Goal: Transaction & Acquisition: Purchase product/service

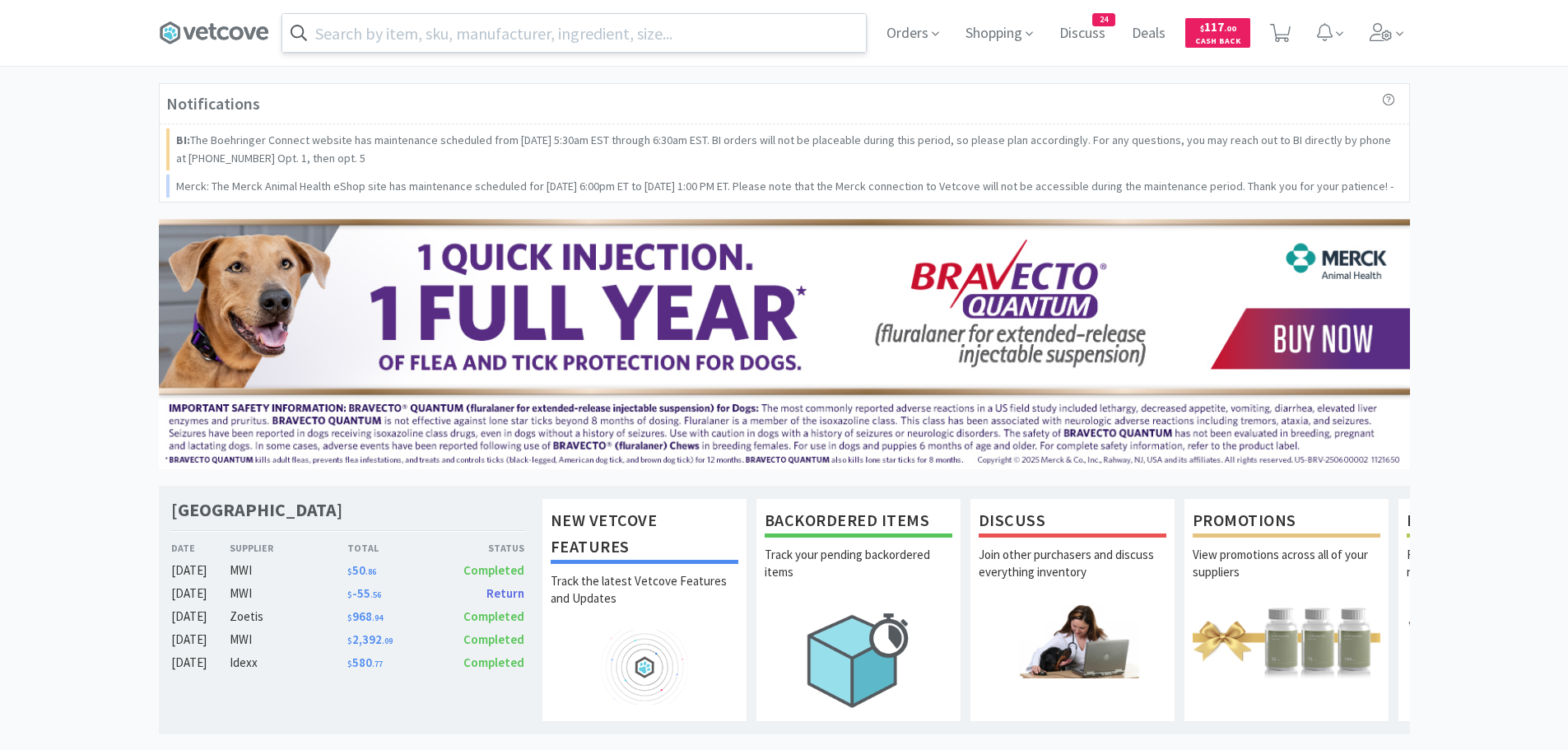
click at [583, 35] on input "text" at bounding box center [574, 33] width 583 height 38
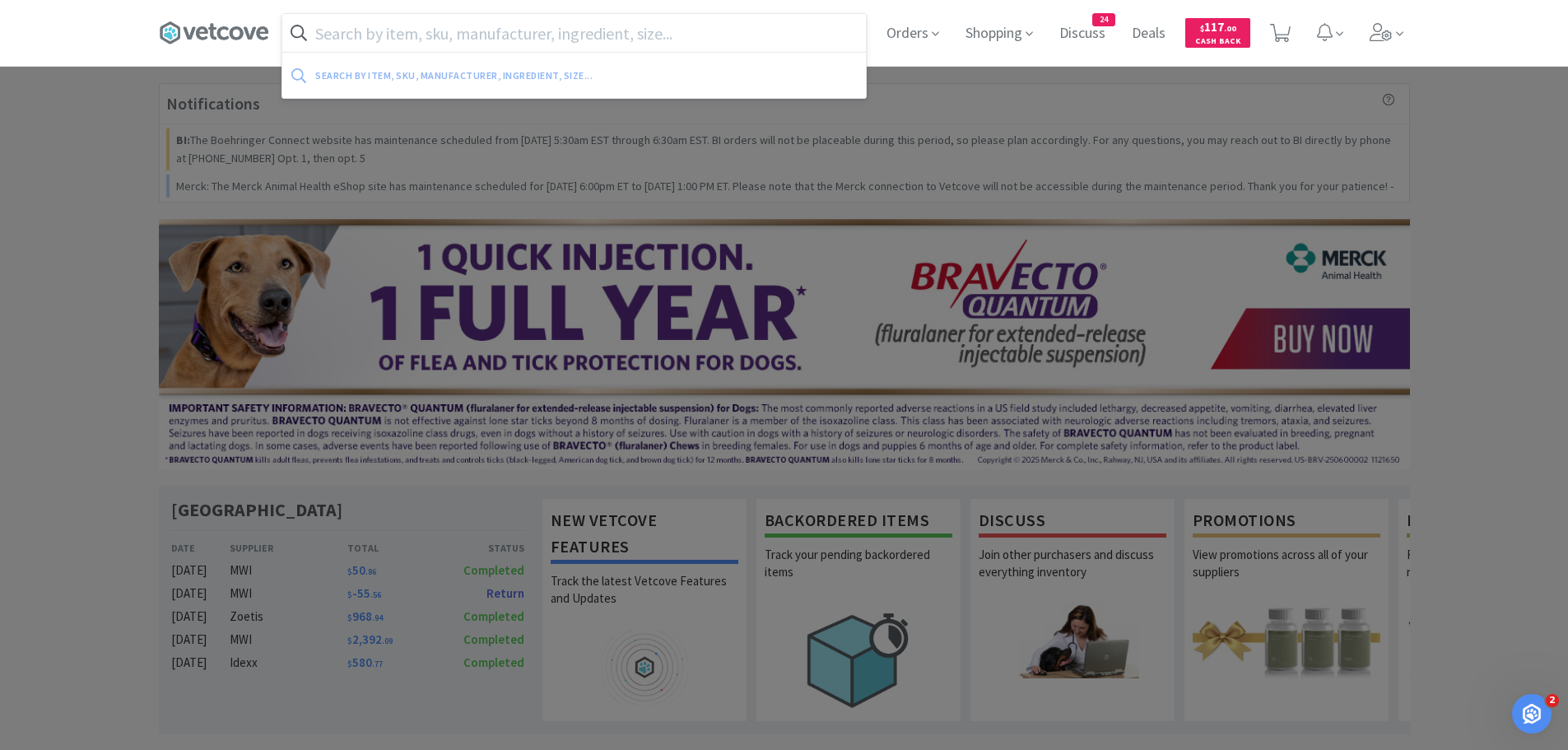
type input "c"
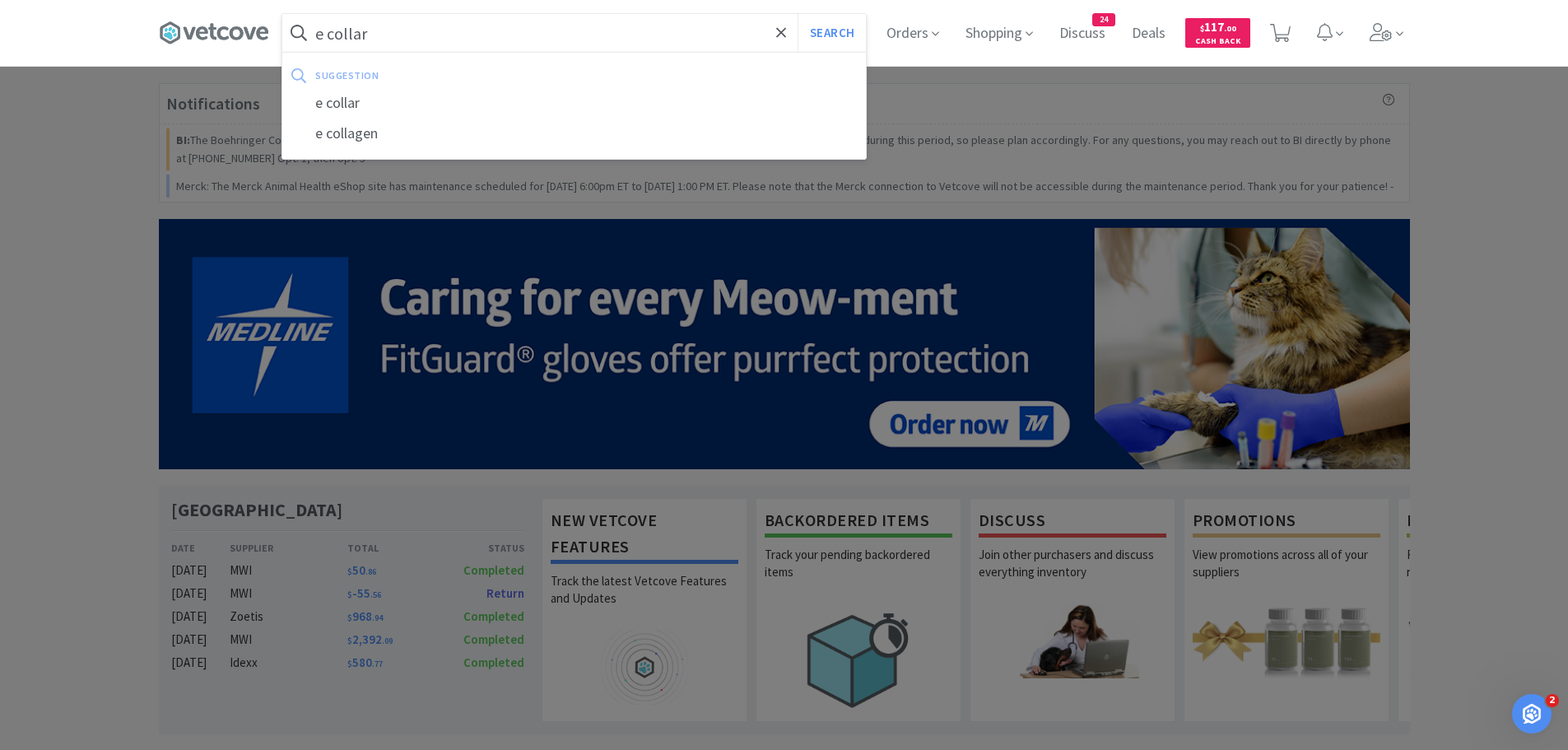
type input "e collar"
click at [797, 14] on button "Search" at bounding box center [832, 33] width 69 height 38
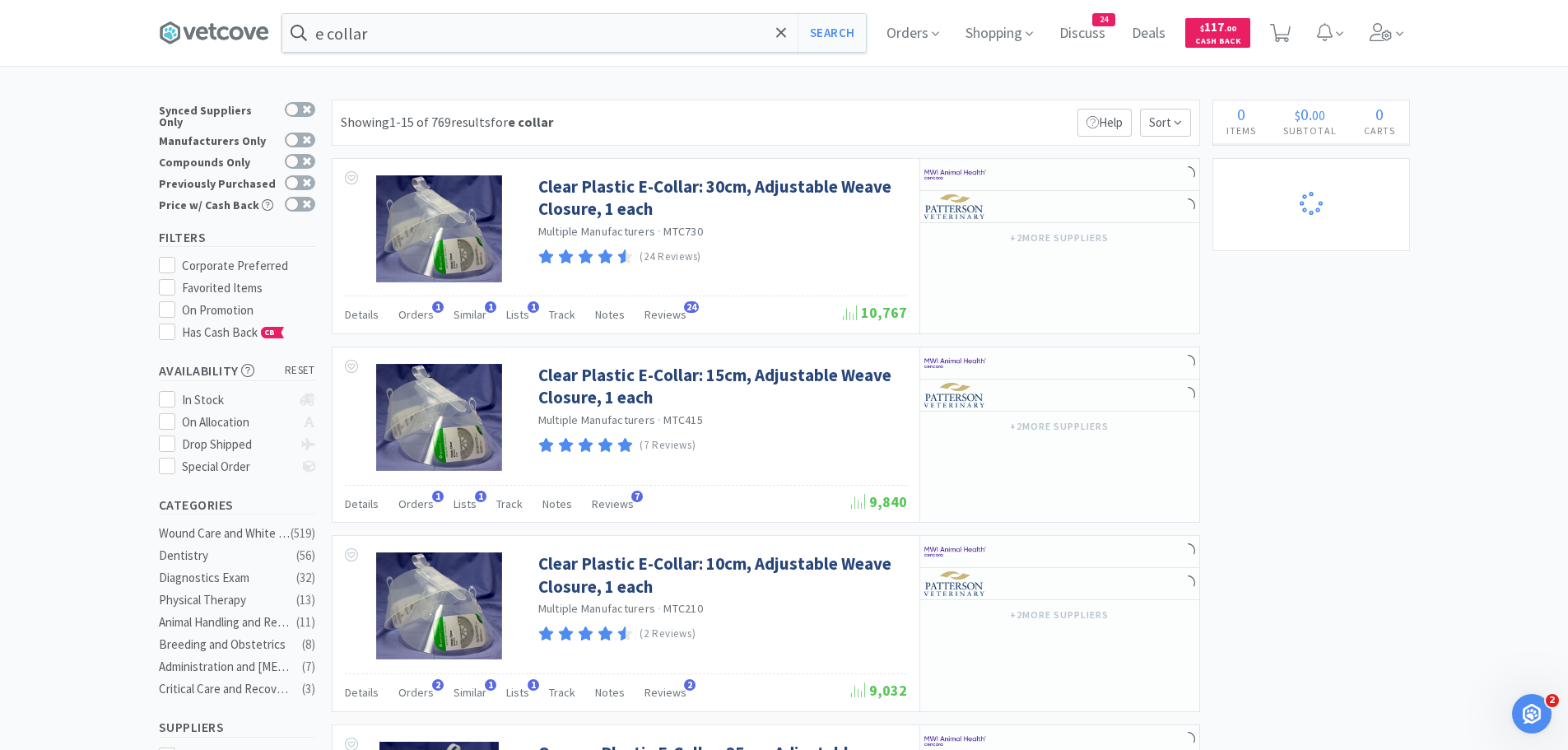
select select "1"
select select "5"
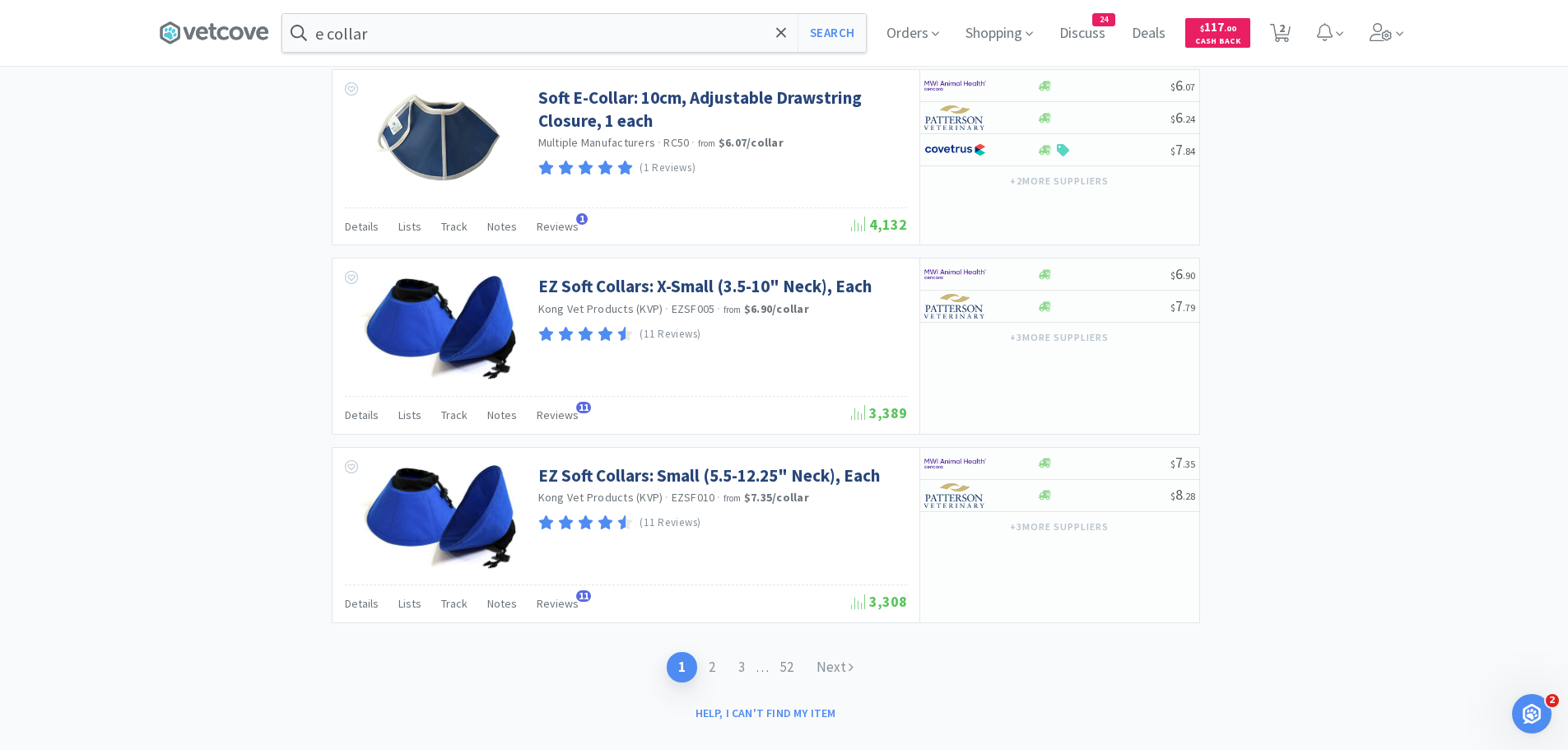
scroll to position [2379, 0]
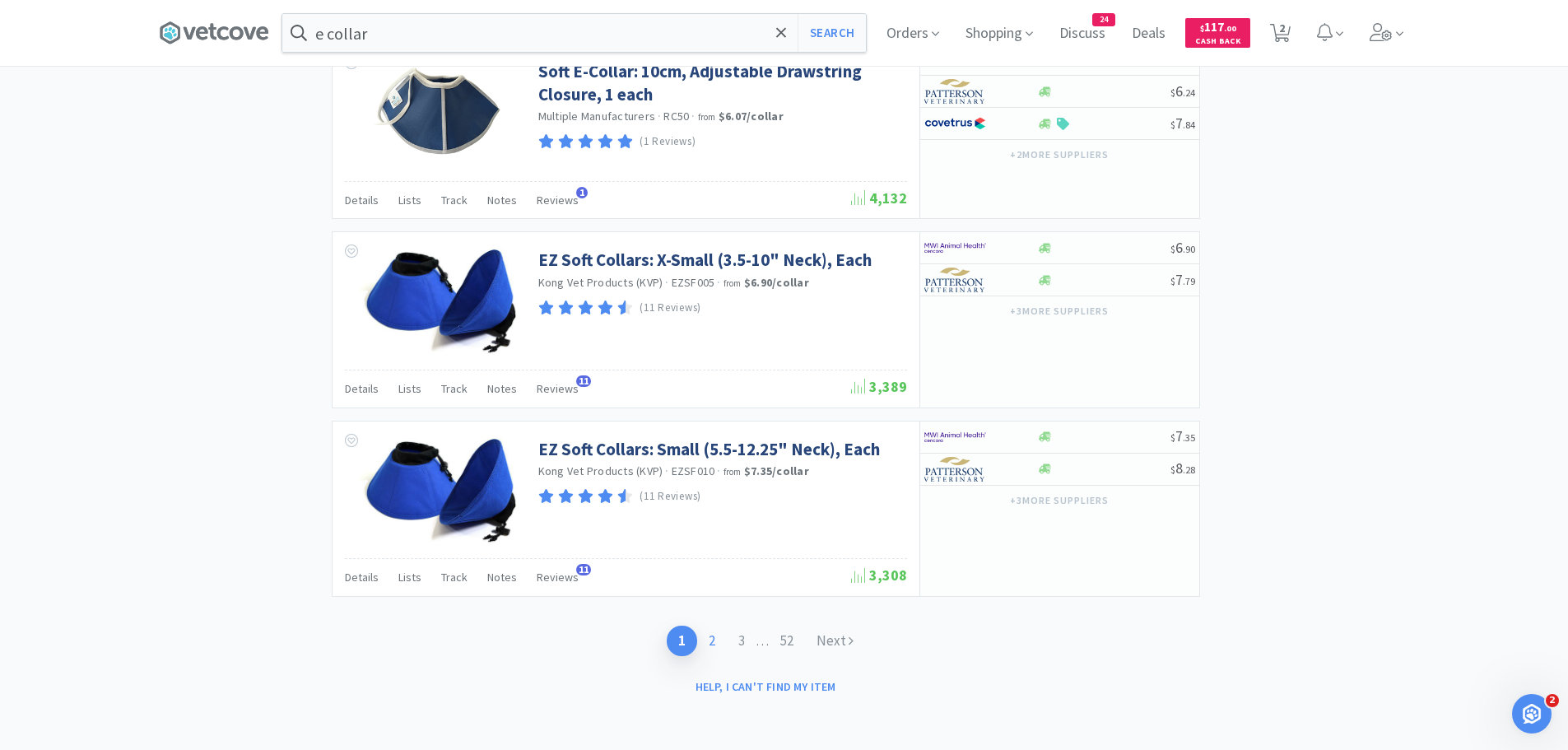
click at [706, 641] on link "2" at bounding box center [711, 640] width 29 height 30
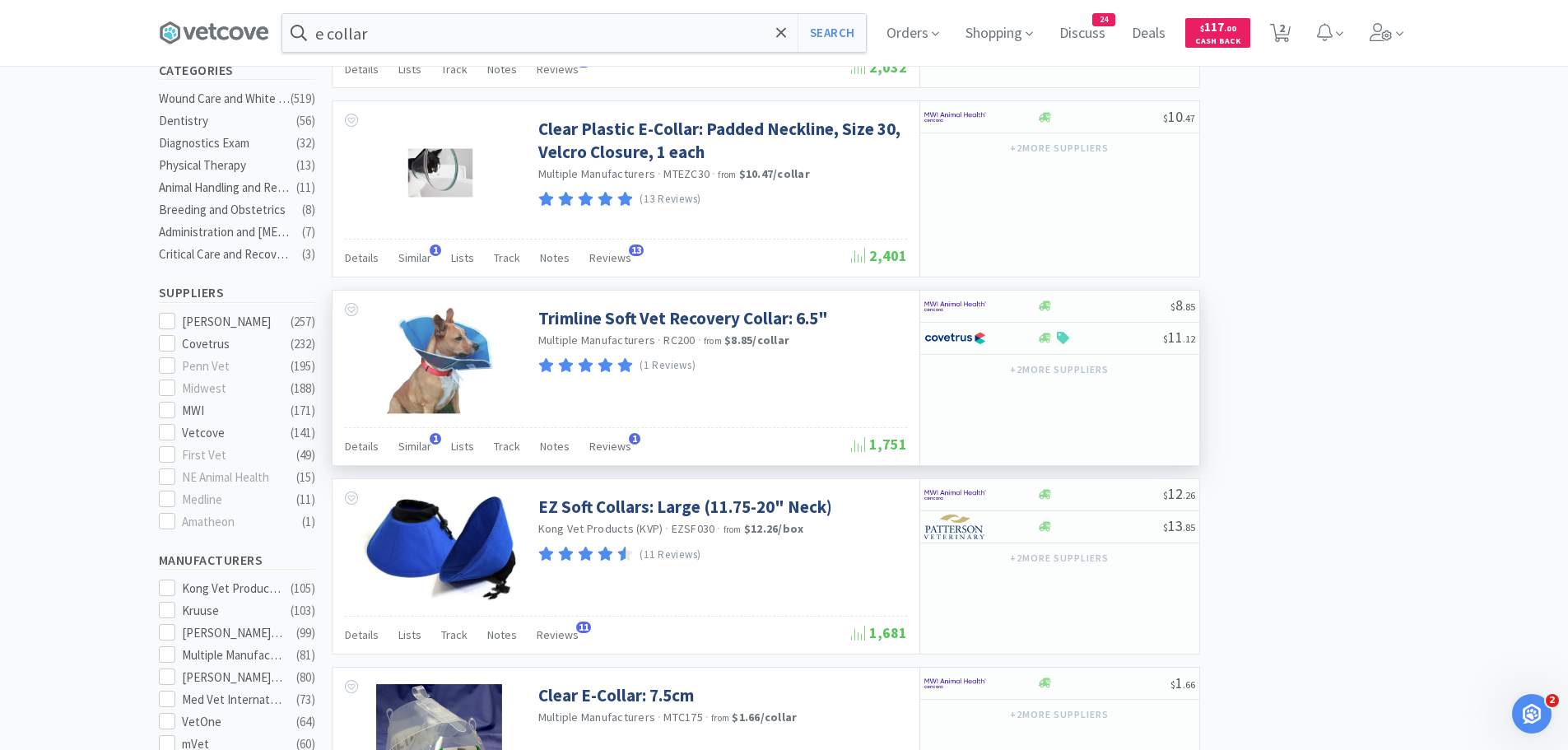
scroll to position [576, 0]
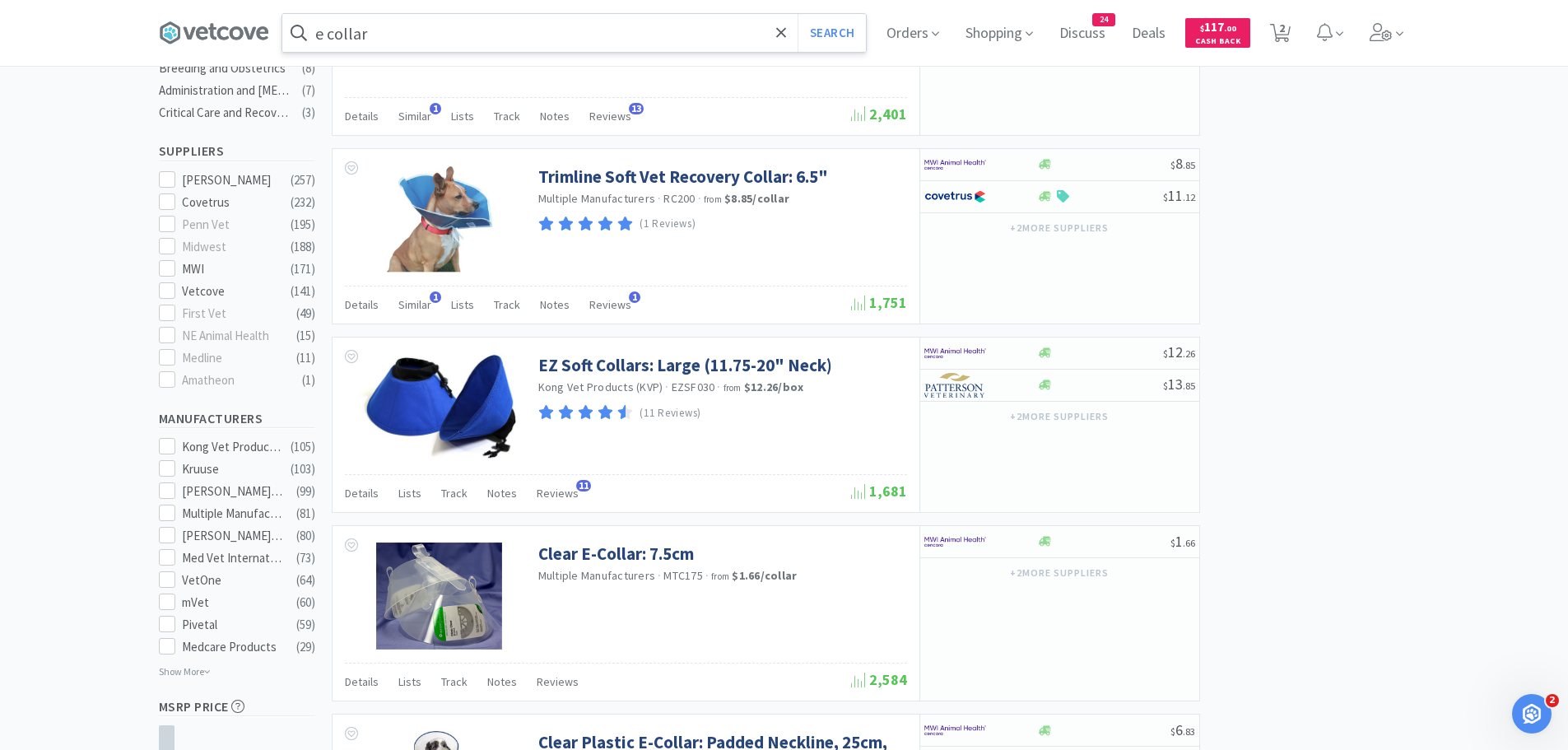
click at [554, 41] on input "e collar" at bounding box center [574, 33] width 583 height 38
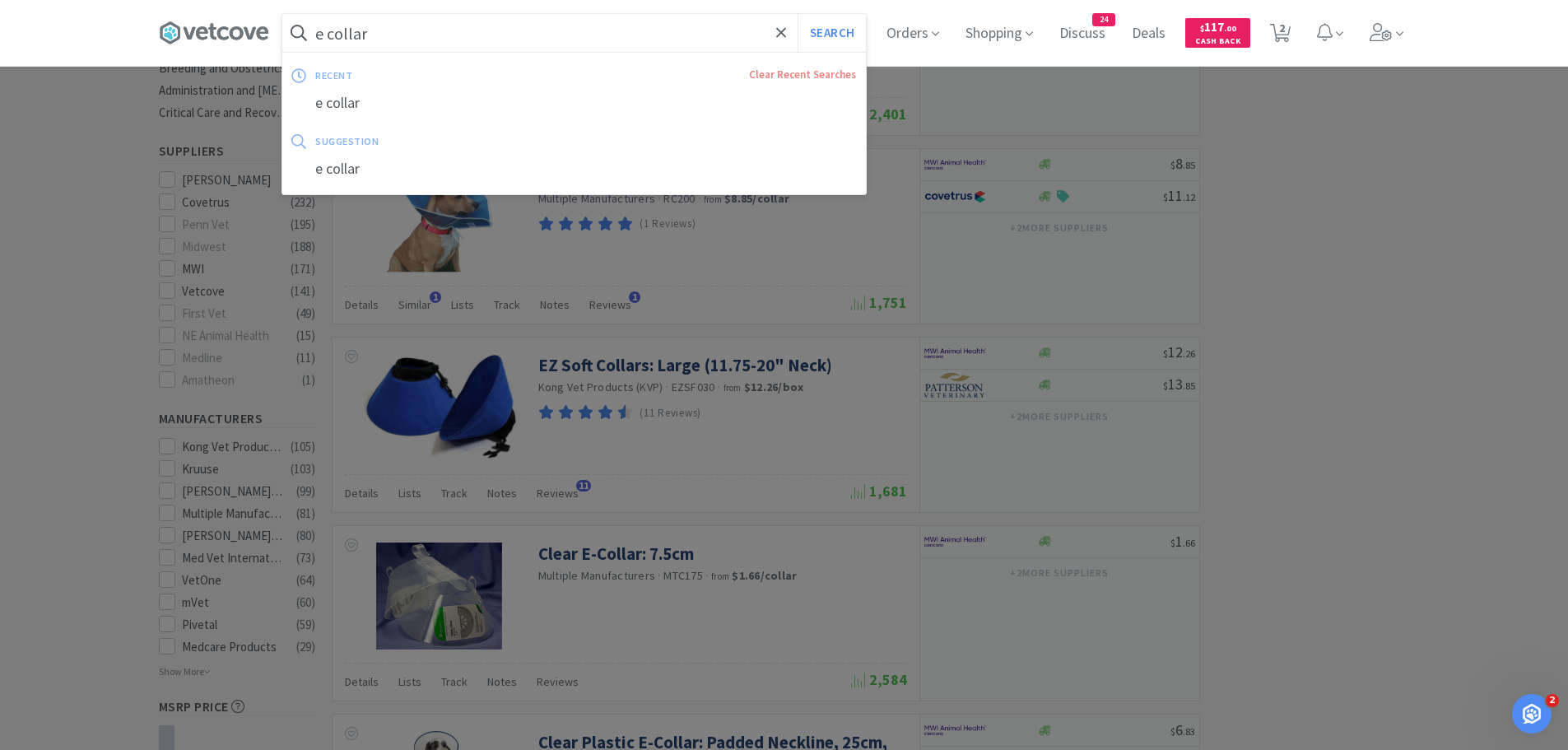
click at [554, 41] on input "e collar" at bounding box center [574, 33] width 583 height 38
click at [509, 44] on input "e collar" at bounding box center [574, 33] width 583 height 38
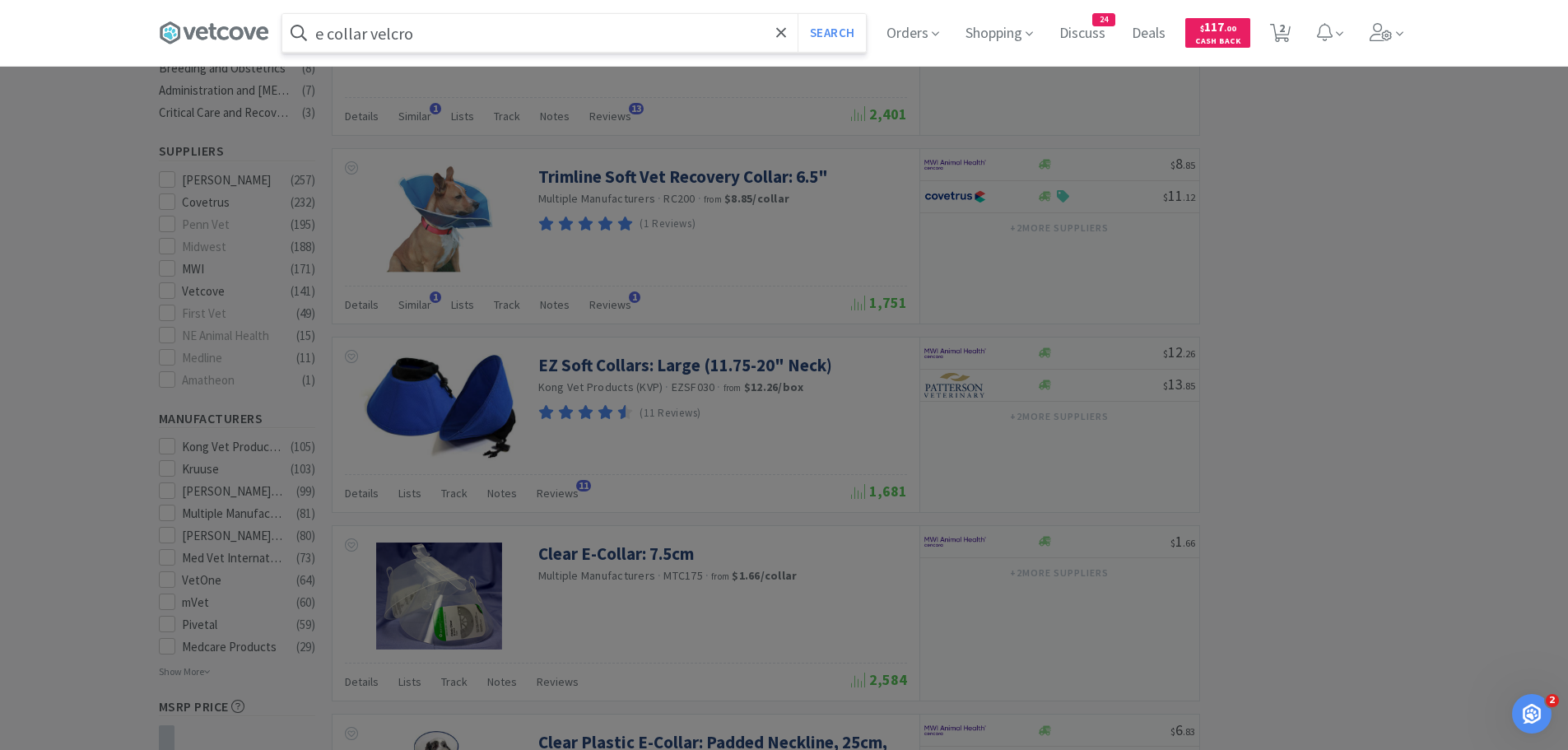
type input "e collar velcro"
click at [797, 14] on button "Search" at bounding box center [832, 33] width 69 height 38
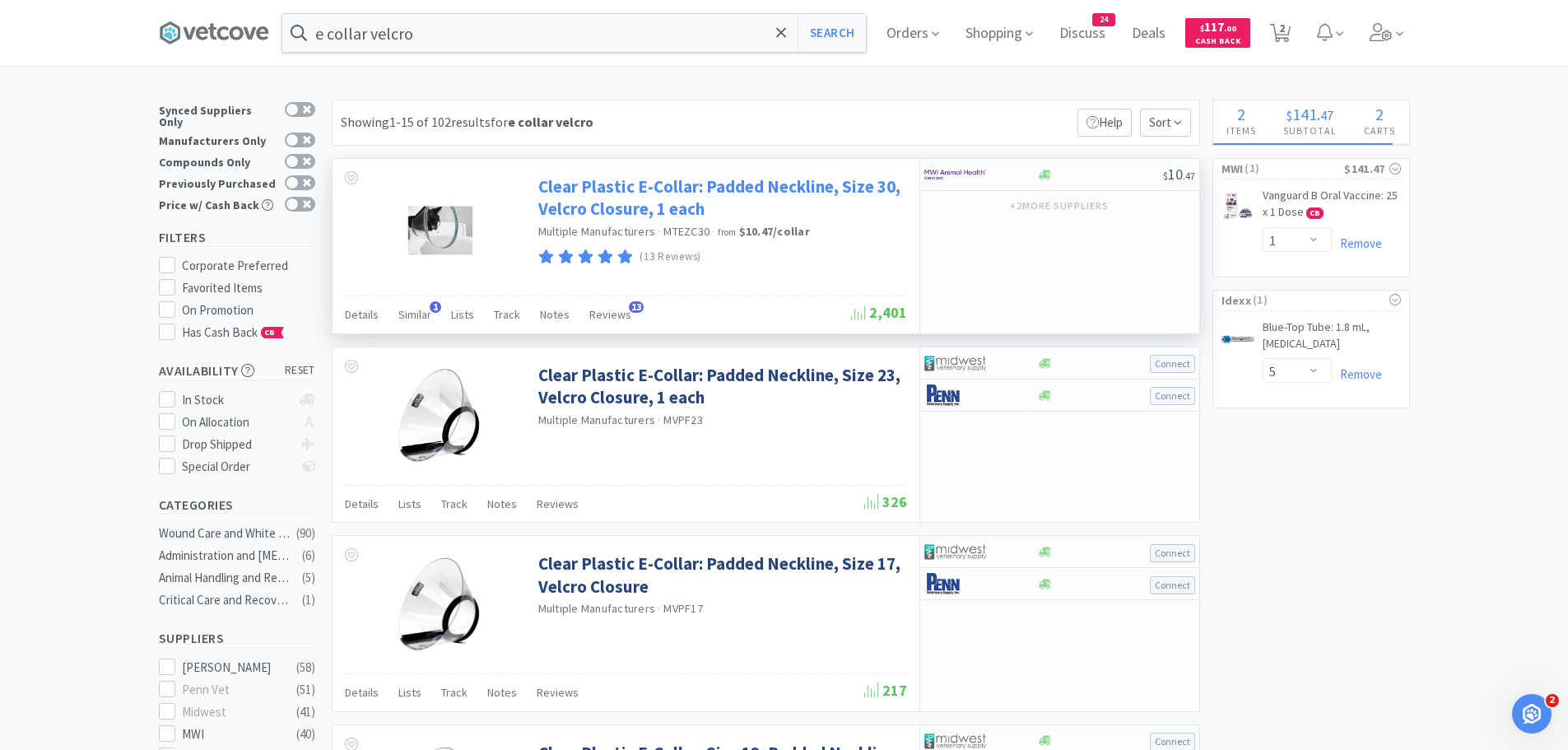
click at [785, 186] on link "Clear Plastic E-Collar: Padded Neckline, Size 30, Velcro Closure, 1 each" at bounding box center [721, 198] width 364 height 46
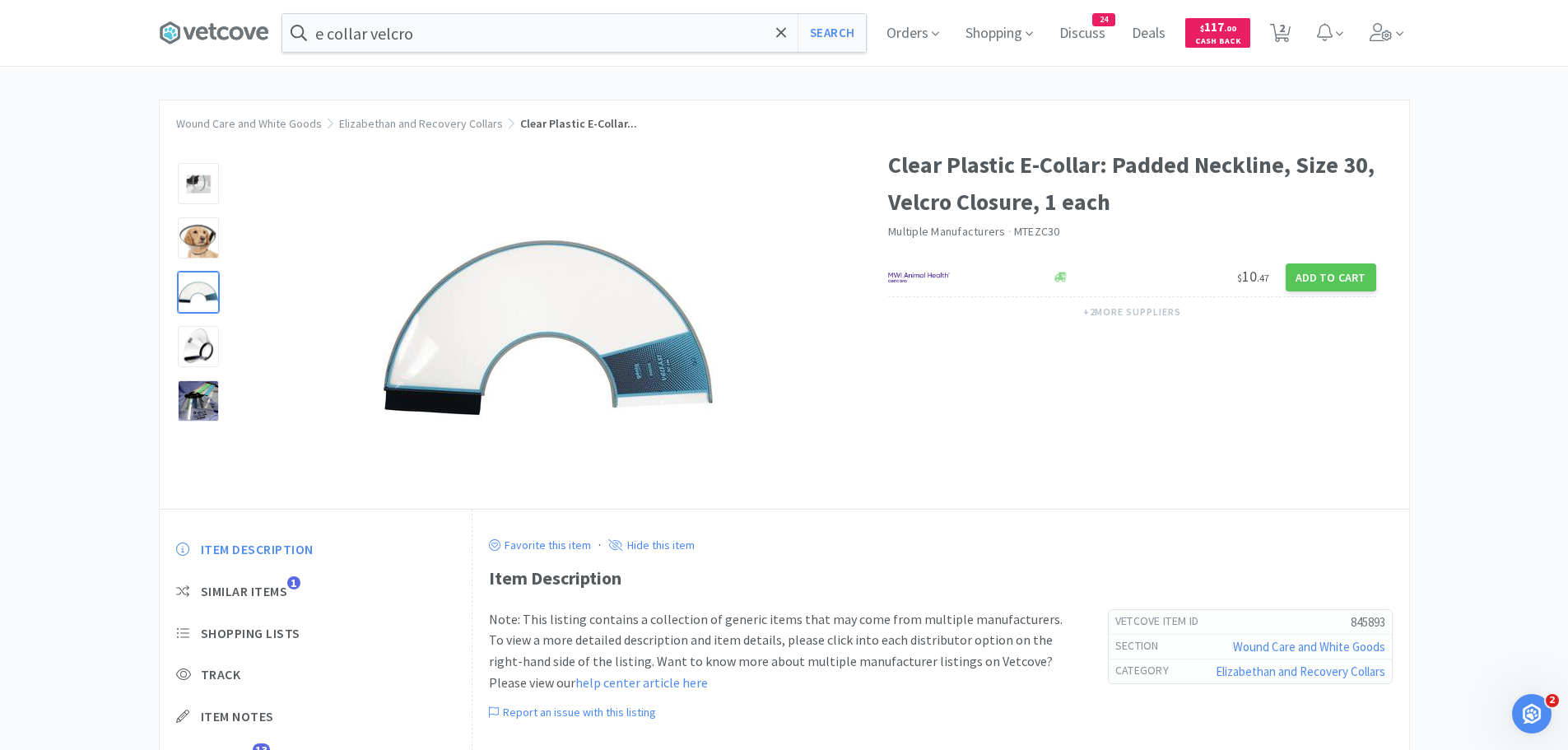
click at [212, 299] on div at bounding box center [198, 292] width 41 height 41
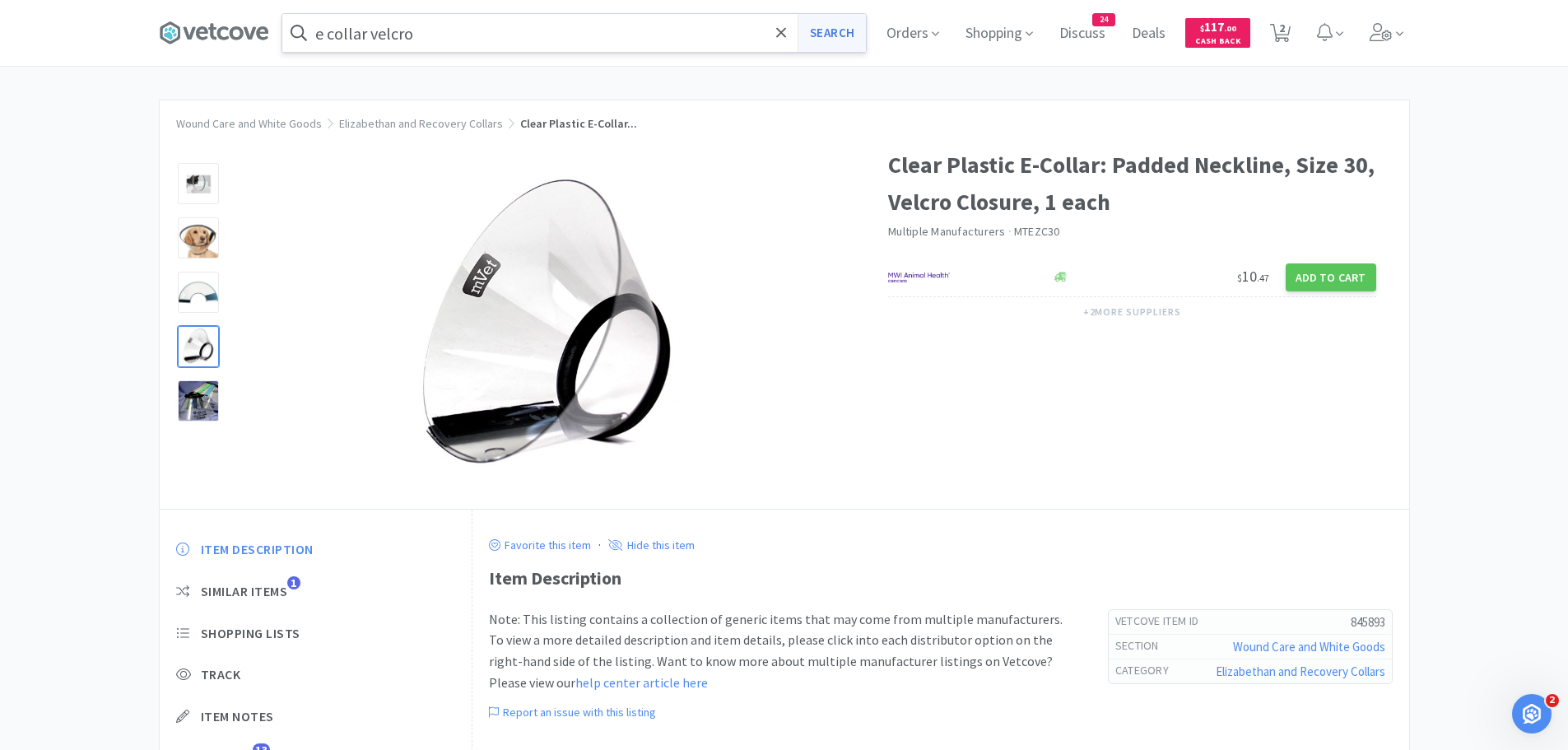
click at [823, 31] on button "Search" at bounding box center [832, 33] width 69 height 38
select select "1"
select select "5"
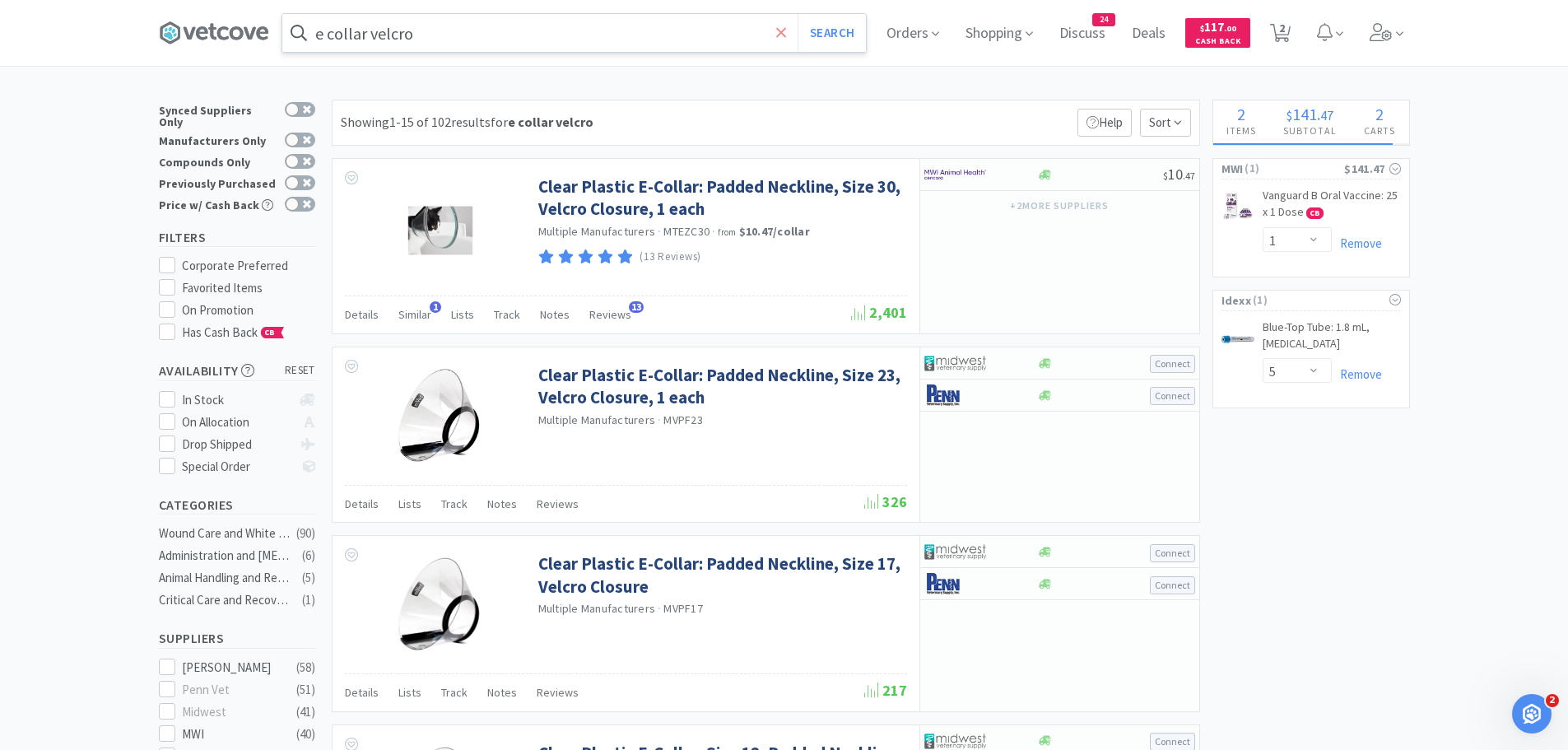
click at [787, 31] on icon at bounding box center [781, 33] width 10 height 16
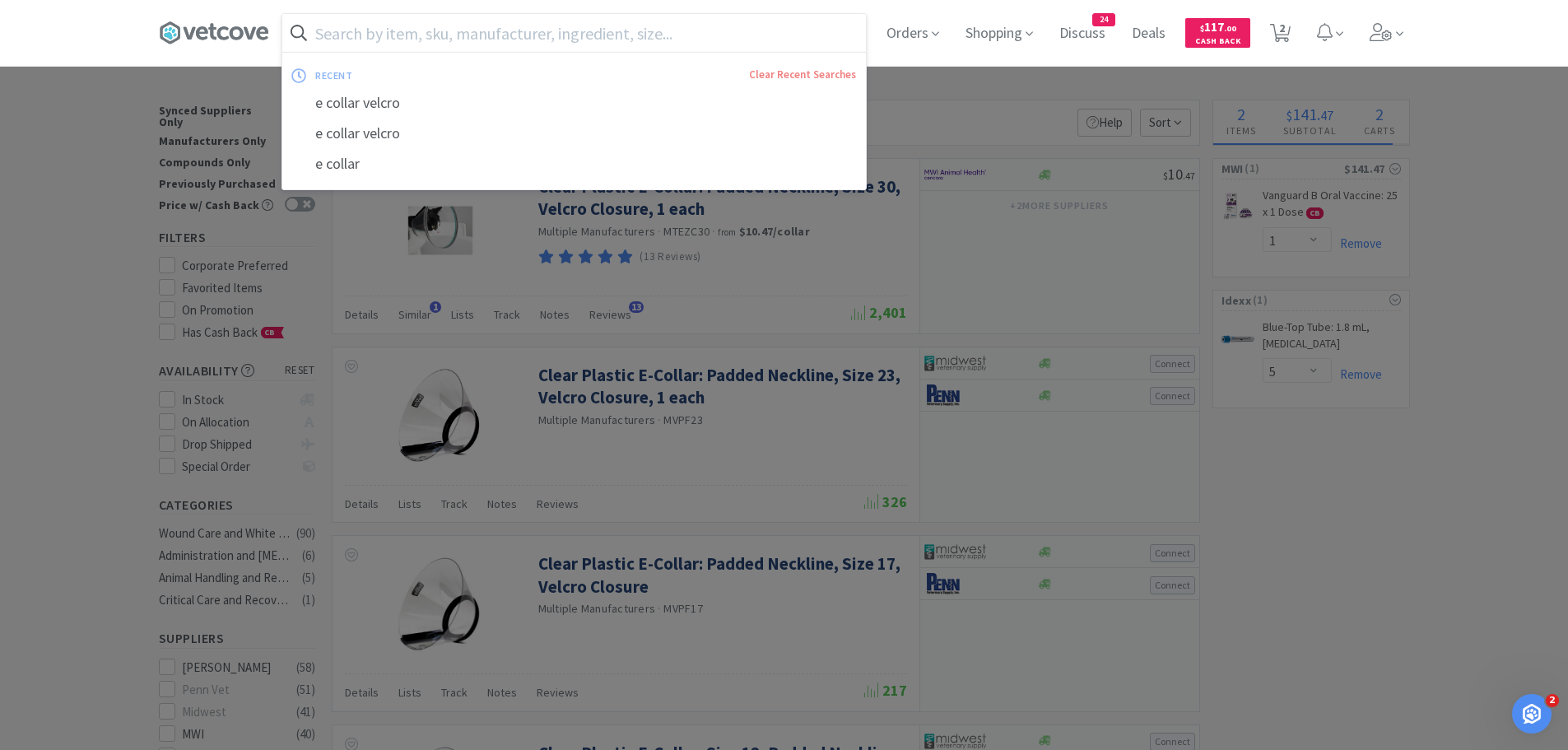
click at [882, 76] on div at bounding box center [784, 375] width 1568 height 750
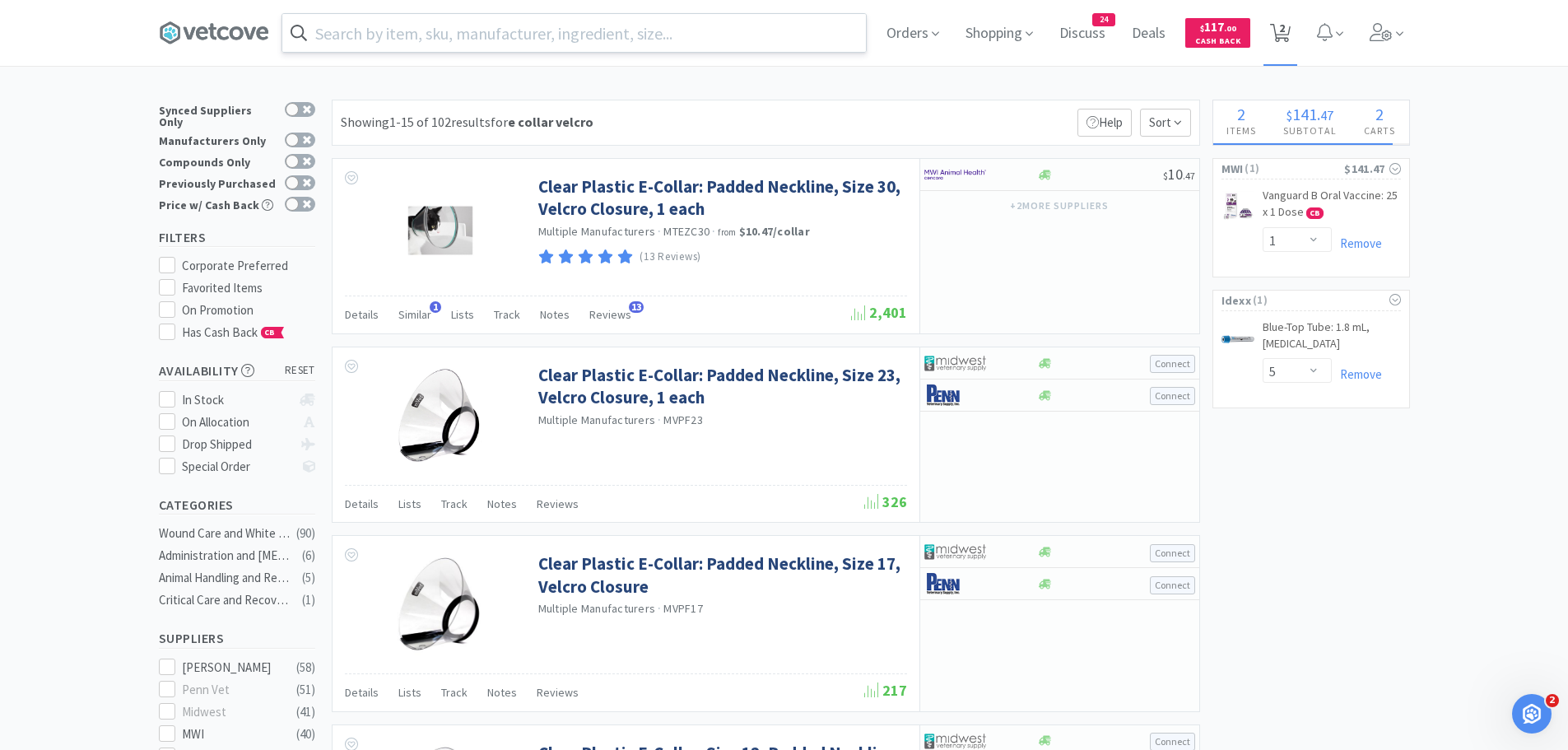
click at [1285, 32] on span "2" at bounding box center [1282, 27] width 6 height 66
select select "5"
select select "1"
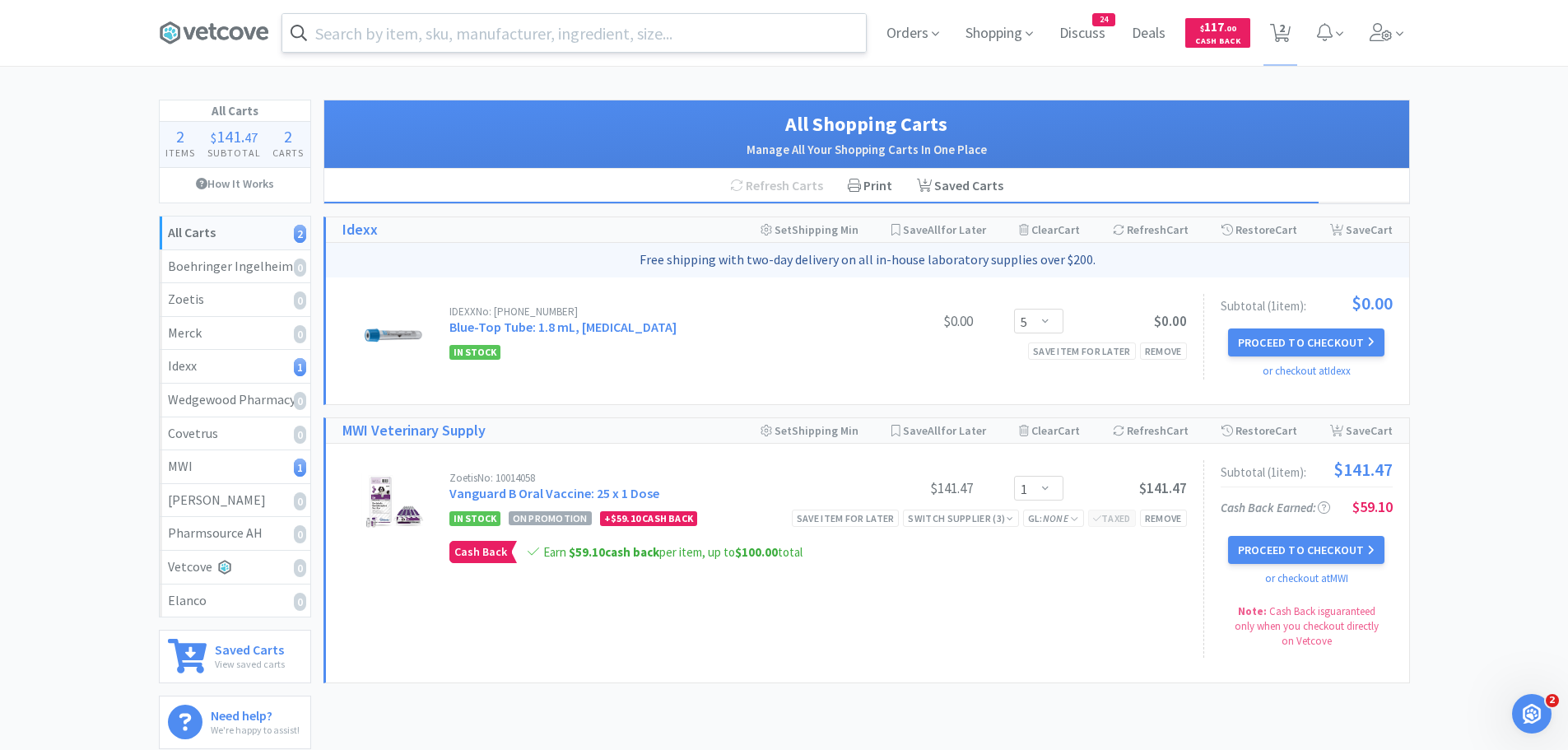
click at [490, 40] on input "text" at bounding box center [574, 33] width 583 height 38
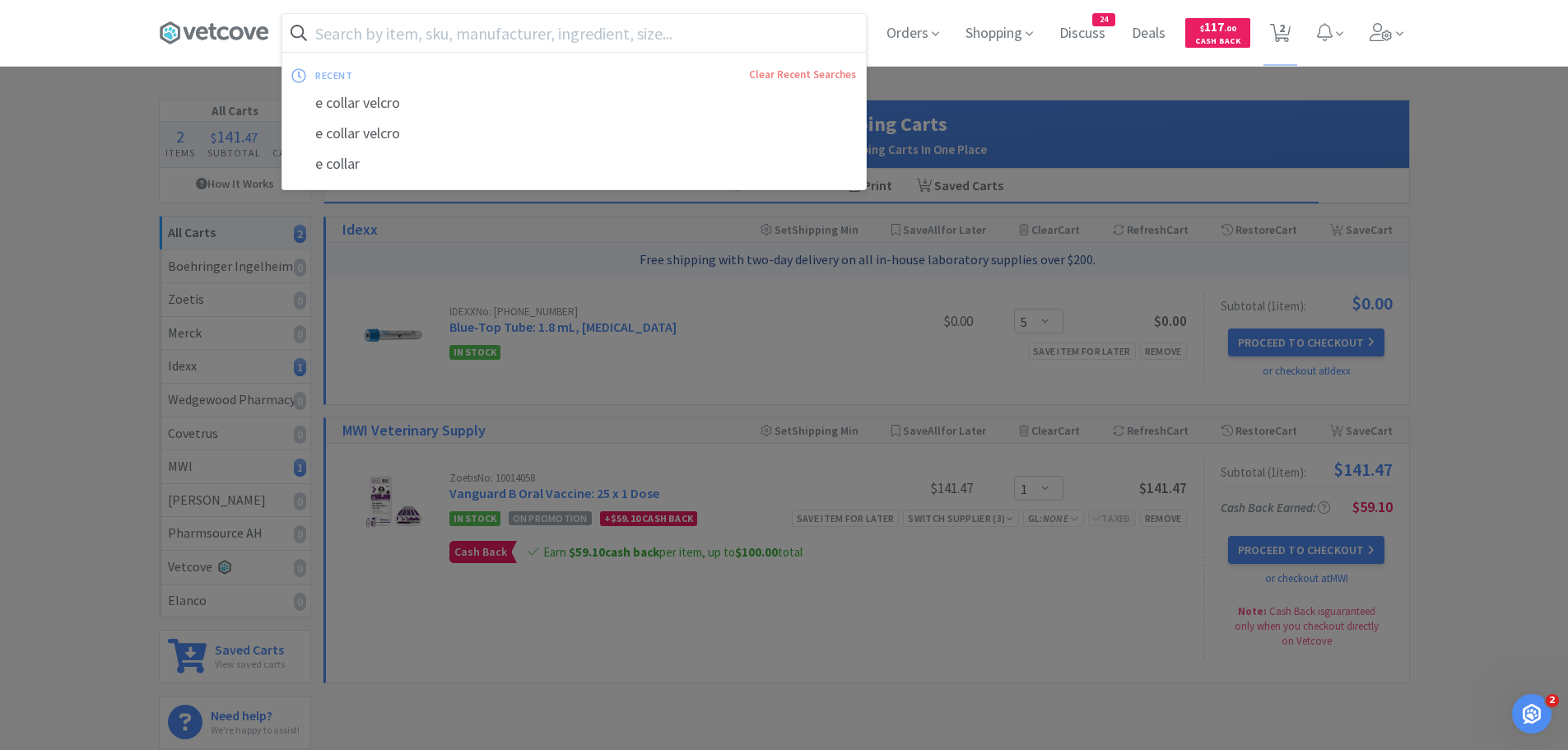
click at [201, 68] on div at bounding box center [784, 375] width 1568 height 750
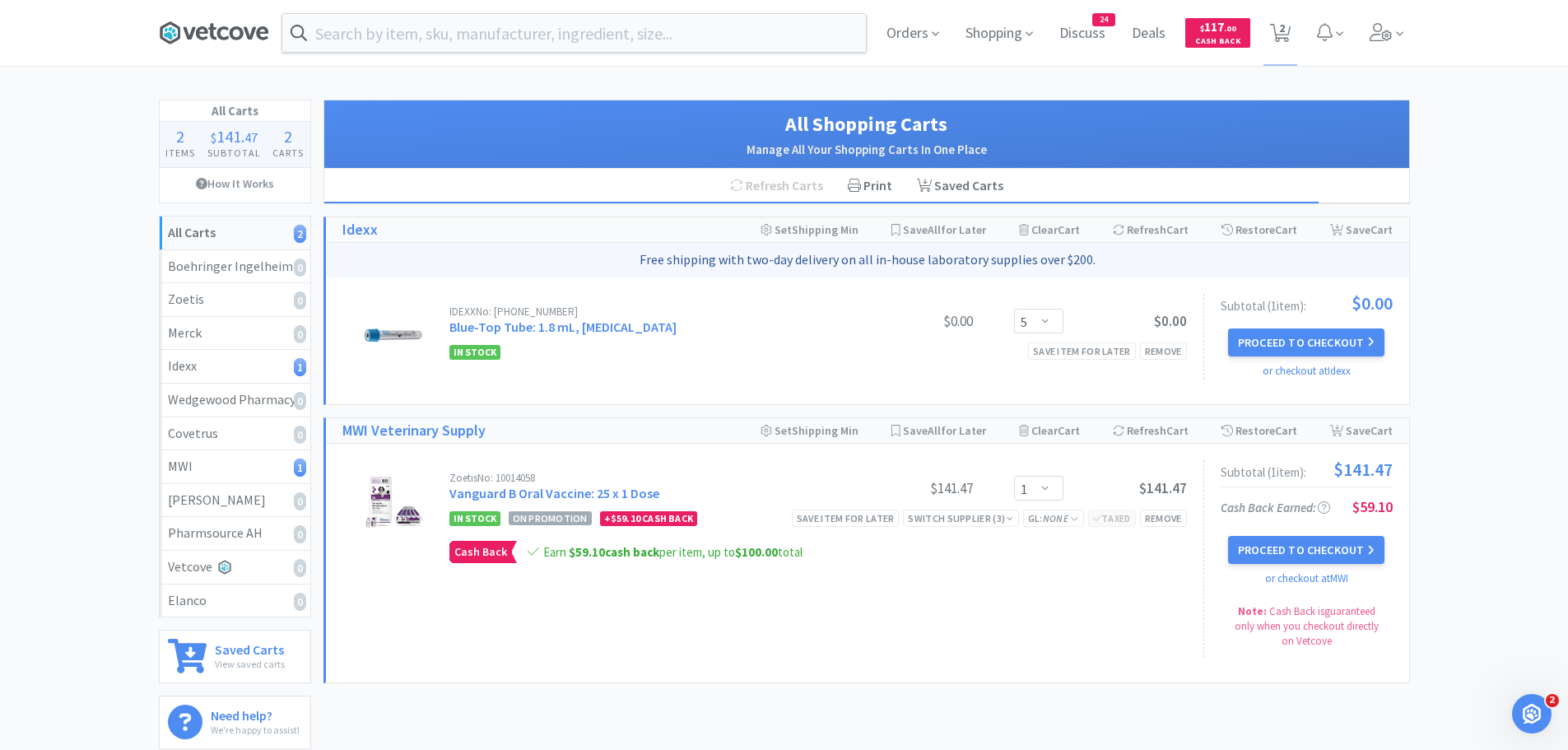
click at [258, 37] on icon at bounding box center [263, 33] width 12 height 13
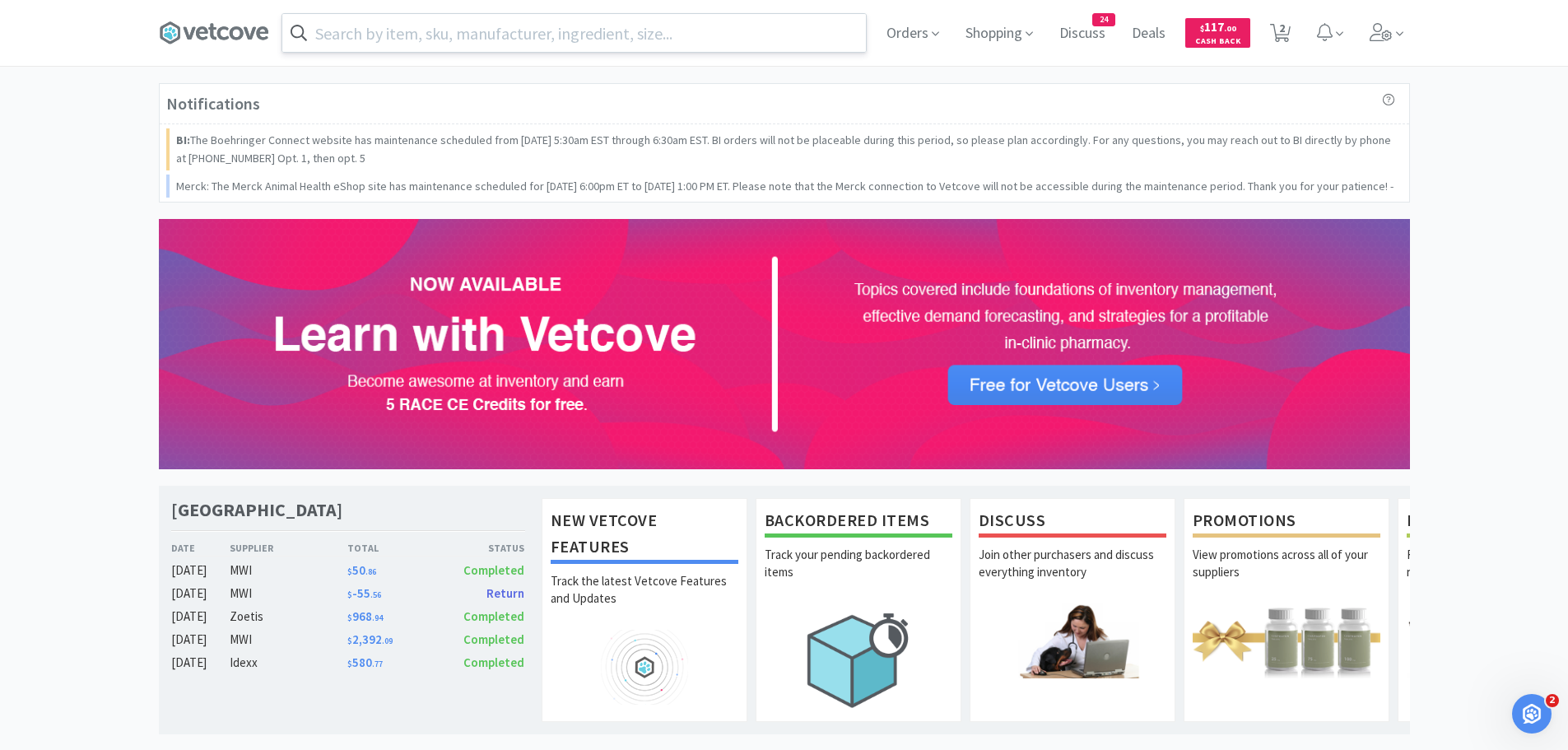
click at [432, 39] on input "text" at bounding box center [574, 33] width 583 height 38
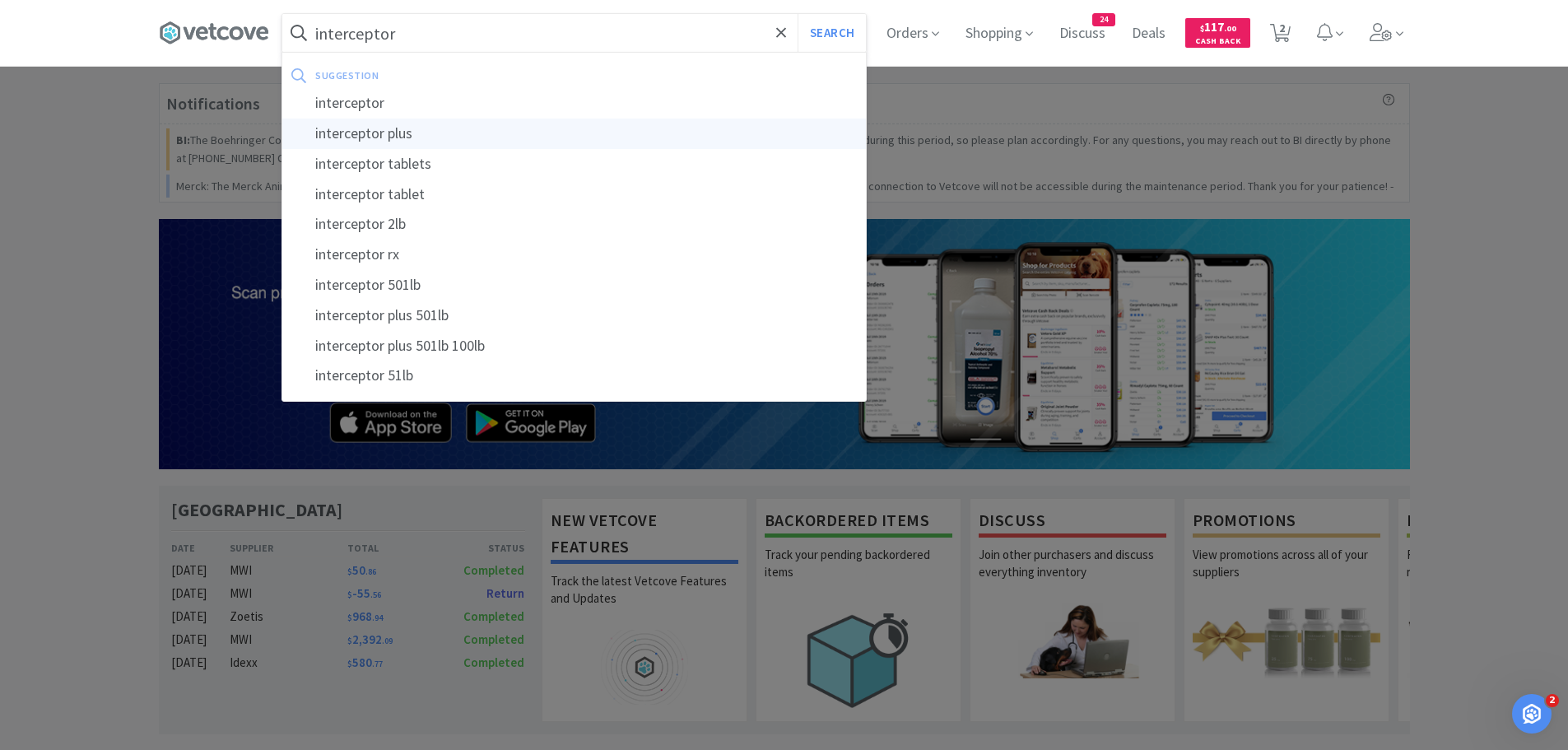
click at [425, 143] on div "interceptor plus" at bounding box center [574, 133] width 583 height 30
type input "interceptor plus"
select select "1"
select select "5"
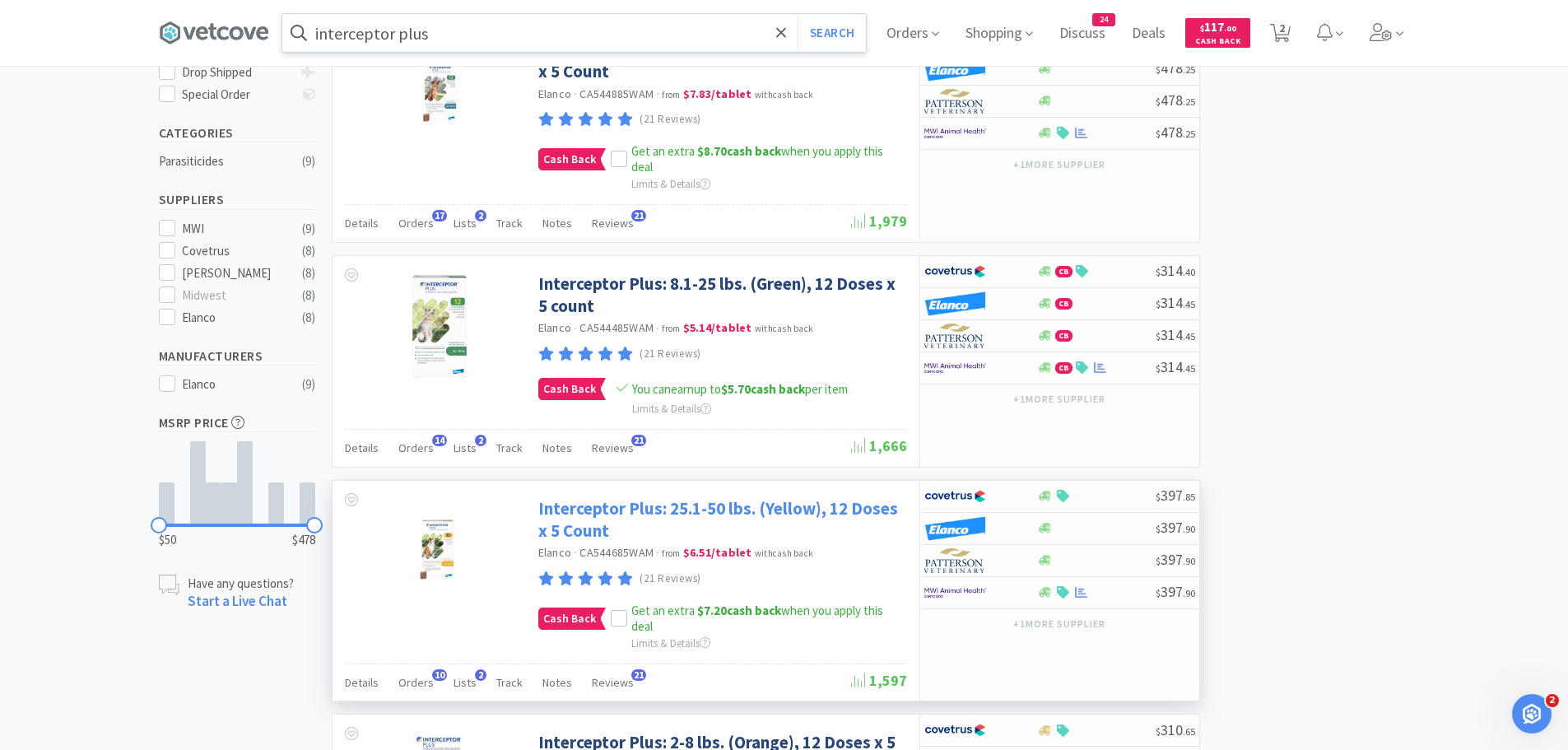
scroll to position [412, 0]
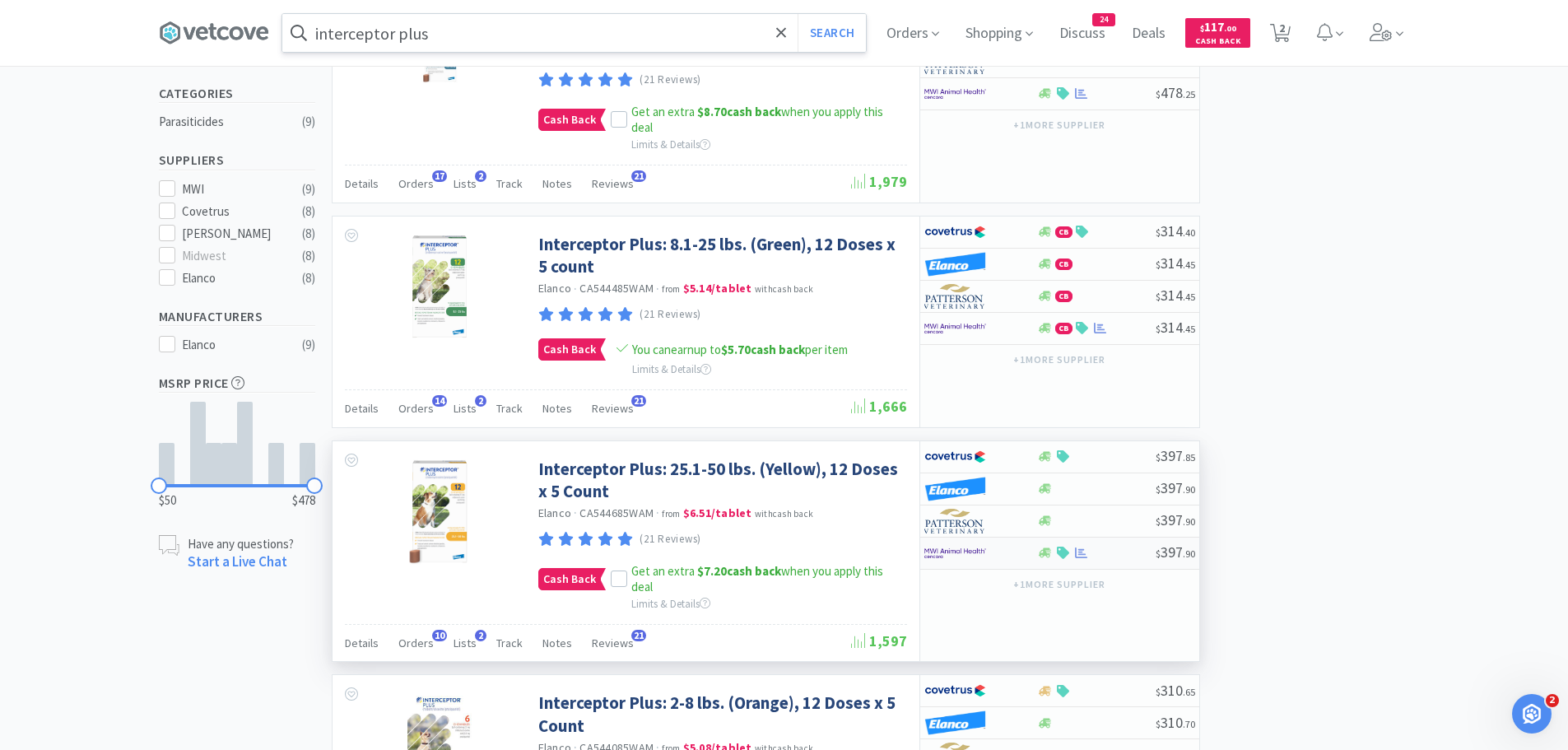
click at [991, 546] on div at bounding box center [969, 553] width 90 height 28
select select "1"
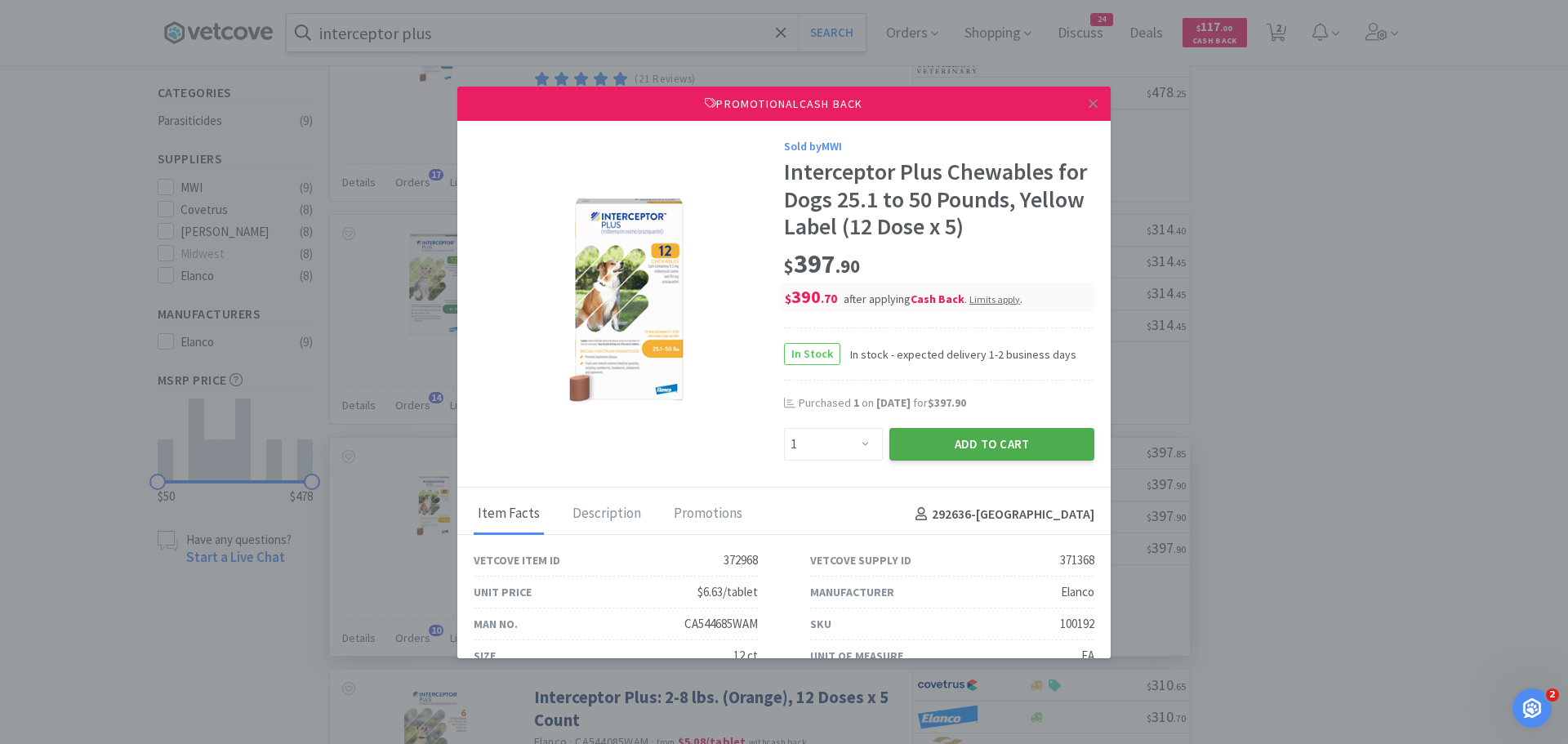
click at [953, 448] on button "Add to Cart" at bounding box center [991, 444] width 205 height 32
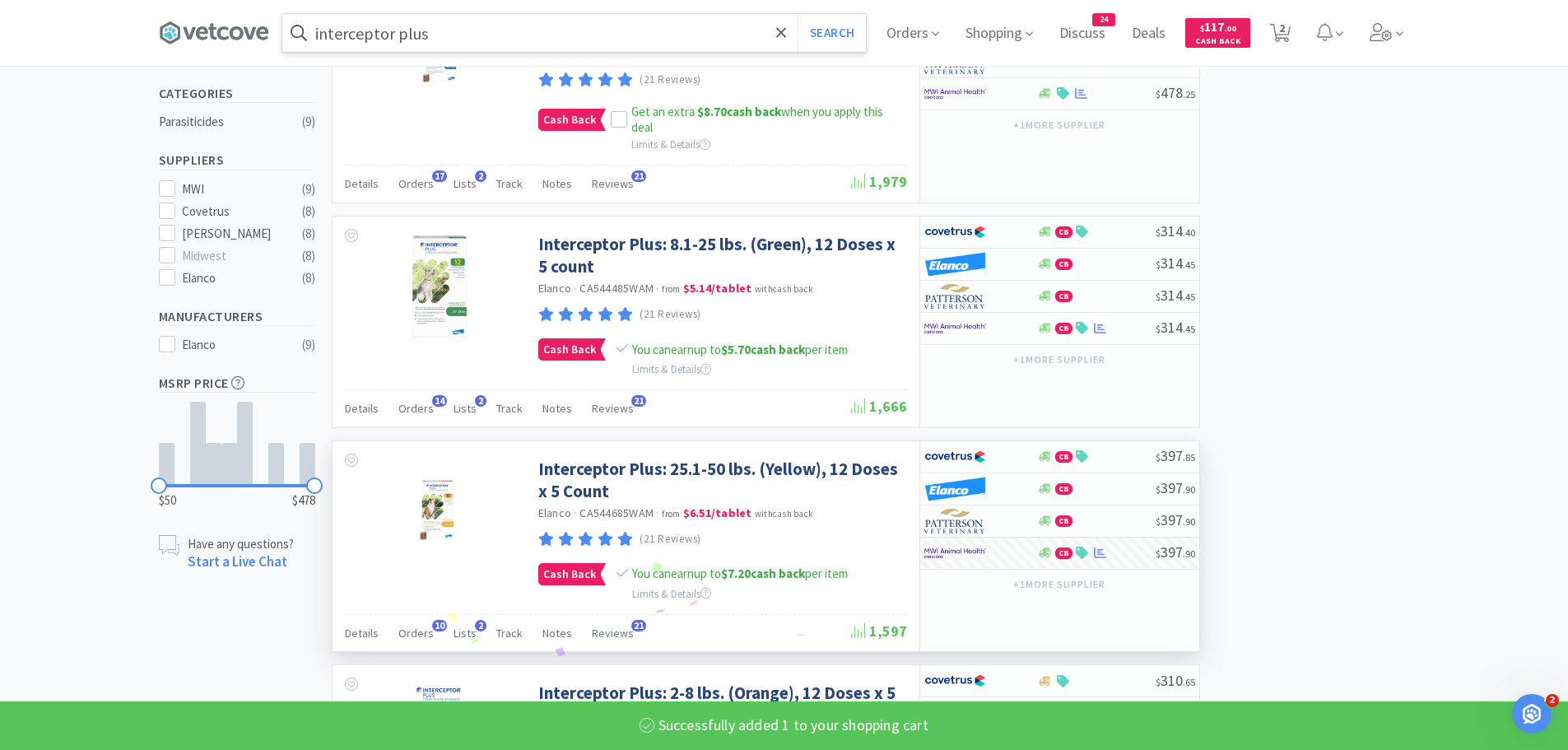
scroll to position [0, 0]
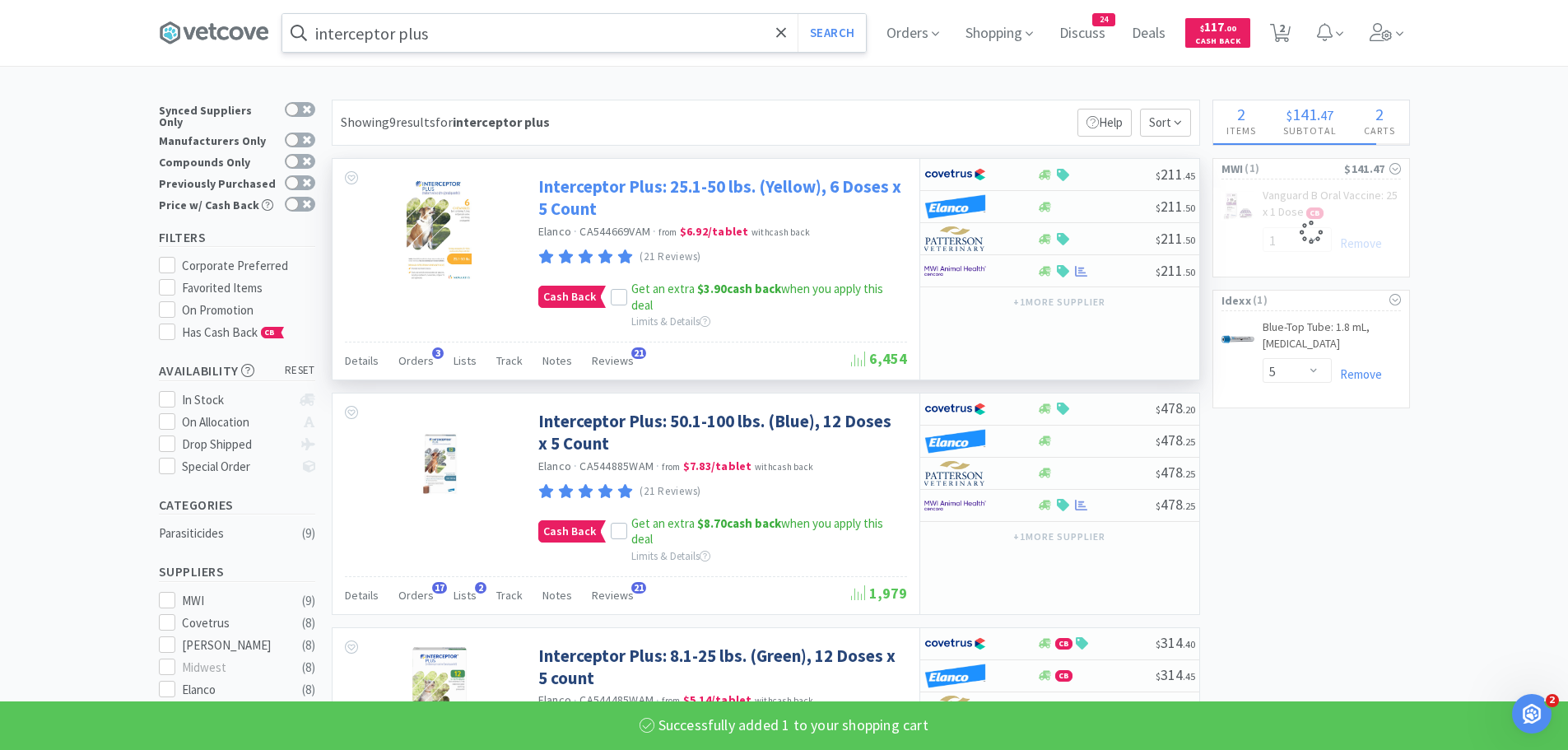
select select "1"
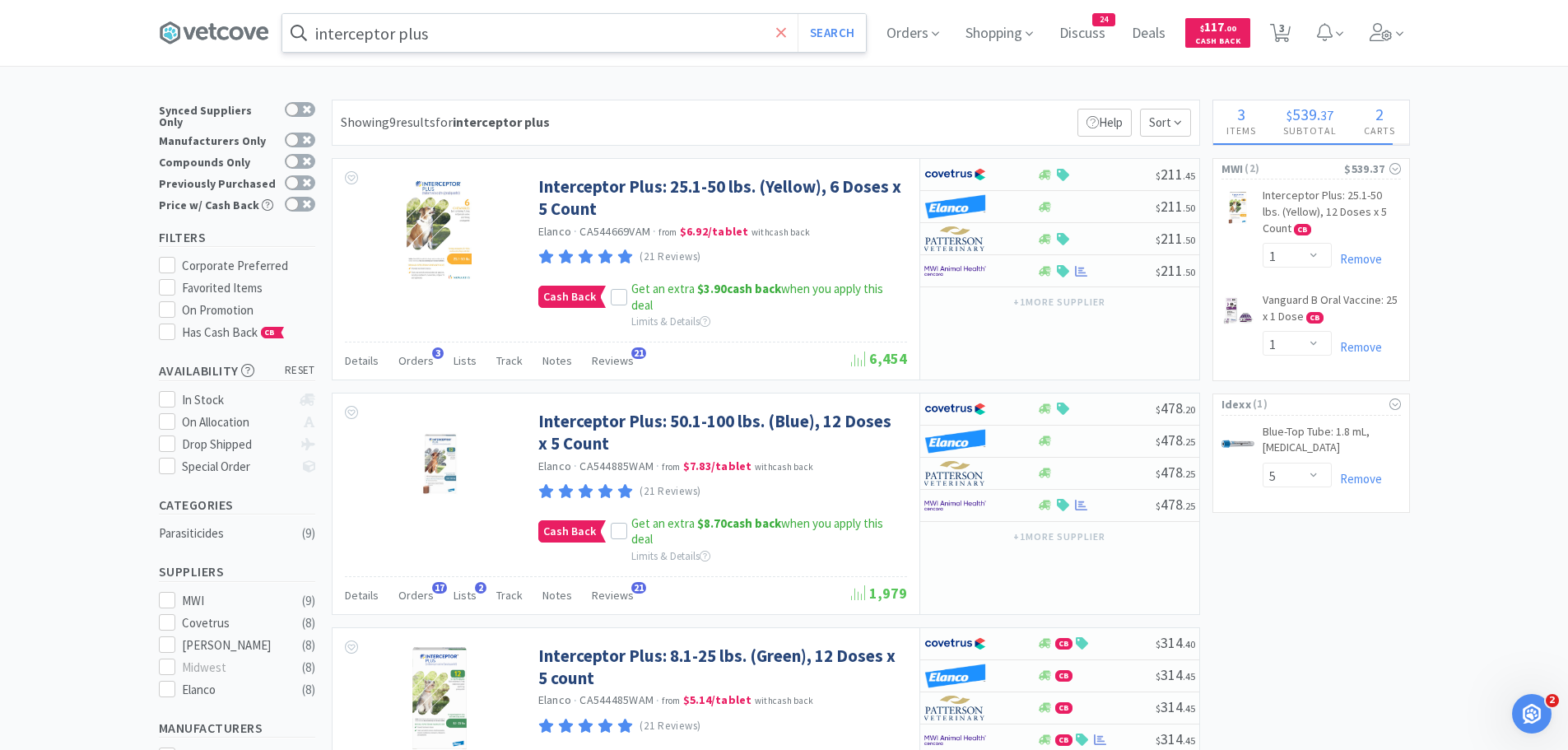
click at [785, 31] on icon at bounding box center [780, 32] width 9 height 9
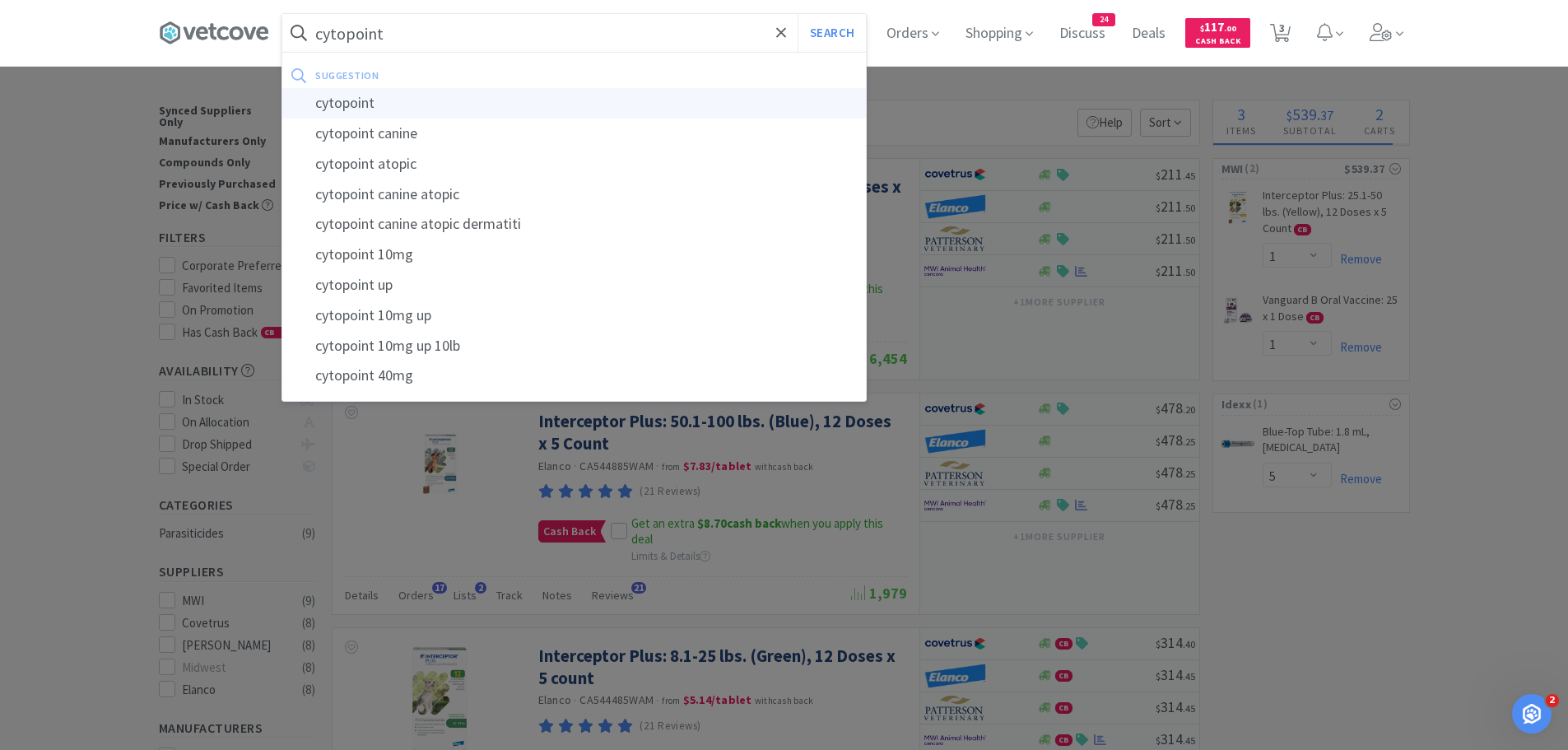
click at [412, 100] on div "cytopoint" at bounding box center [574, 103] width 583 height 30
type input "cytopoint"
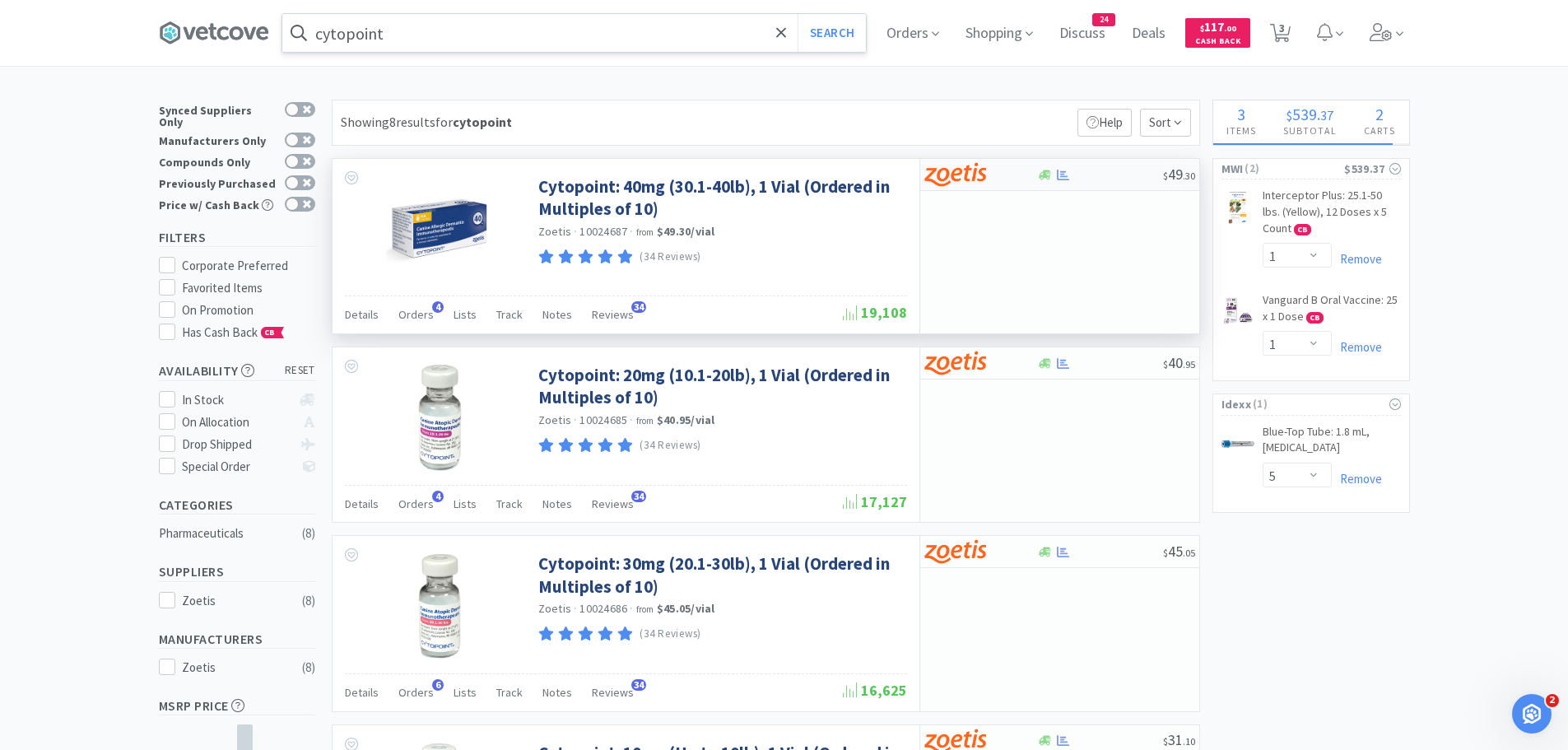
click at [980, 167] on img at bounding box center [955, 174] width 62 height 25
select select "10"
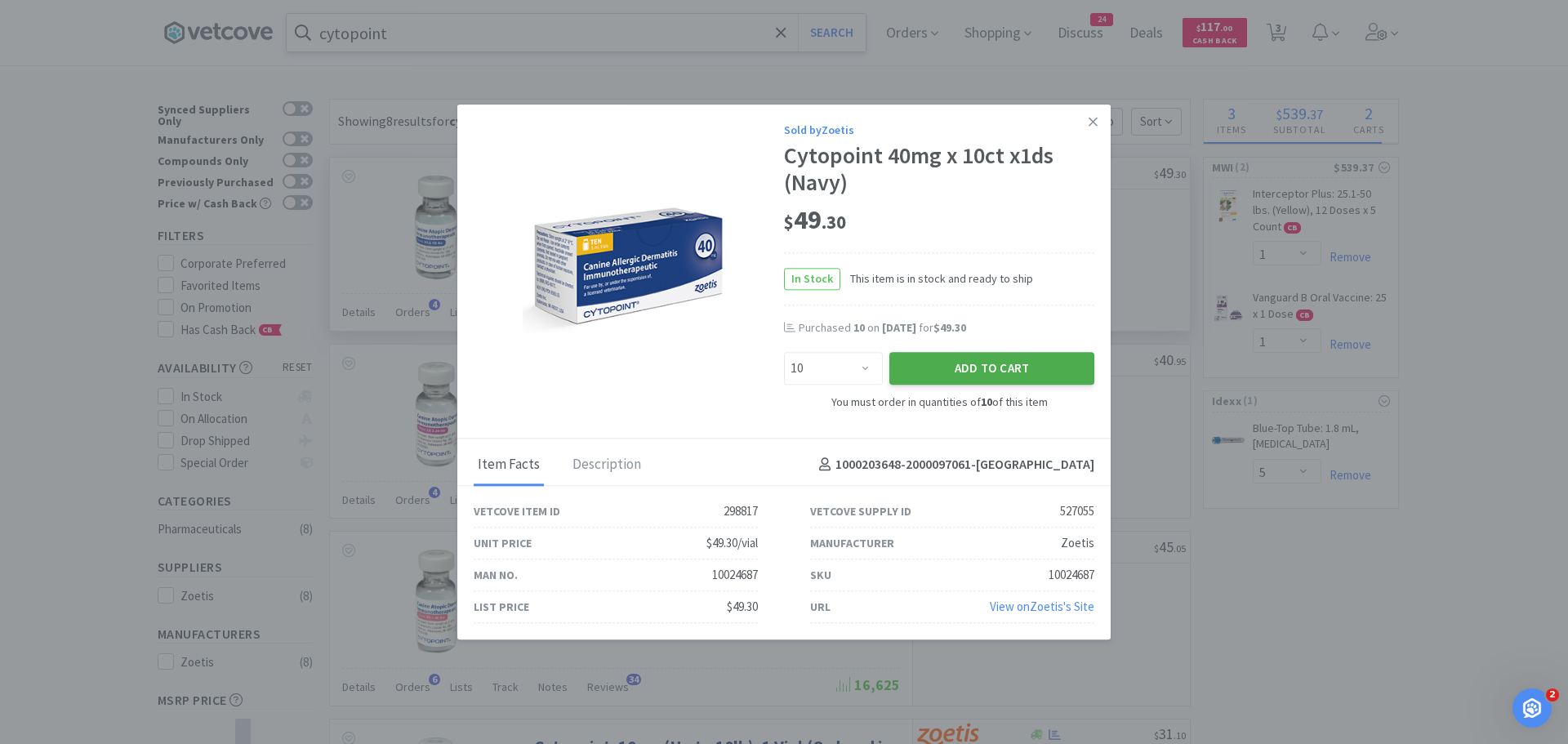
click at [983, 365] on button "Add to Cart" at bounding box center [991, 369] width 205 height 32
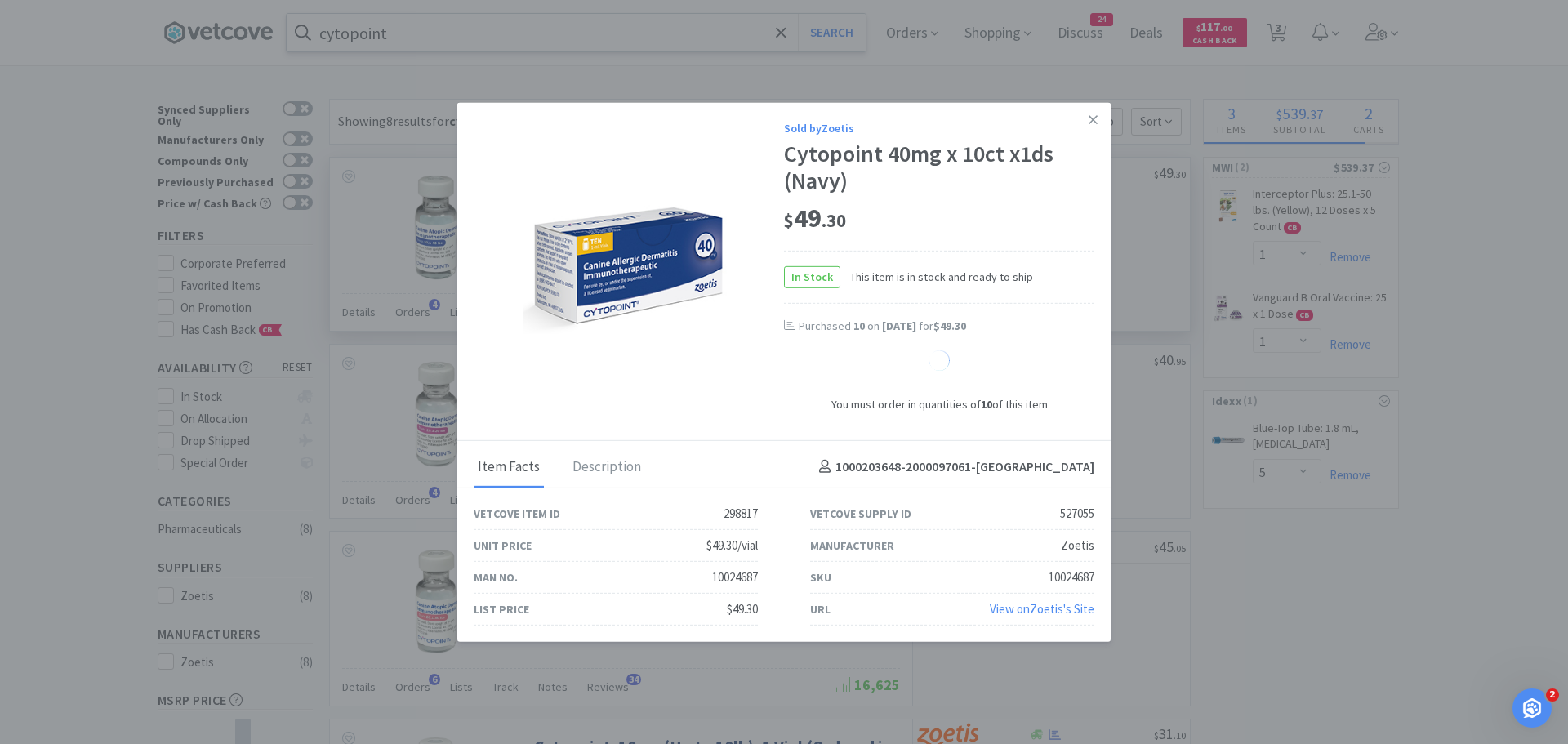
select select "10"
select select "1"
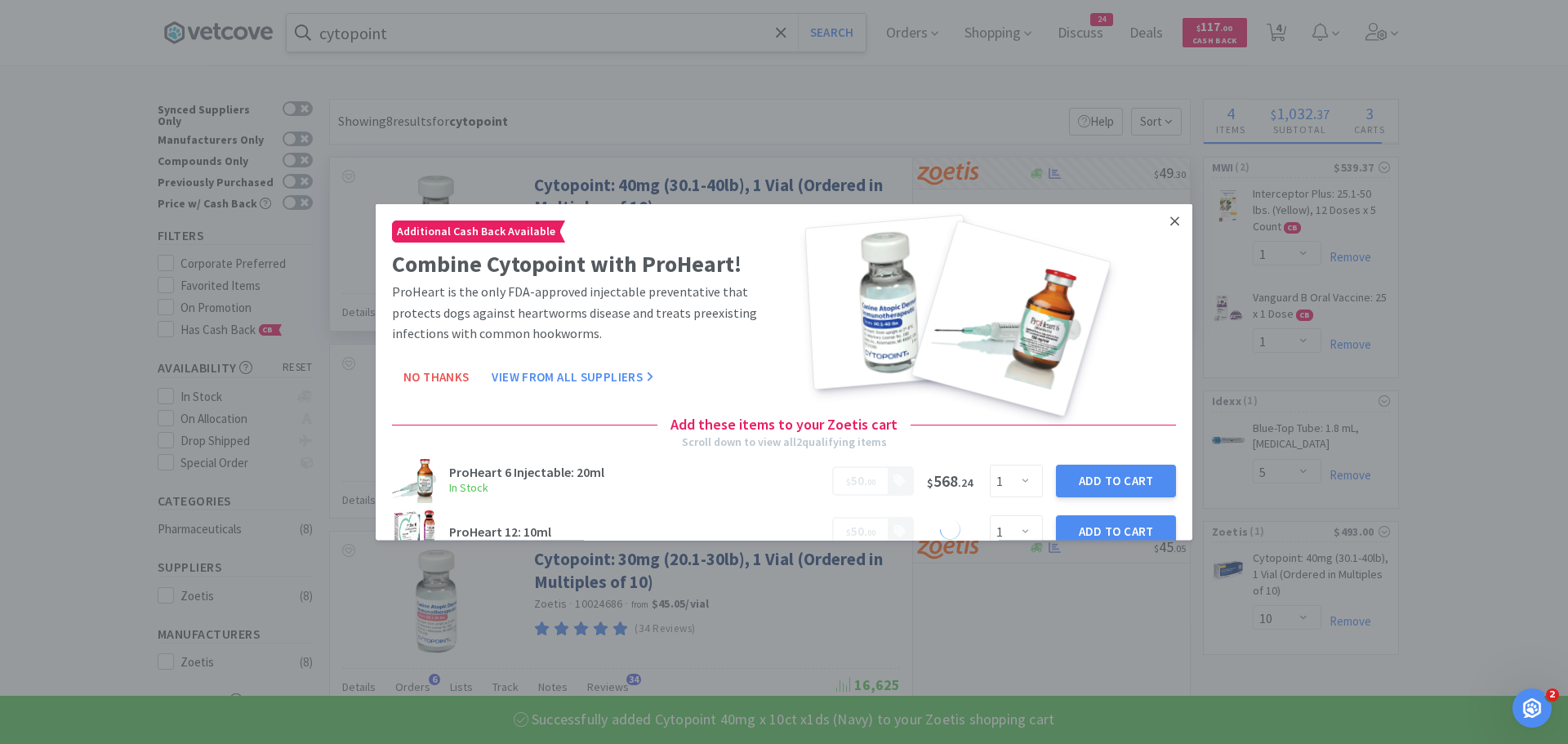
click at [1170, 219] on icon at bounding box center [1174, 220] width 9 height 14
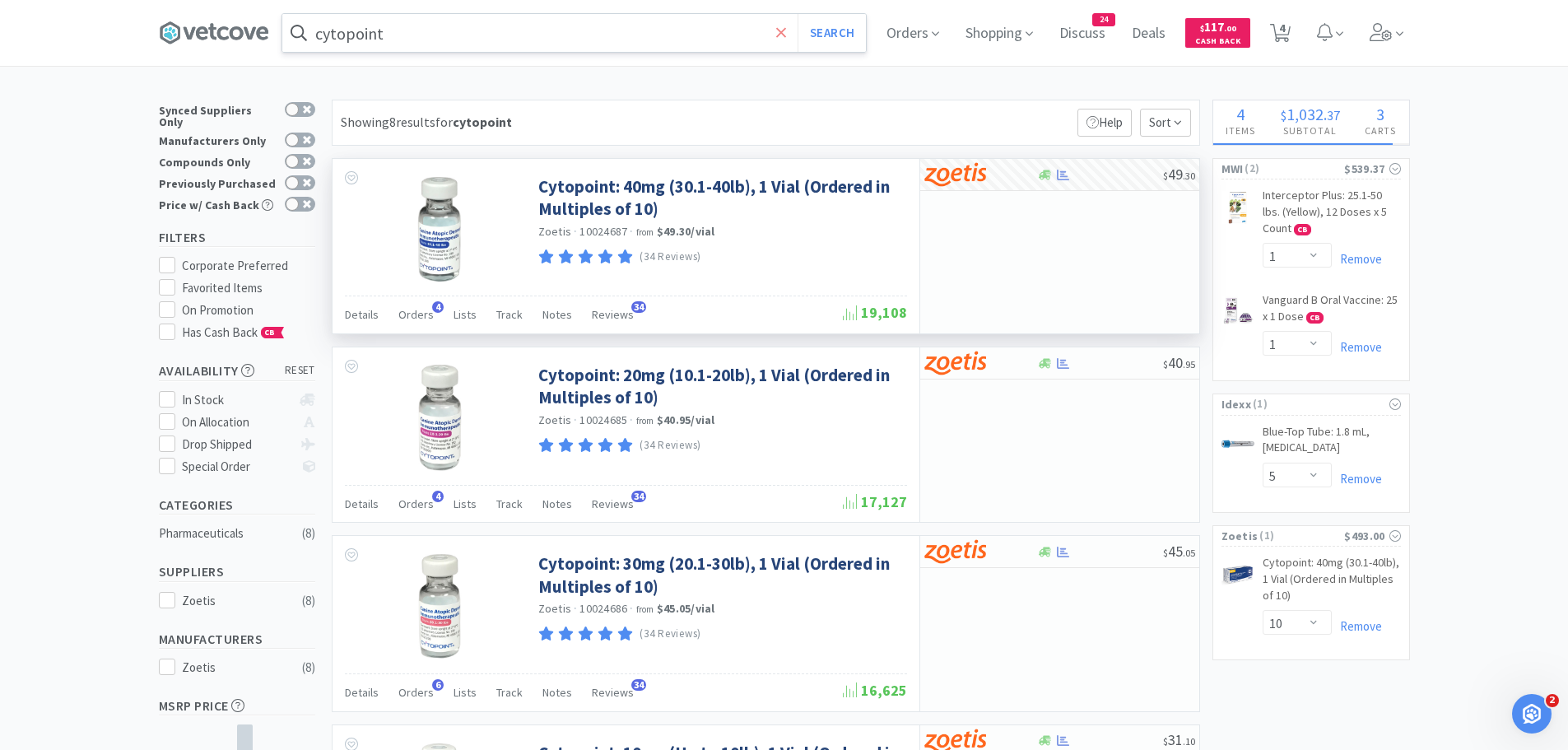
click at [787, 33] on icon at bounding box center [781, 33] width 10 height 16
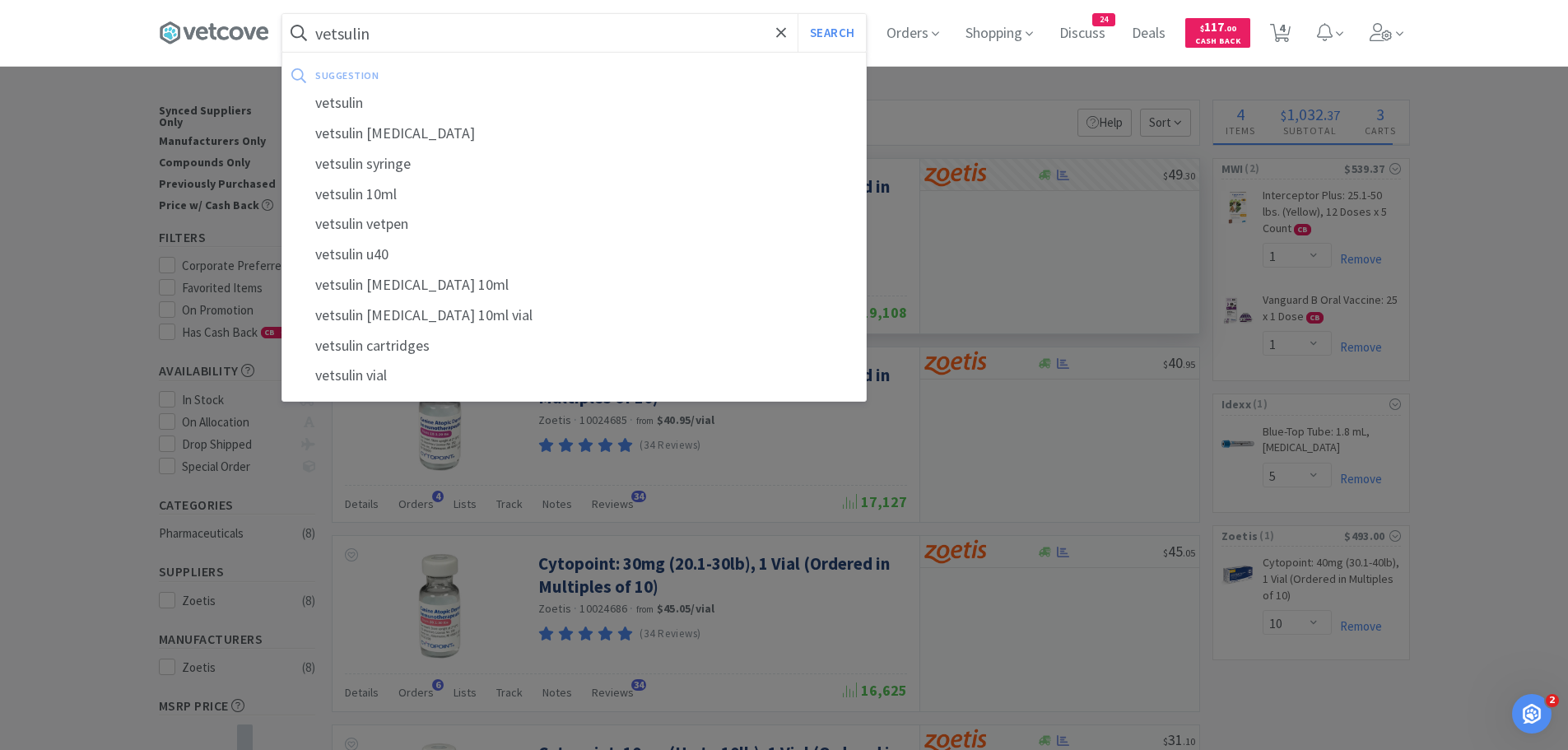
type input "vetsulin"
click at [797, 14] on button "Search" at bounding box center [832, 33] width 69 height 38
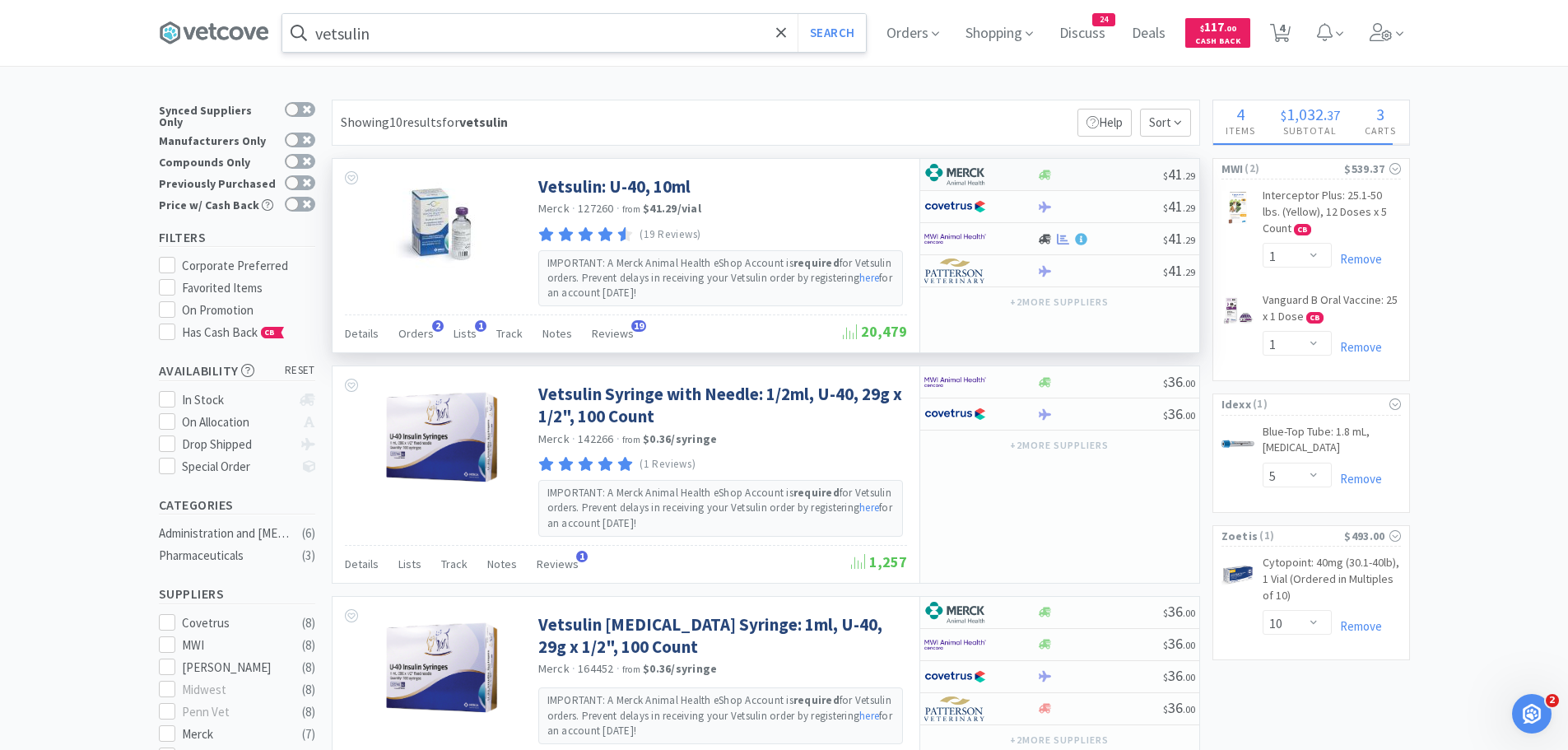
click at [955, 175] on img at bounding box center [955, 174] width 62 height 25
select select "2"
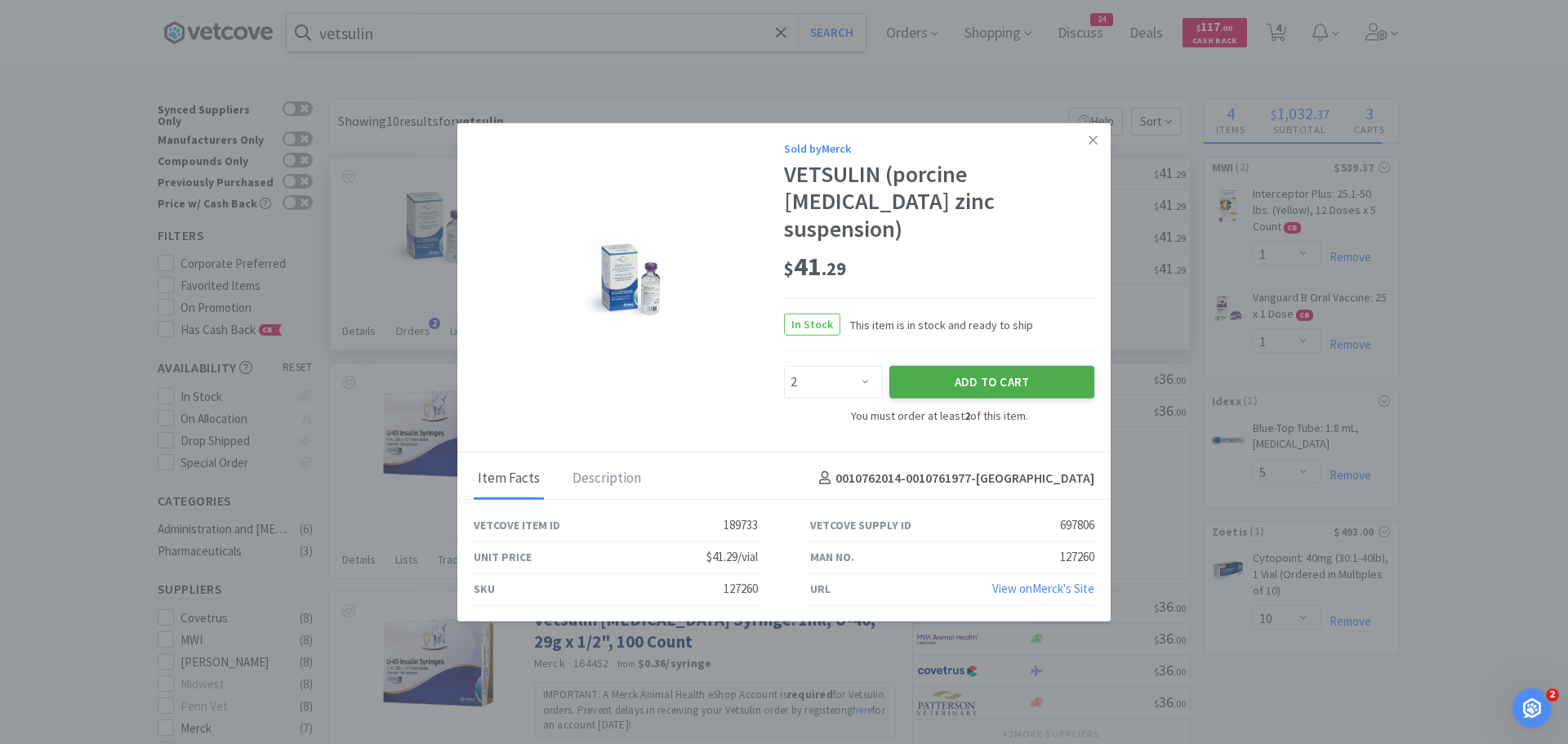
click at [960, 370] on button "Add to Cart" at bounding box center [991, 382] width 205 height 32
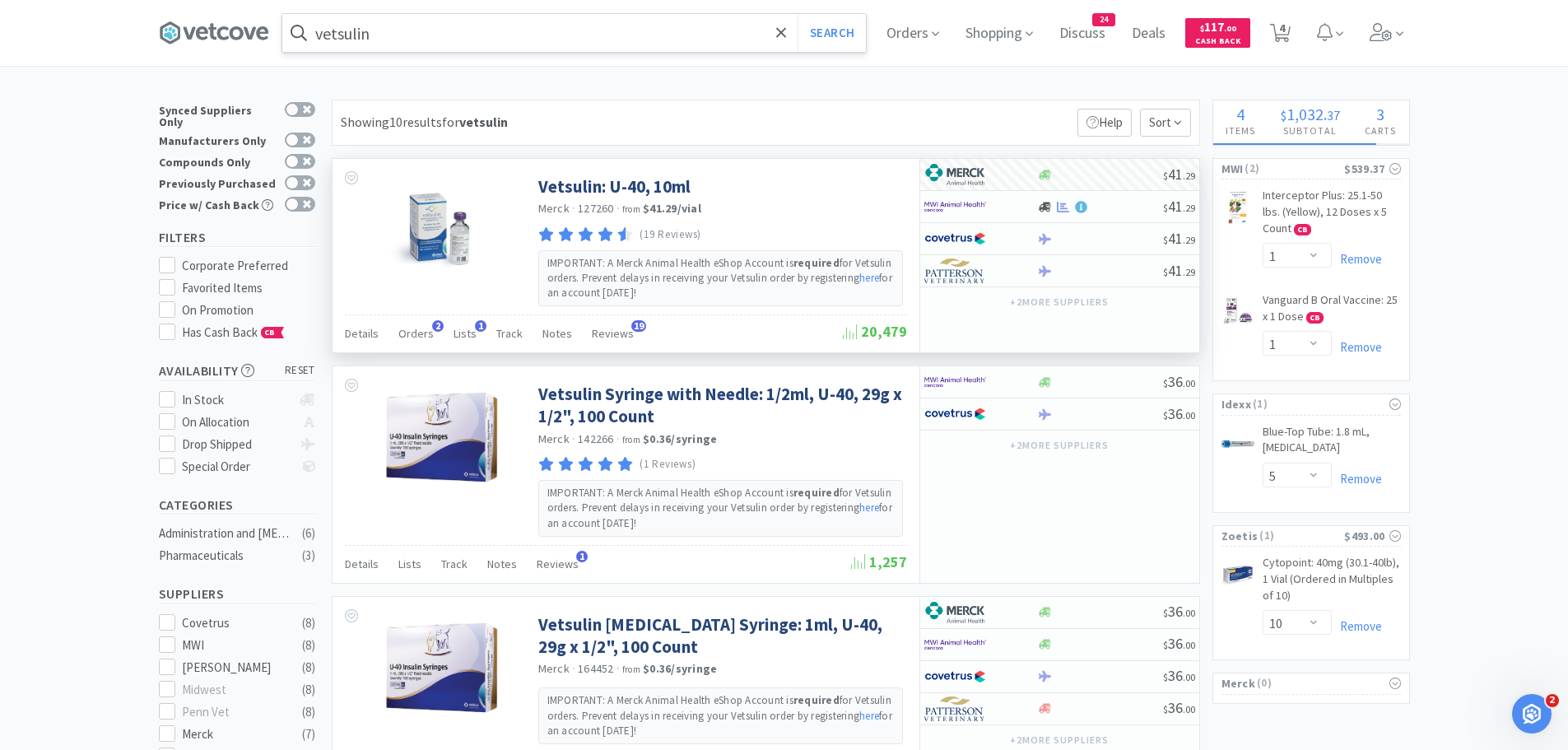
select select "2"
click at [563, 41] on input "vetsulin" at bounding box center [574, 33] width 583 height 38
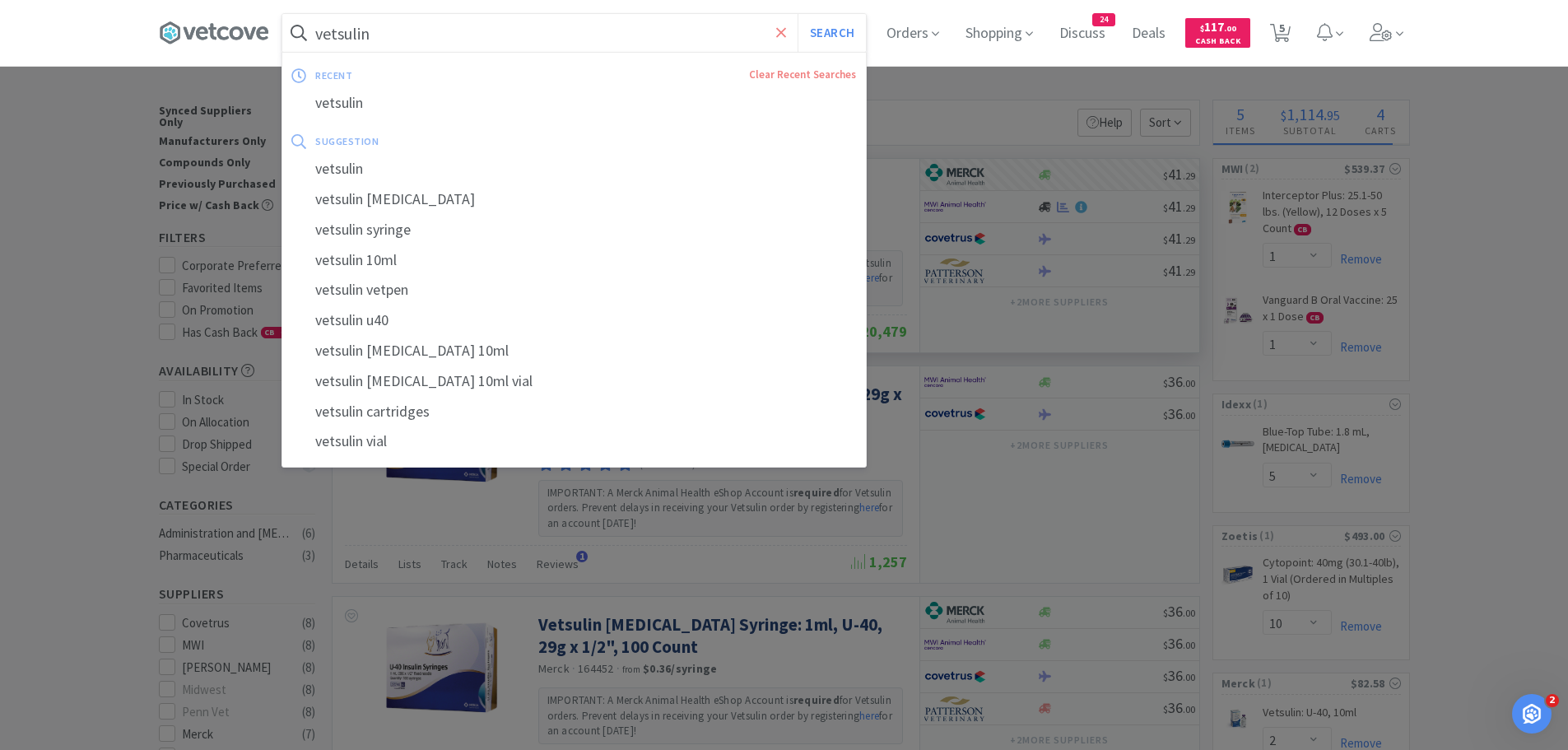
click at [786, 34] on icon at bounding box center [780, 32] width 9 height 9
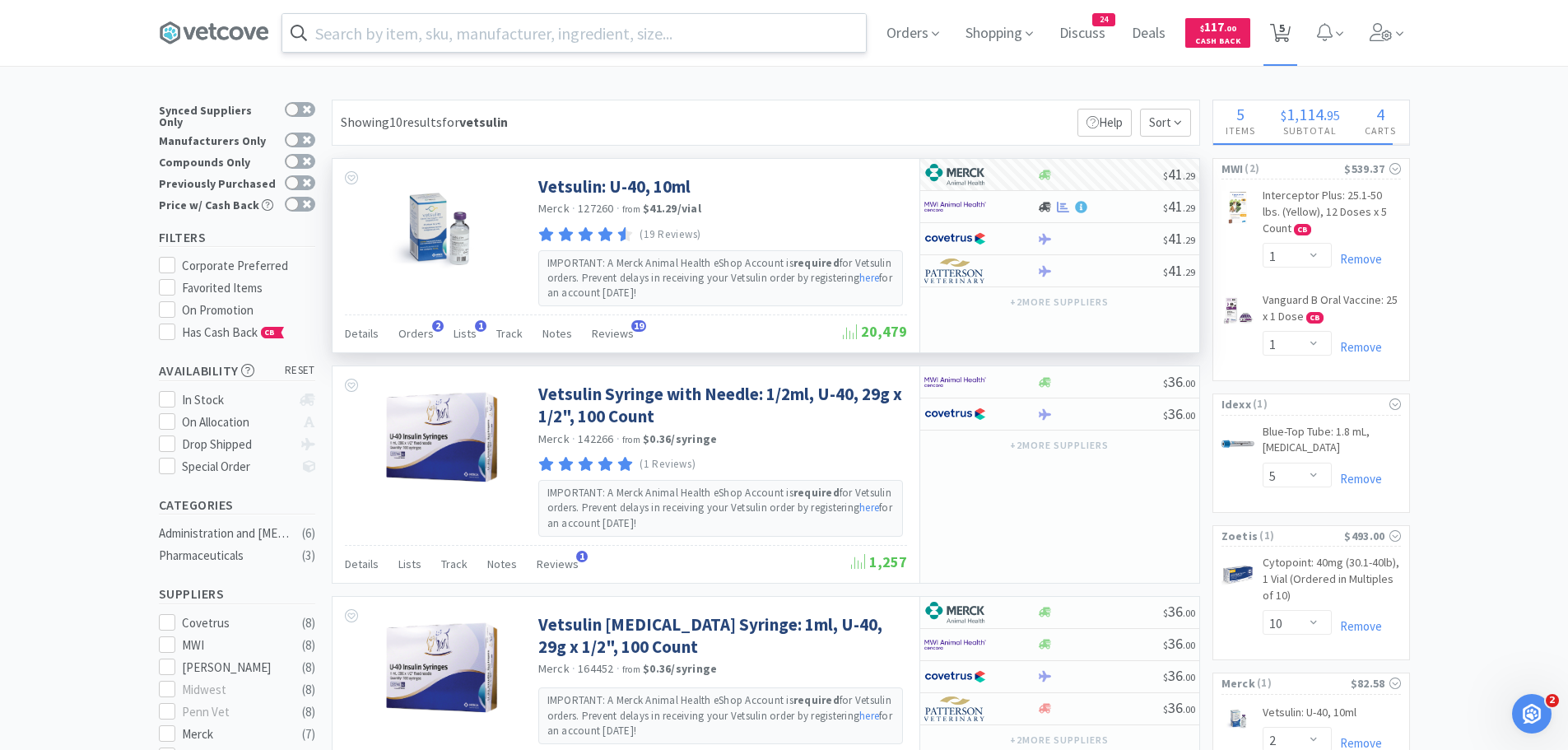
click at [1297, 38] on span "5" at bounding box center [1280, 33] width 34 height 66
select select "10"
select select "2"
select select "5"
select select "1"
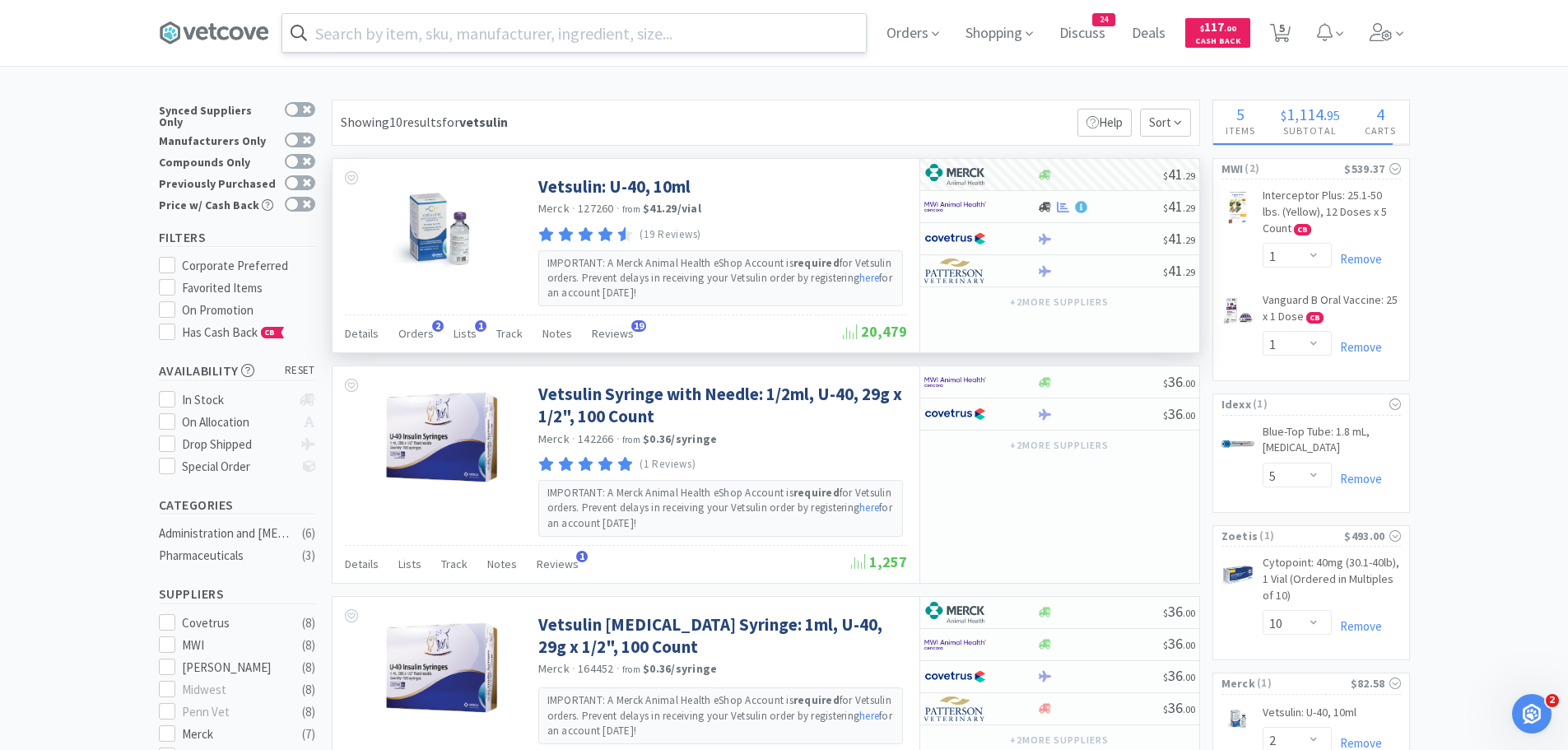
select select "1"
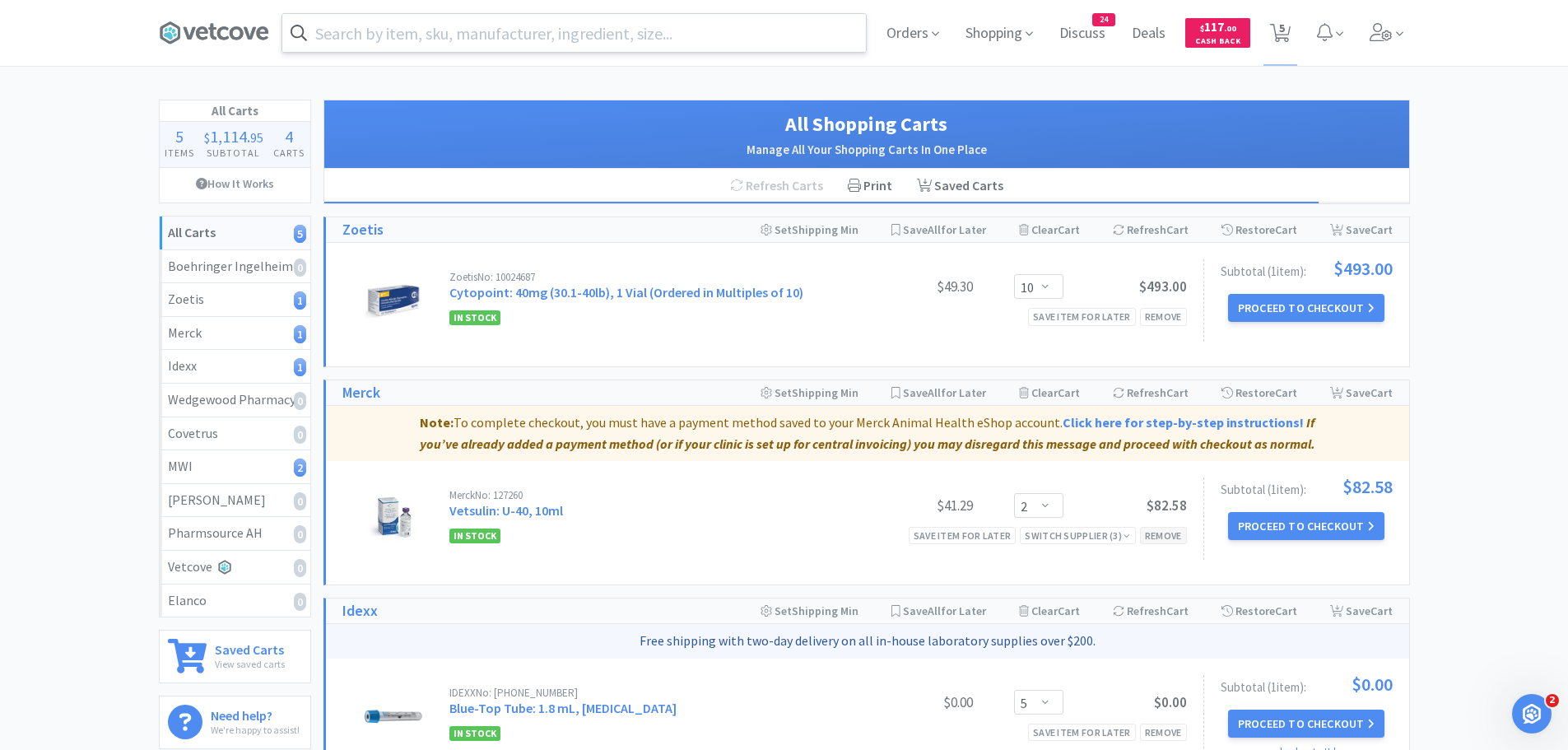
click at [1158, 537] on div "Remove" at bounding box center [1163, 535] width 47 height 17
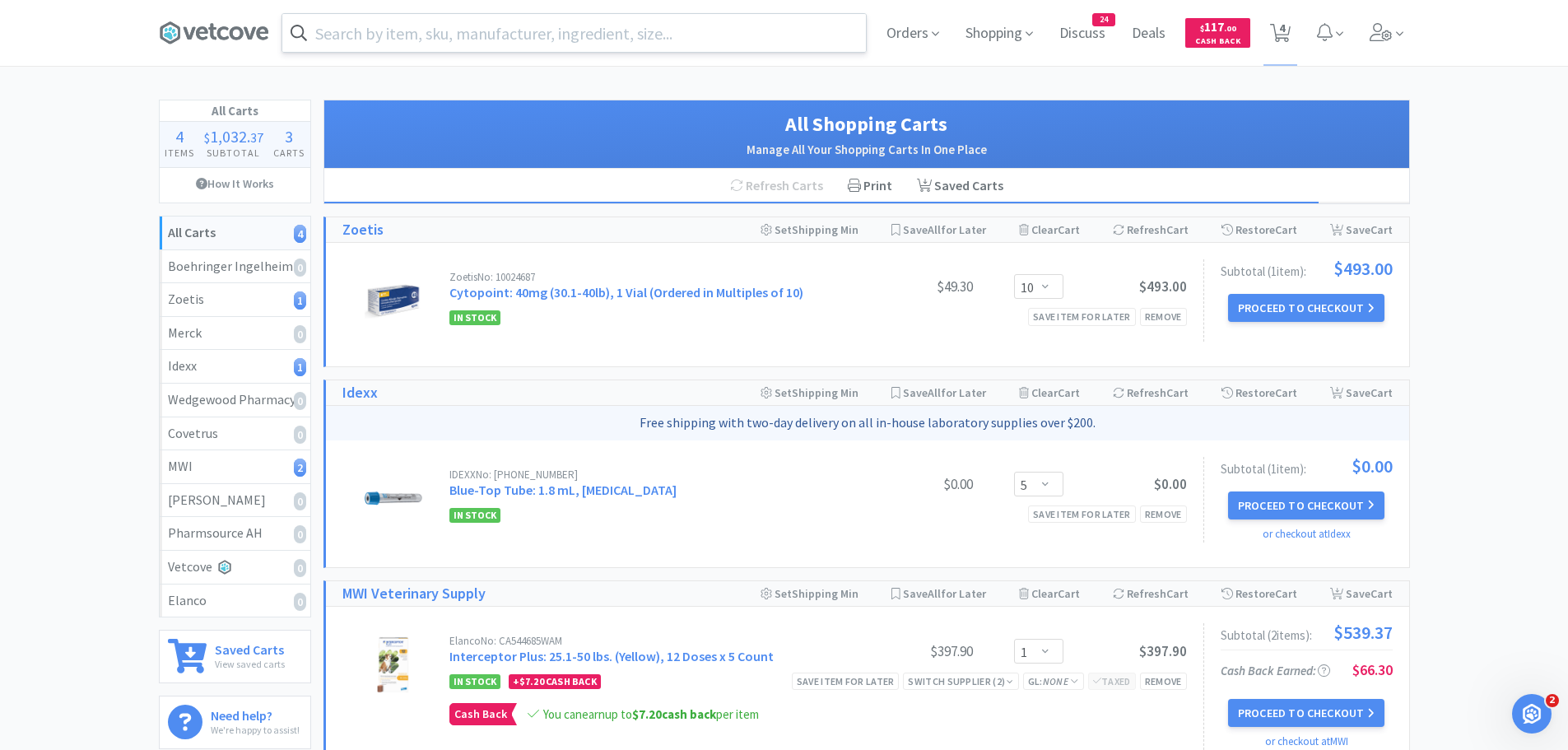
click at [284, 27] on span at bounding box center [299, 33] width 33 height 27
click at [320, 27] on input "text" at bounding box center [574, 33] width 583 height 38
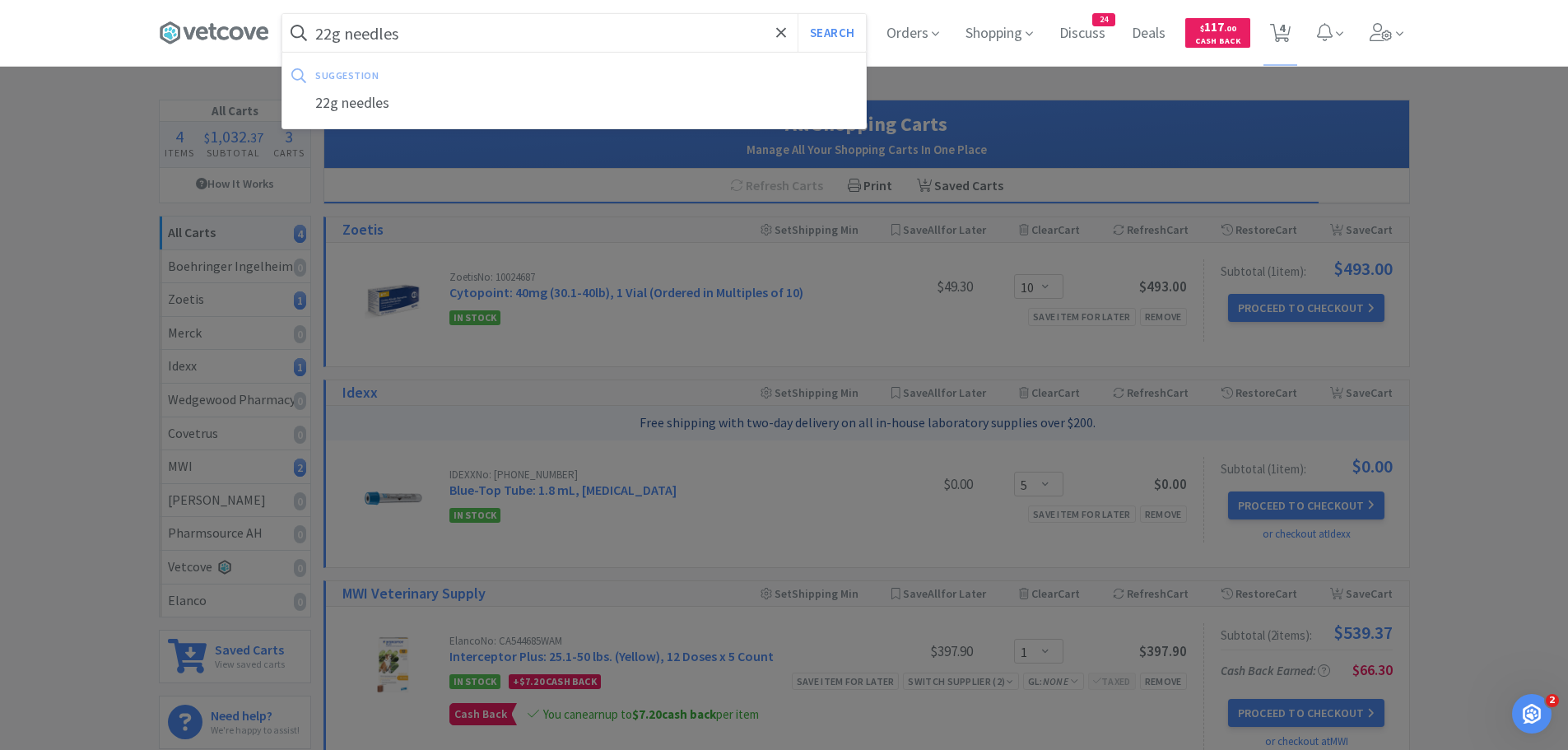
type input "22g needles"
click at [797, 14] on button "Search" at bounding box center [832, 33] width 69 height 38
select select "1"
select select "5"
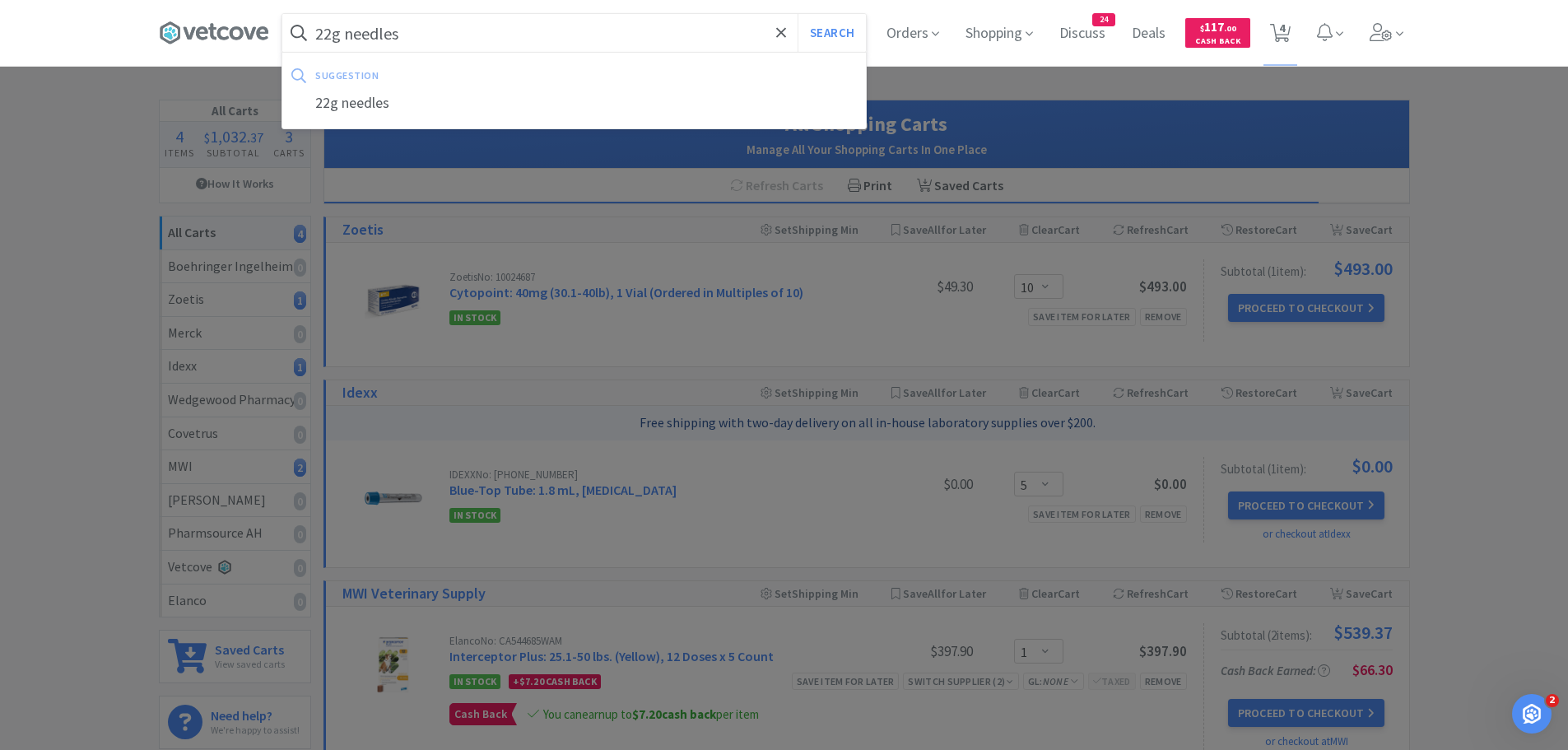
select select "10"
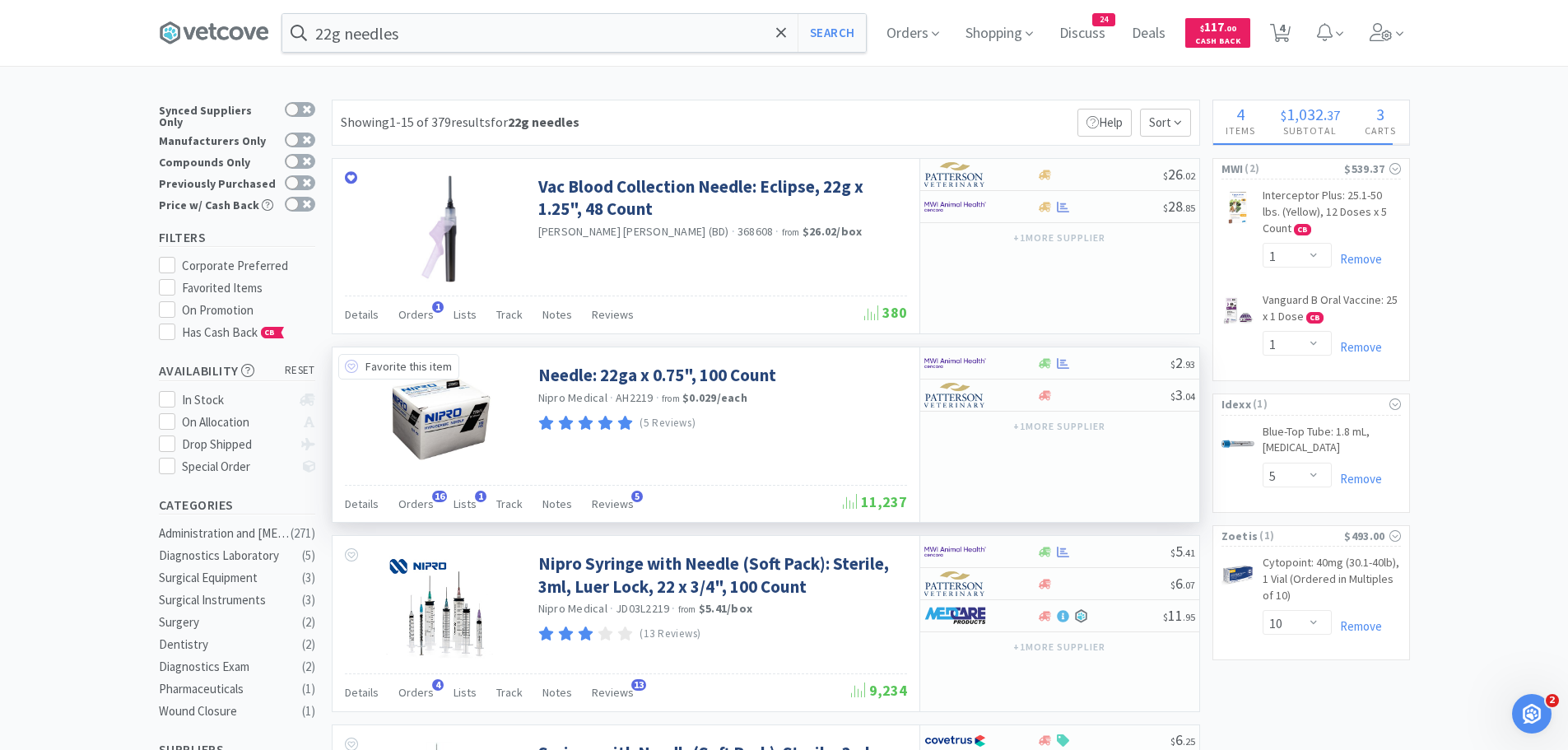
click at [356, 369] on icon at bounding box center [351, 366] width 13 height 13
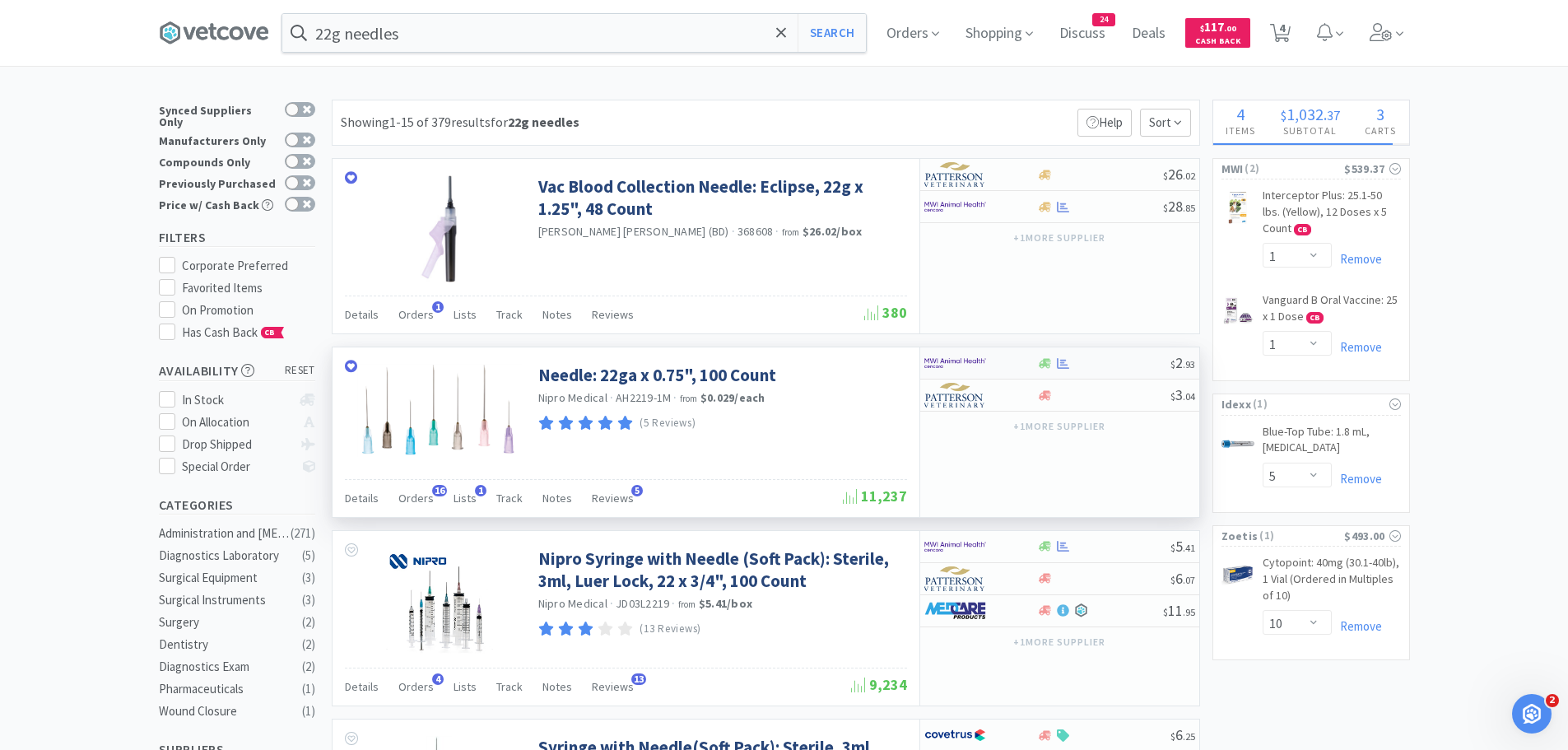
click at [999, 368] on div at bounding box center [969, 363] width 90 height 28
select select "1"
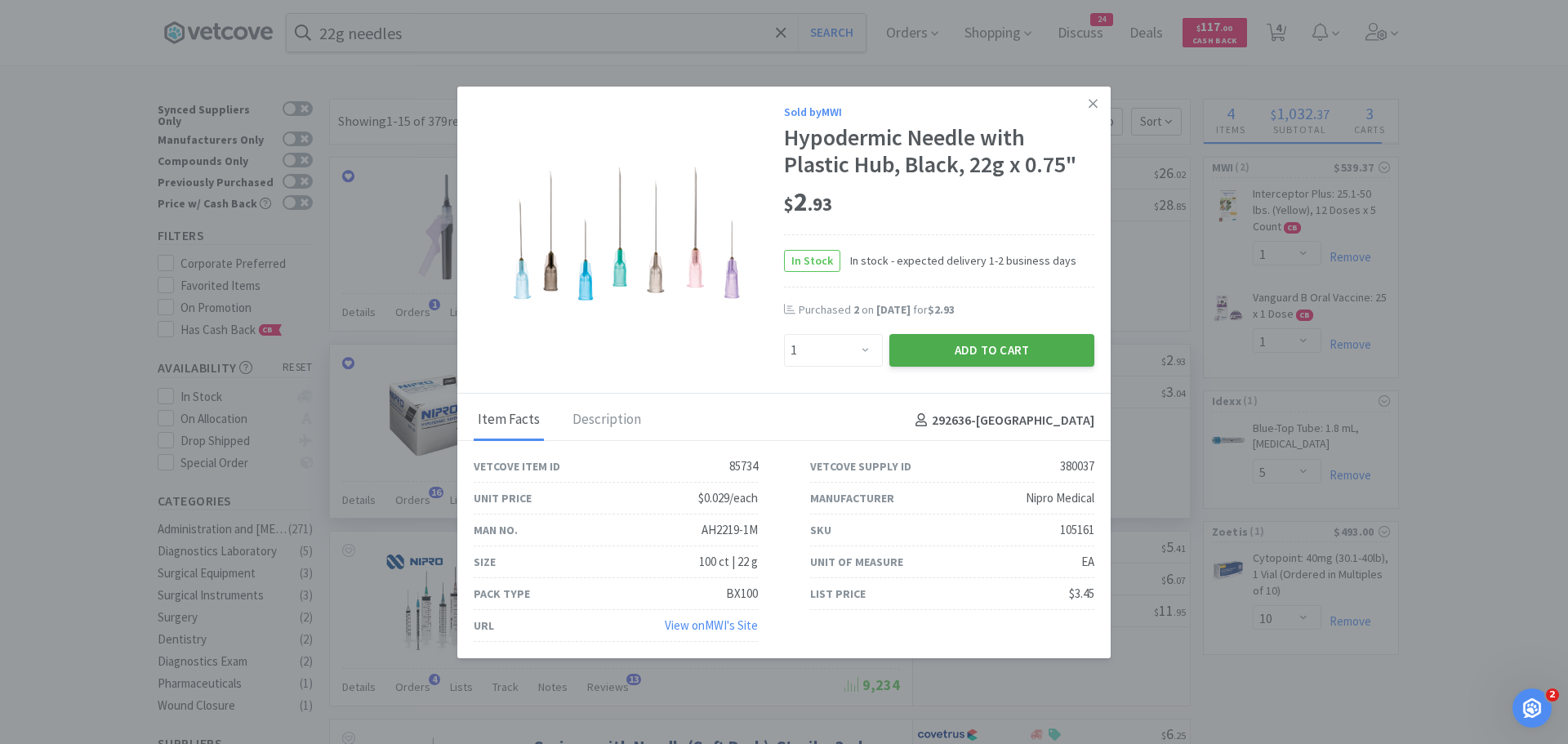
click at [973, 356] on button "Add to Cart" at bounding box center [991, 350] width 205 height 32
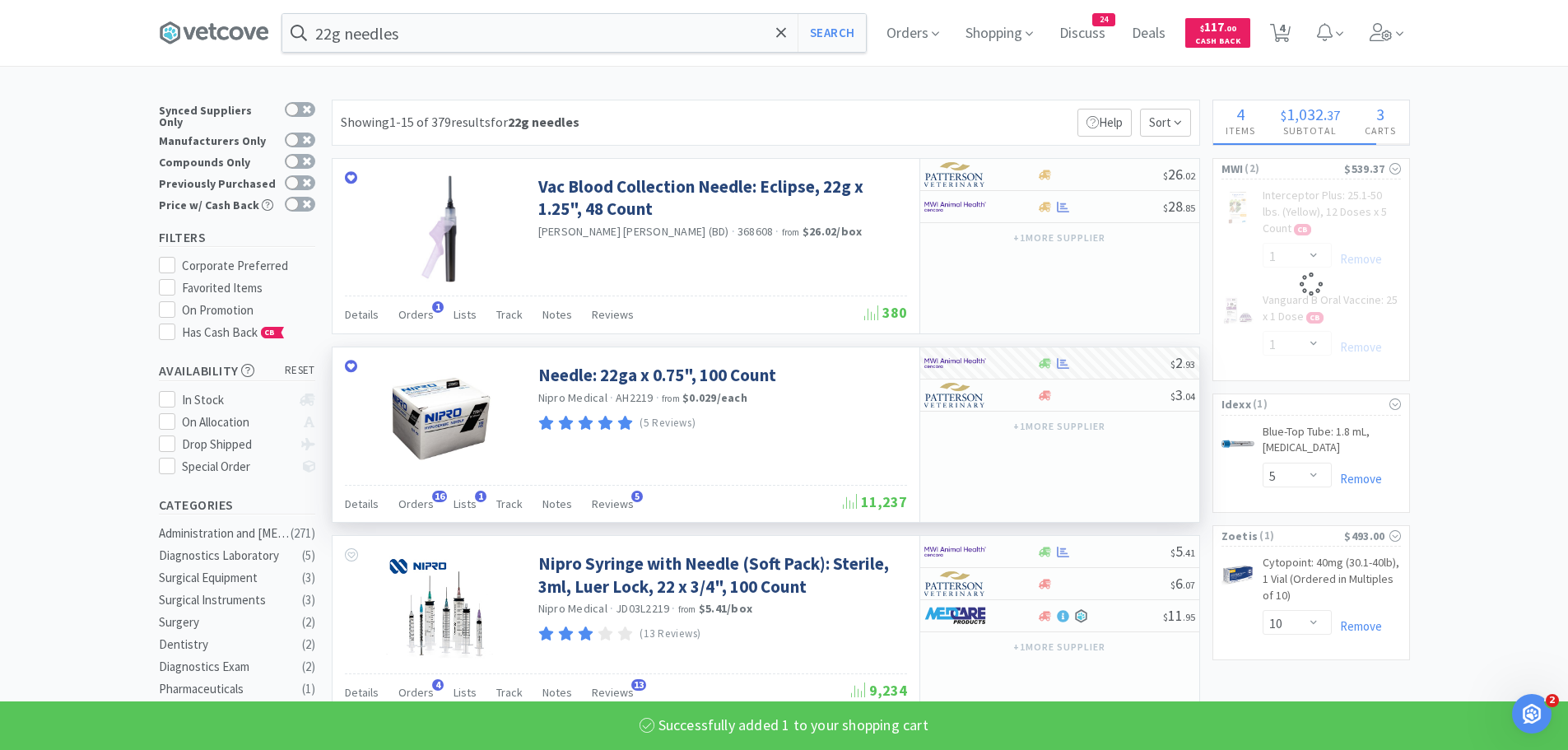
select select "1"
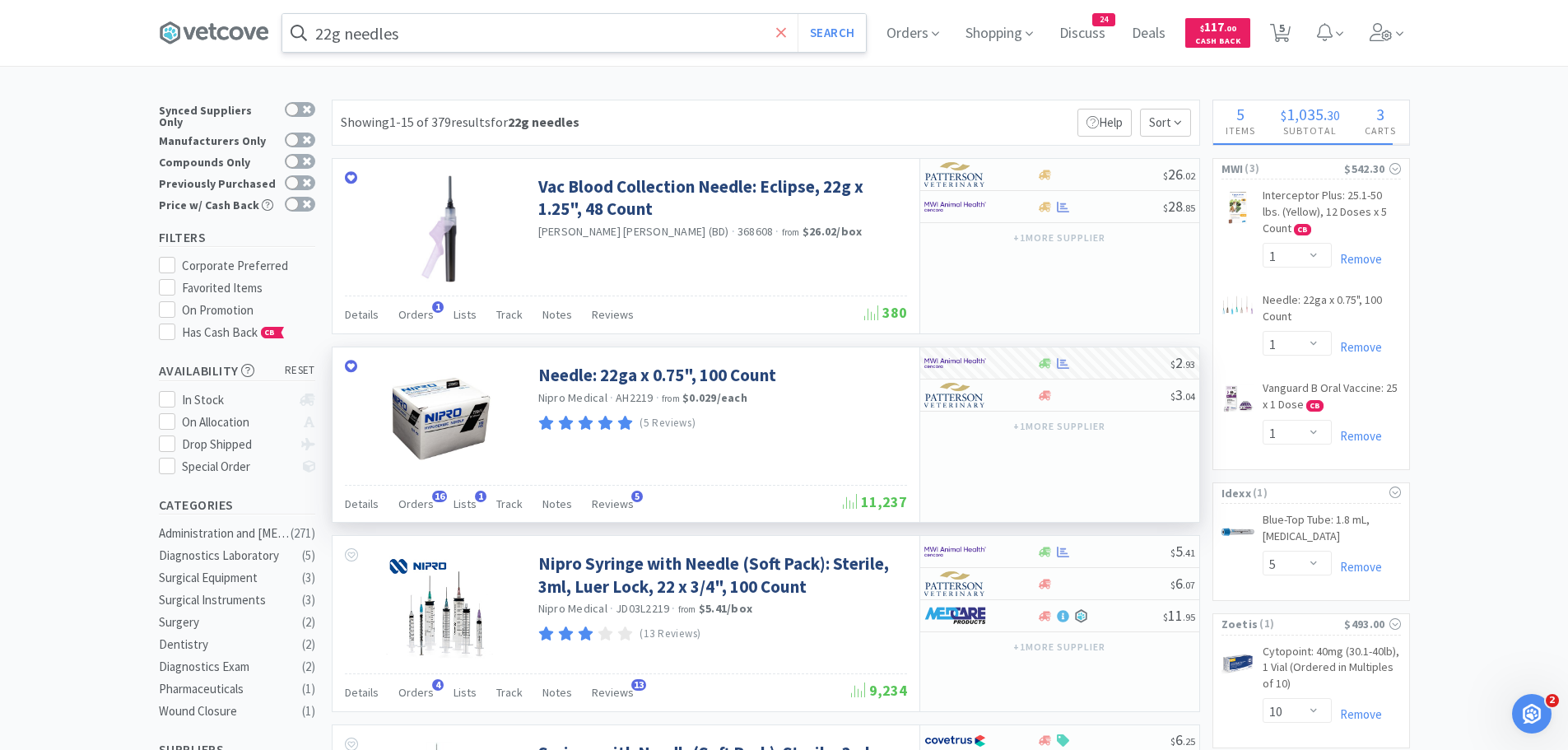
click at [786, 30] on icon at bounding box center [780, 32] width 9 height 9
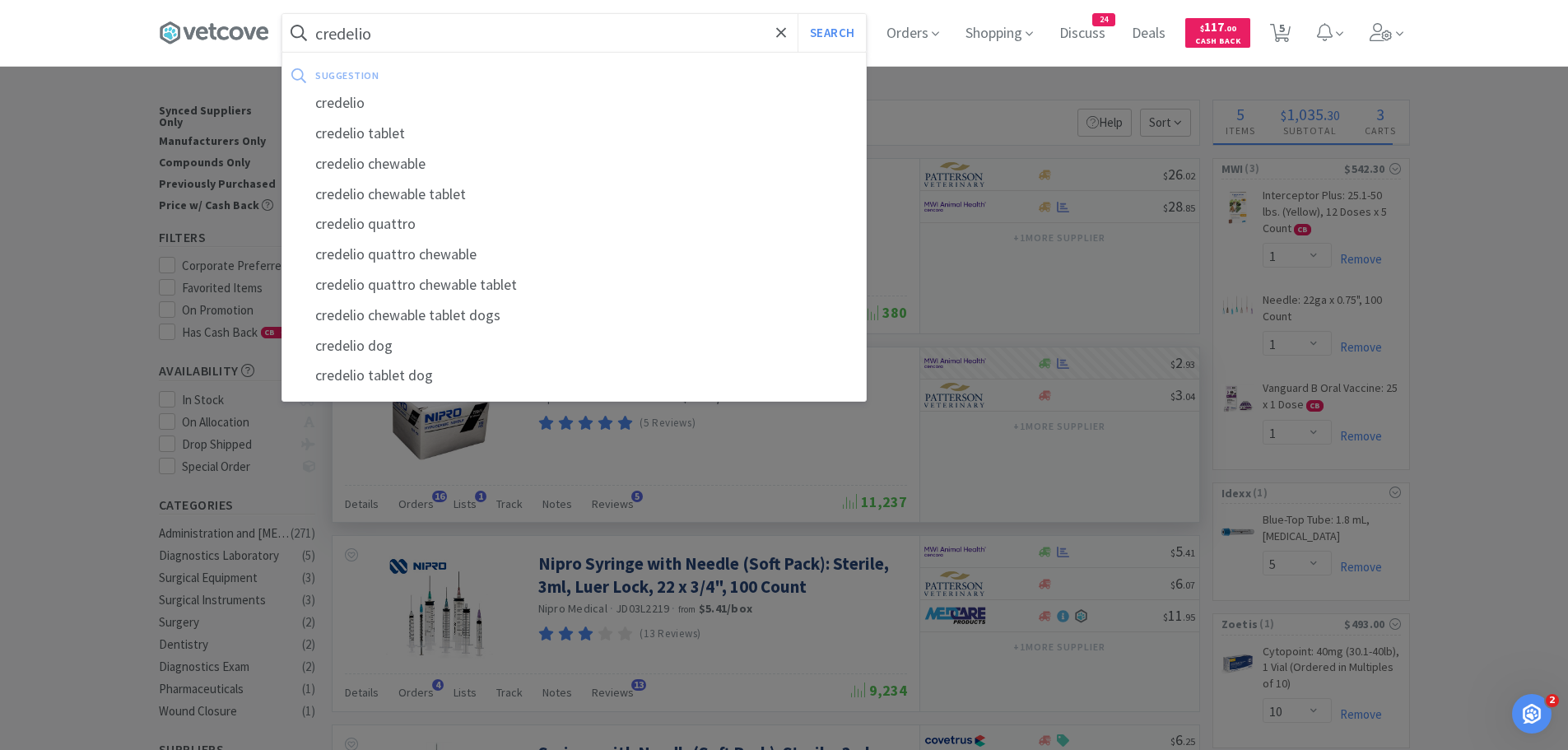
type input "credelio"
click at [797, 14] on button "Search" at bounding box center [832, 33] width 69 height 38
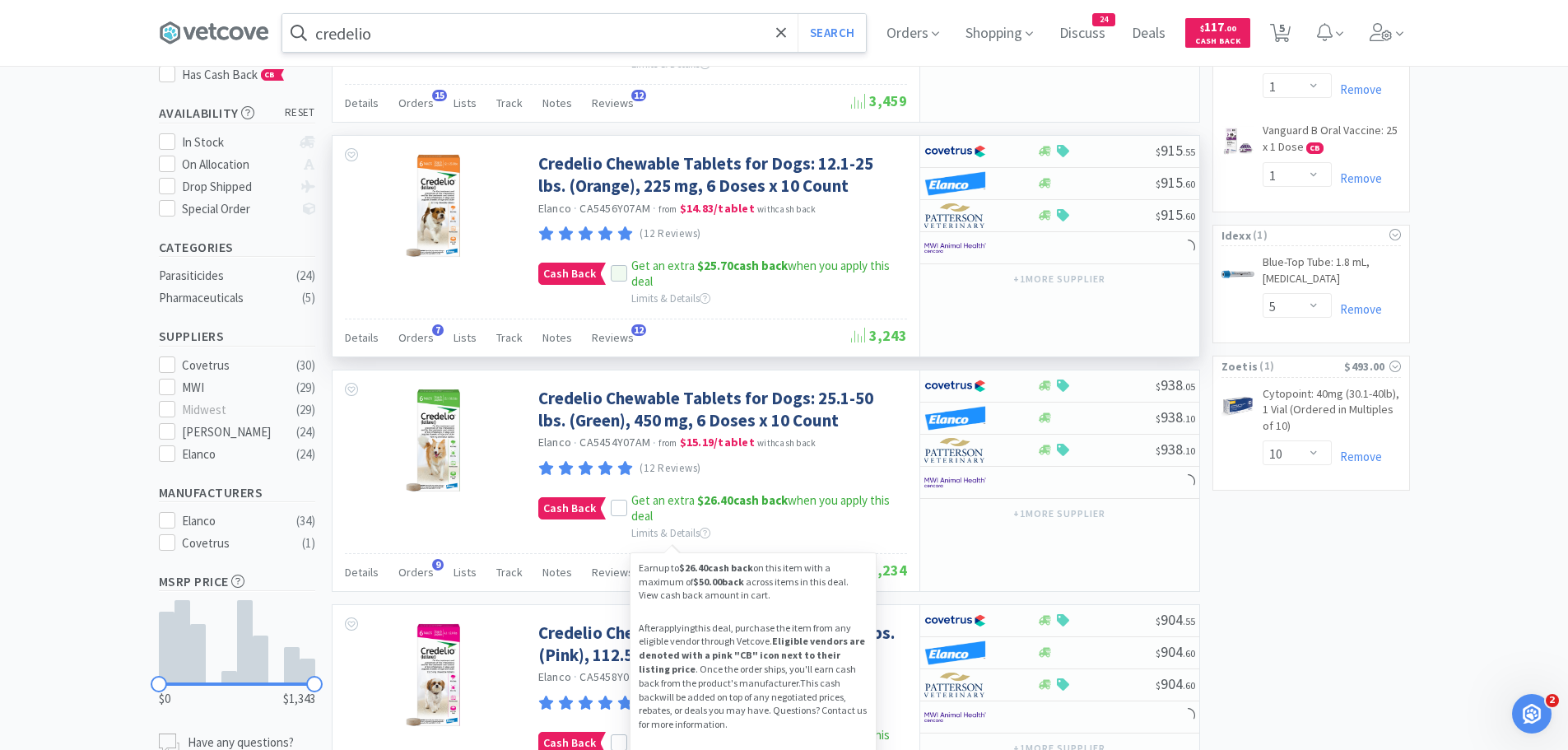
scroll to position [412, 0]
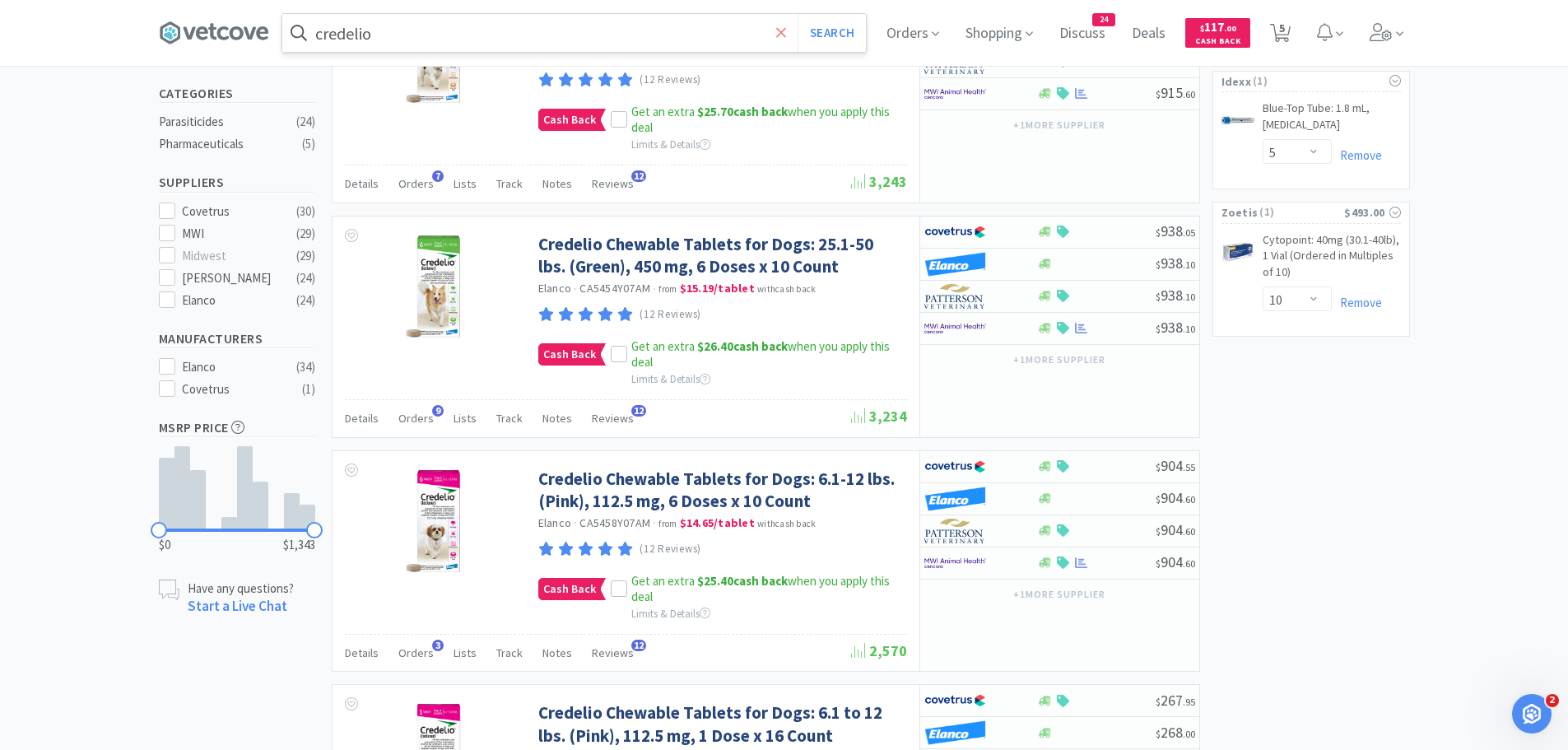
click at [787, 34] on icon at bounding box center [781, 33] width 10 height 16
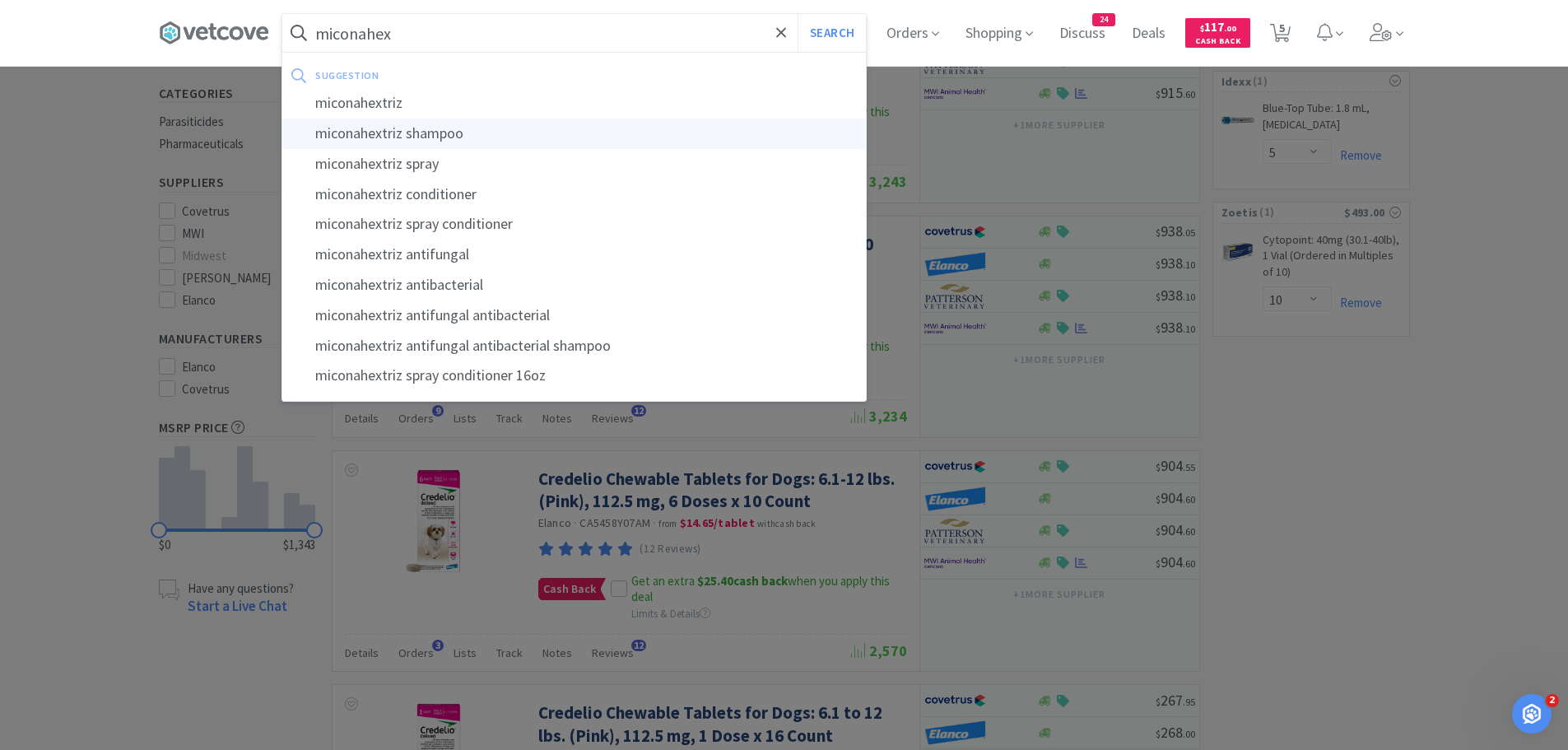
type input "miconahex"
click at [797, 14] on button "Search" at bounding box center [832, 33] width 69 height 38
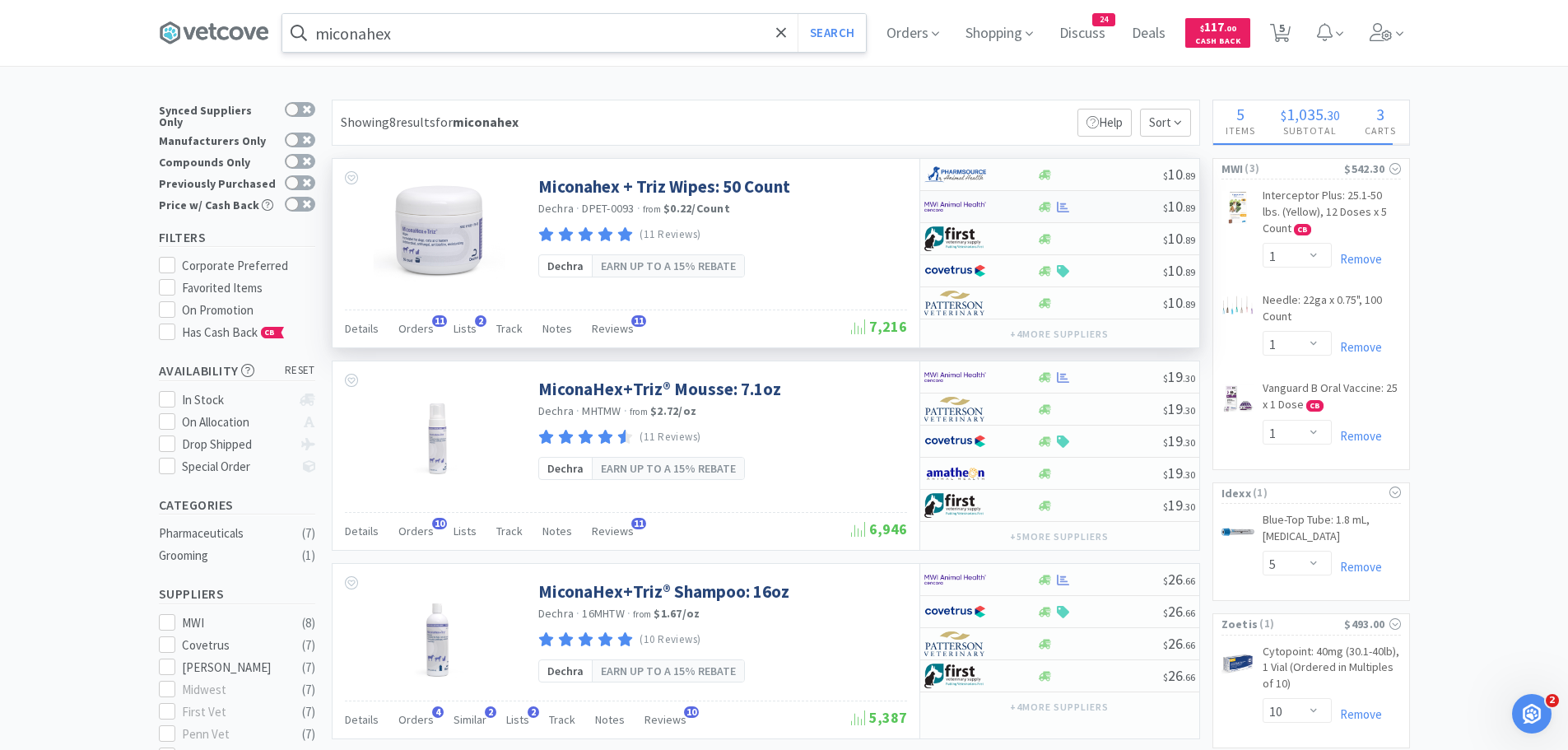
click at [1006, 204] on div at bounding box center [969, 206] width 90 height 28
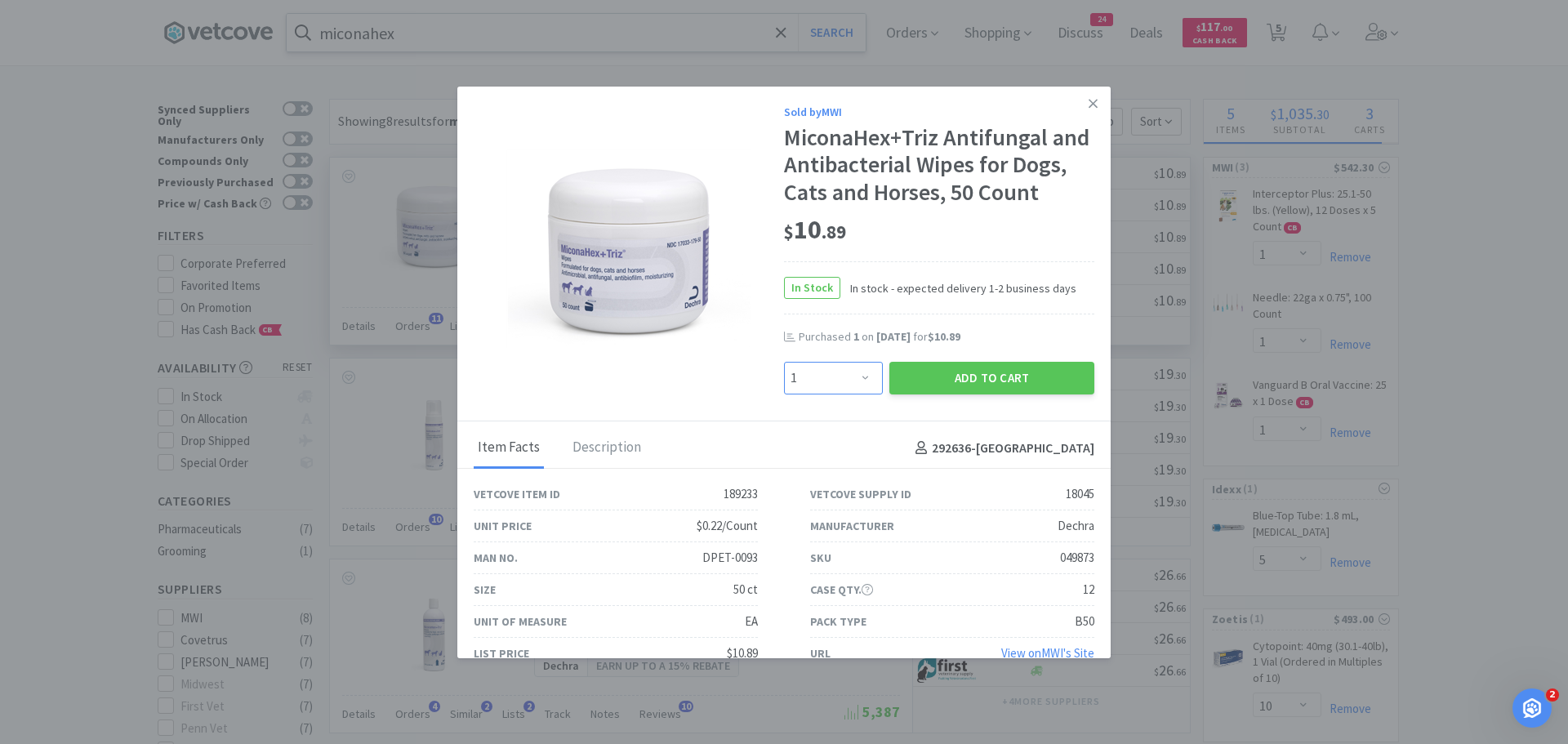
click at [852, 395] on select "Enter Quantity 1 2 3 4 5 6 7 8 9 10 11 12 13 14 15 16 17 18 19 20 Enter Quantity" at bounding box center [833, 378] width 99 height 32
select select "4"
click at [784, 389] on select "Enter Quantity 1 2 3 4 5 6 7 8 9 10 11 12 13 14 15 16 17 18 19 20 Enter Quantity" at bounding box center [833, 378] width 99 height 32
click at [1000, 395] on button "Add to Cart" at bounding box center [991, 378] width 205 height 32
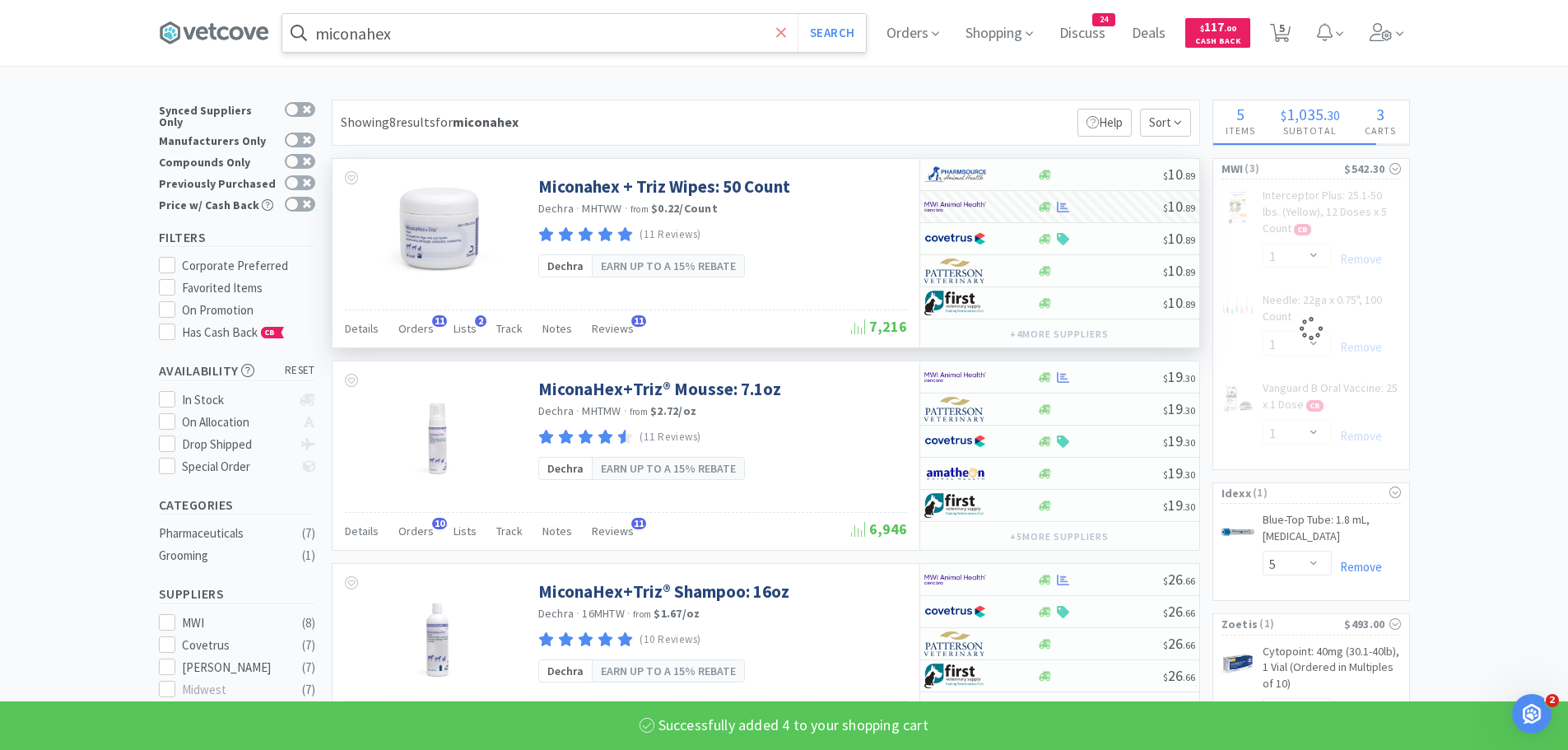
select select "4"
select select "1"
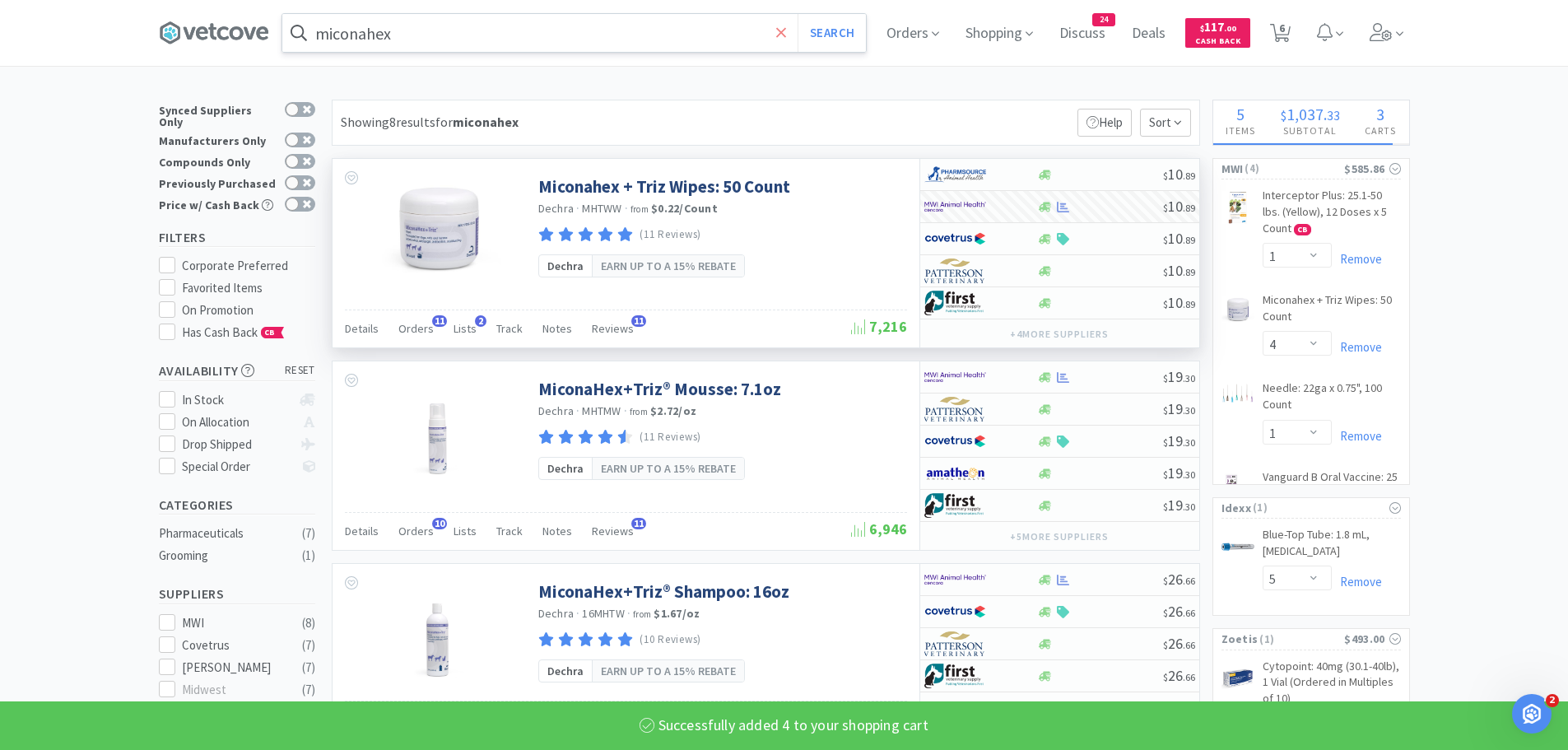
click at [778, 32] on span at bounding box center [782, 33] width 19 height 34
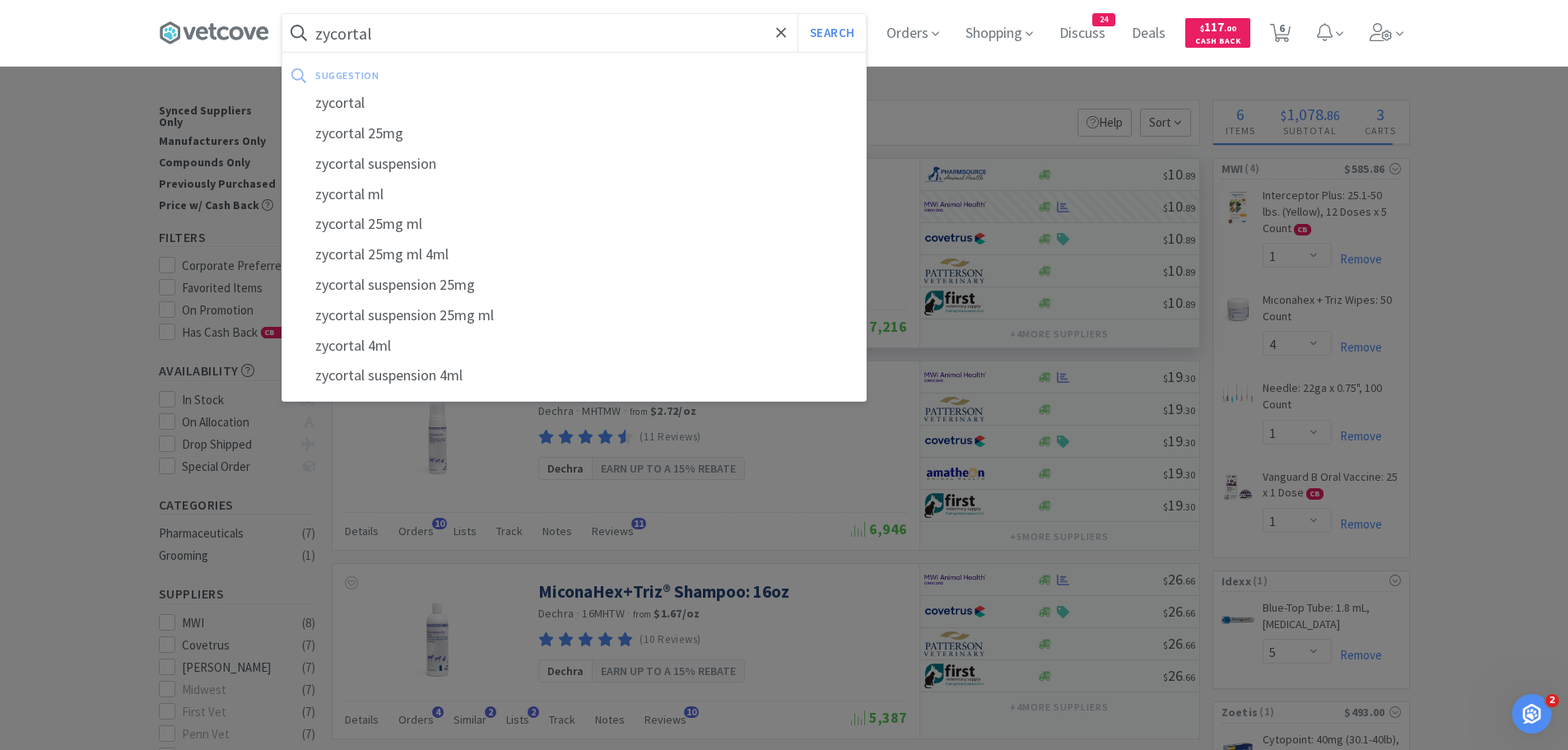
type input "zycortal"
click at [797, 14] on button "Search" at bounding box center [832, 33] width 69 height 38
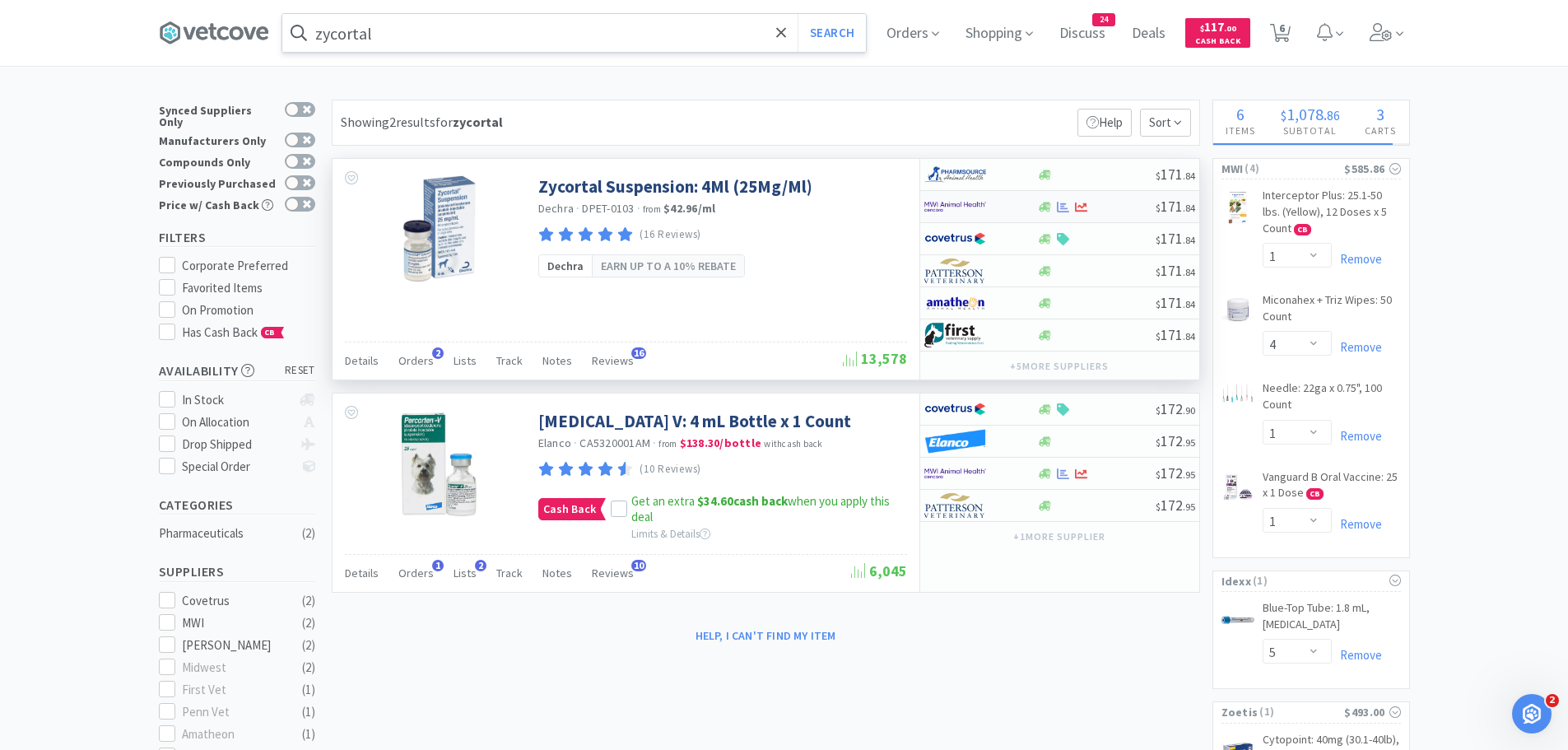
click at [1016, 206] on div at bounding box center [980, 206] width 113 height 28
select select "1"
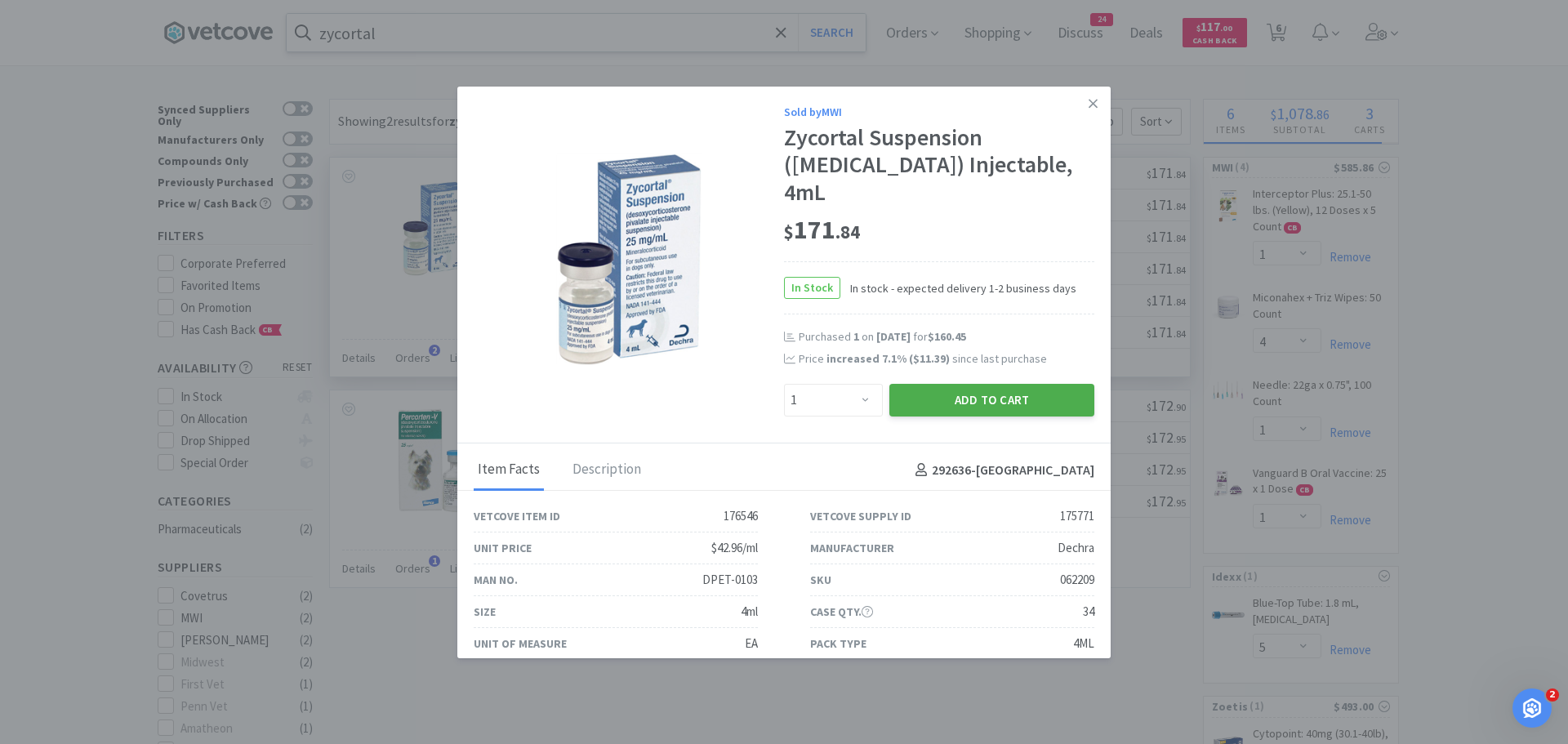
click at [936, 395] on button "Add to Cart" at bounding box center [991, 400] width 205 height 32
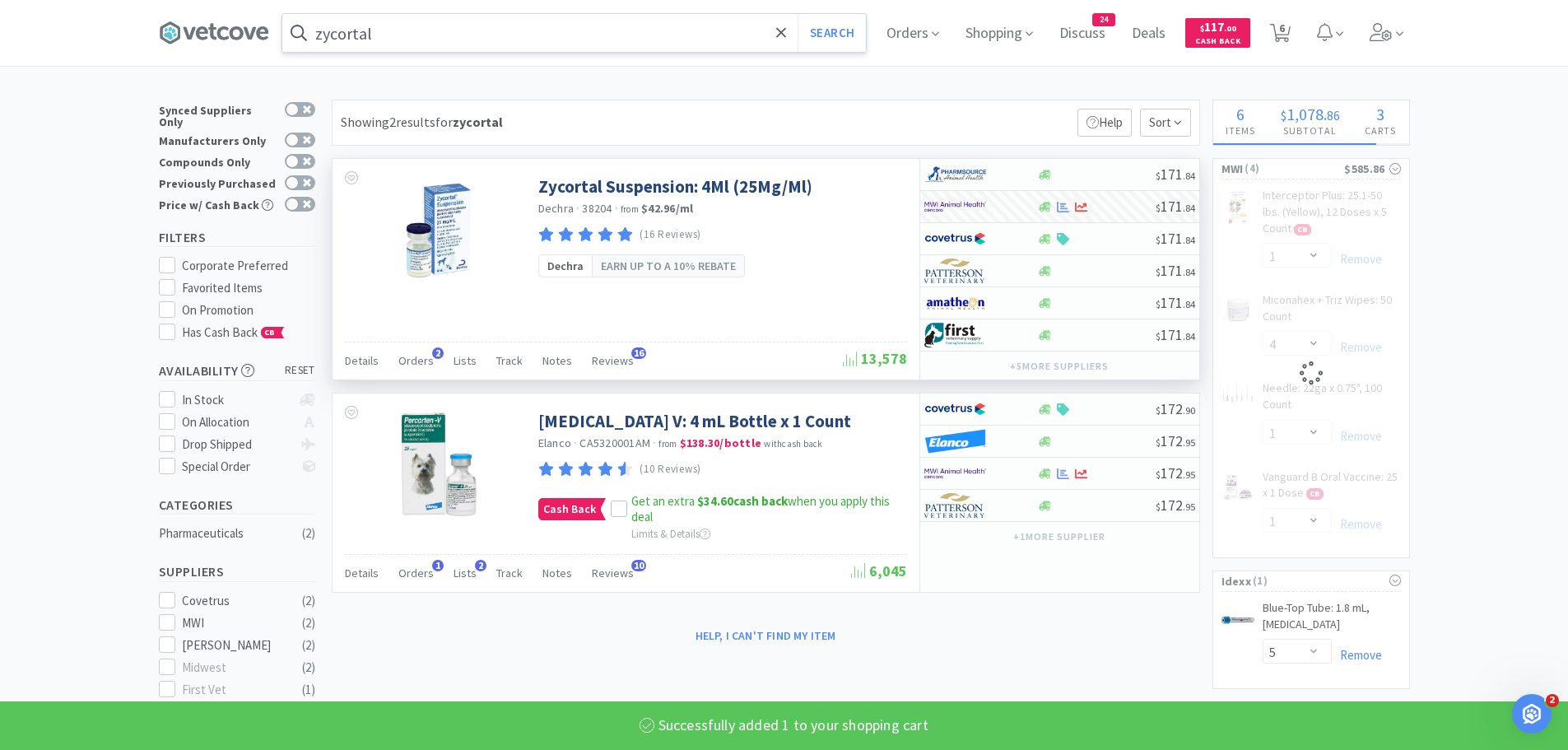
select select "1"
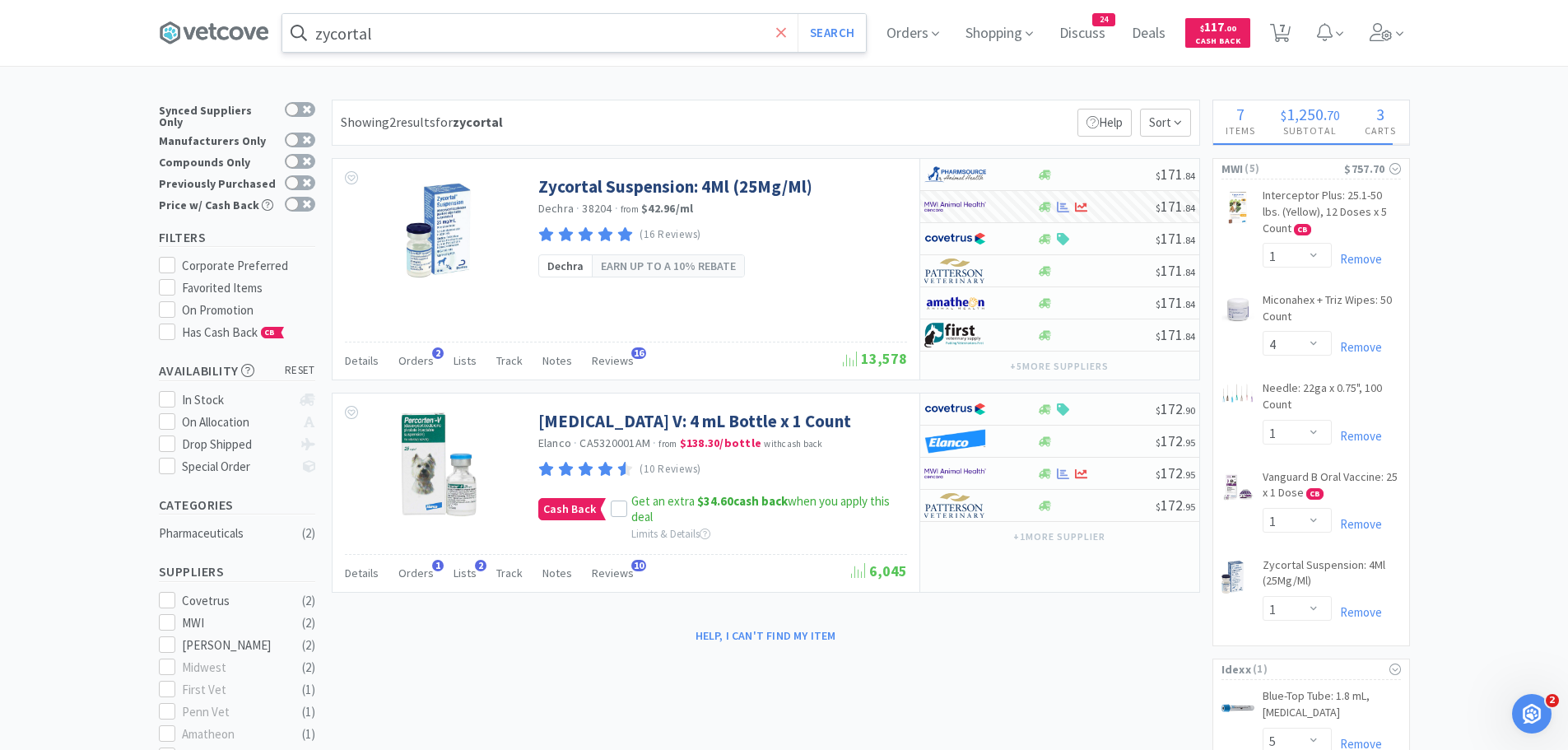
click at [787, 27] on icon at bounding box center [781, 33] width 10 height 16
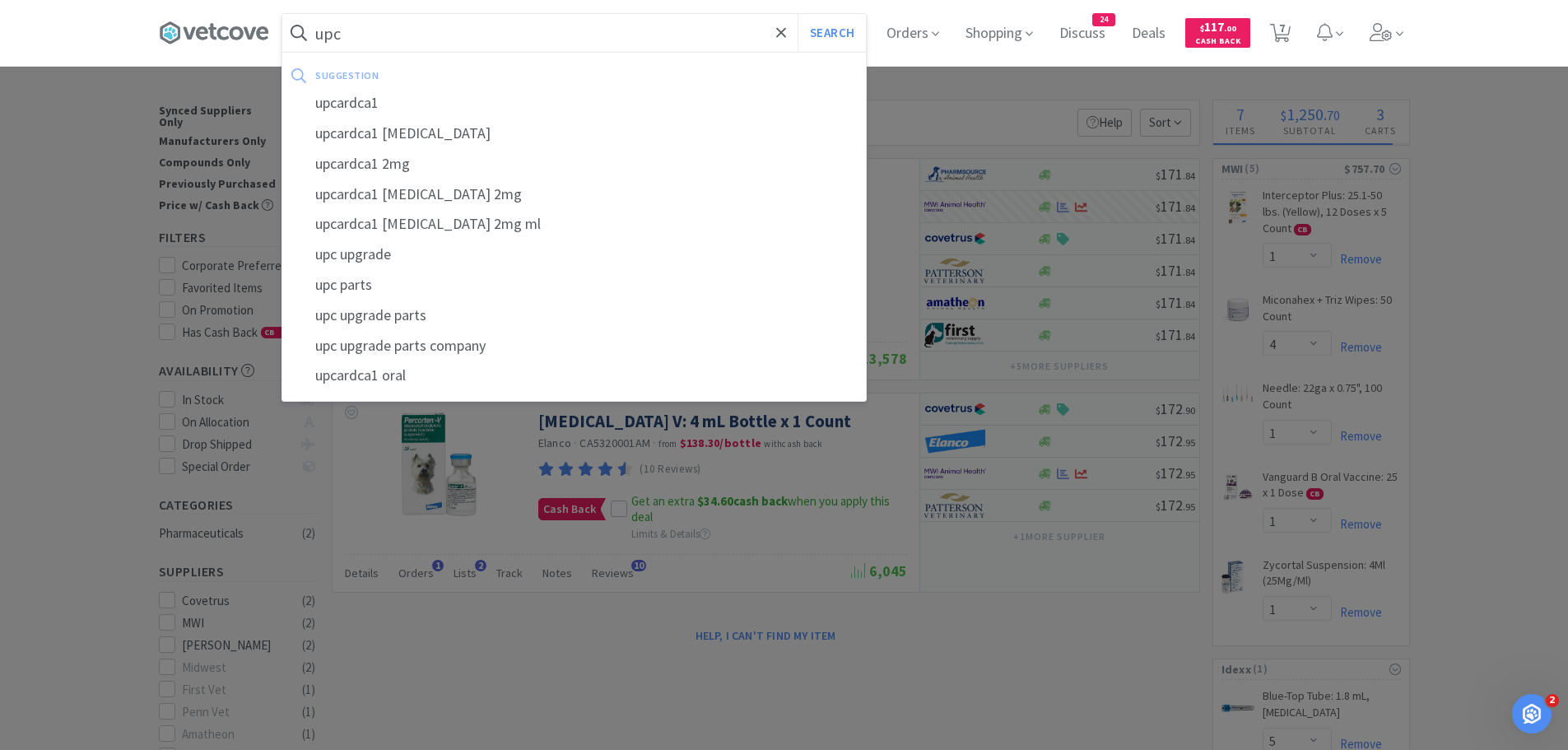
type input "upc"
click at [797, 14] on button "Search" at bounding box center [832, 33] width 69 height 38
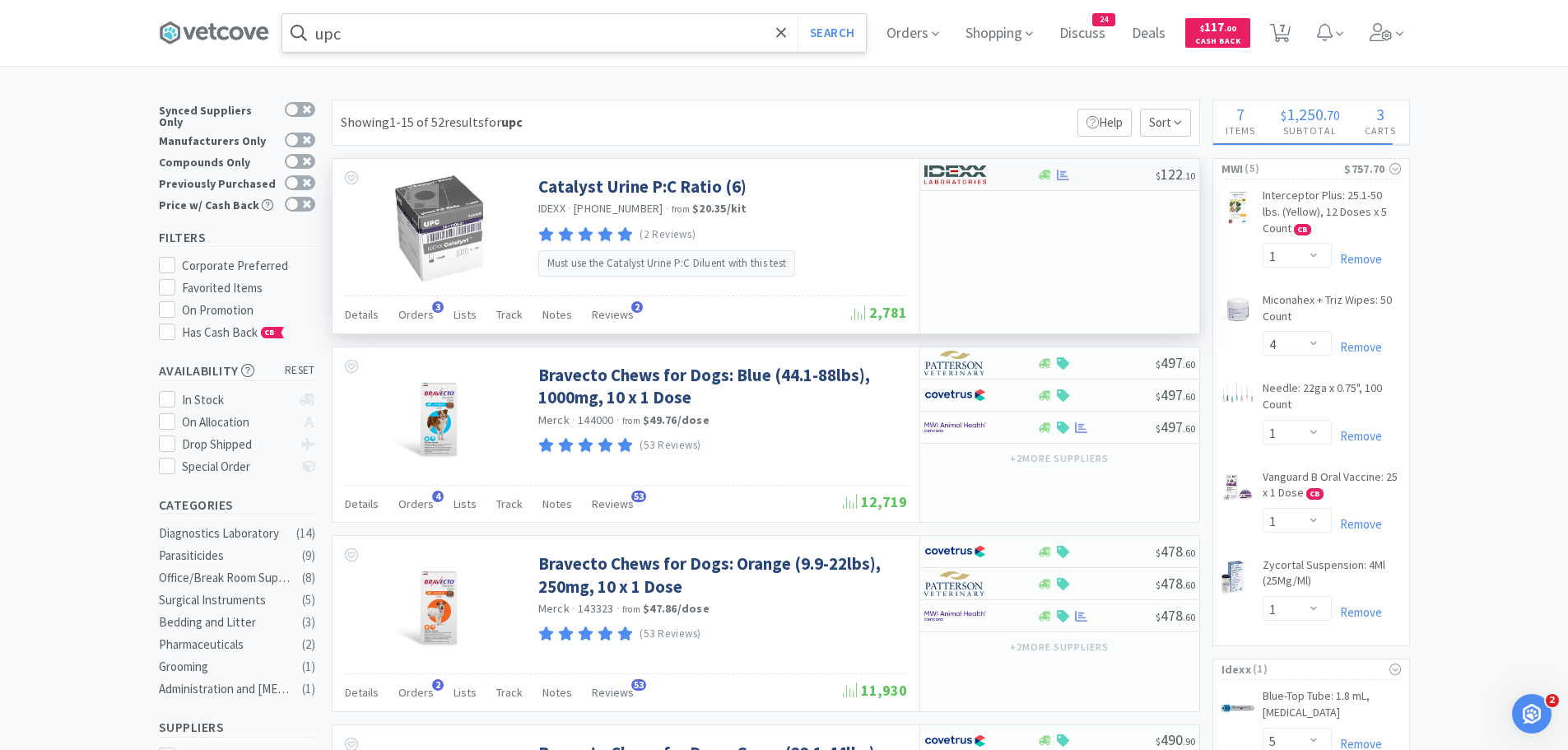
click at [1067, 168] on icon at bounding box center [1063, 174] width 12 height 12
select select "1"
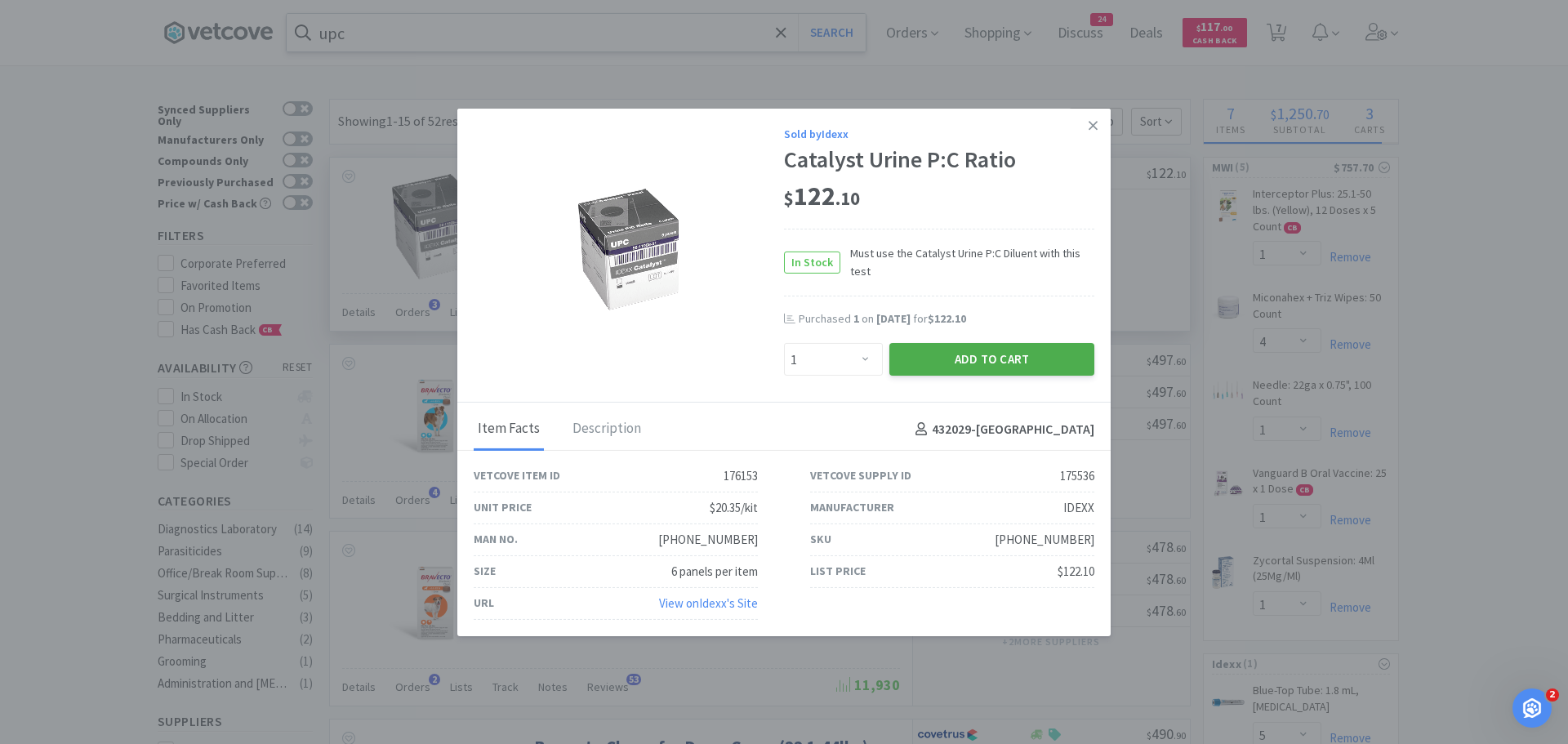
click at [975, 363] on button "Add to Cart" at bounding box center [991, 359] width 205 height 32
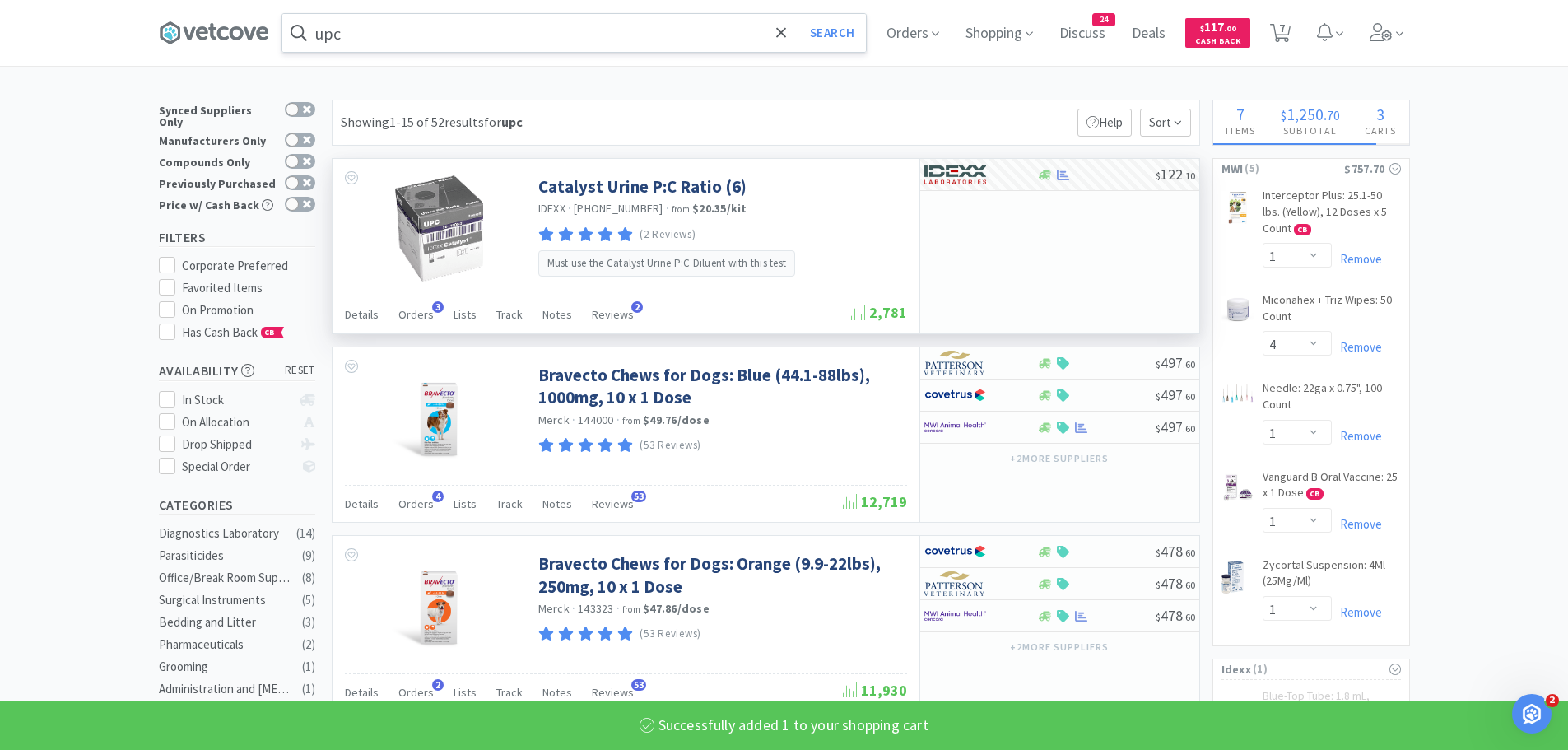
select select "1"
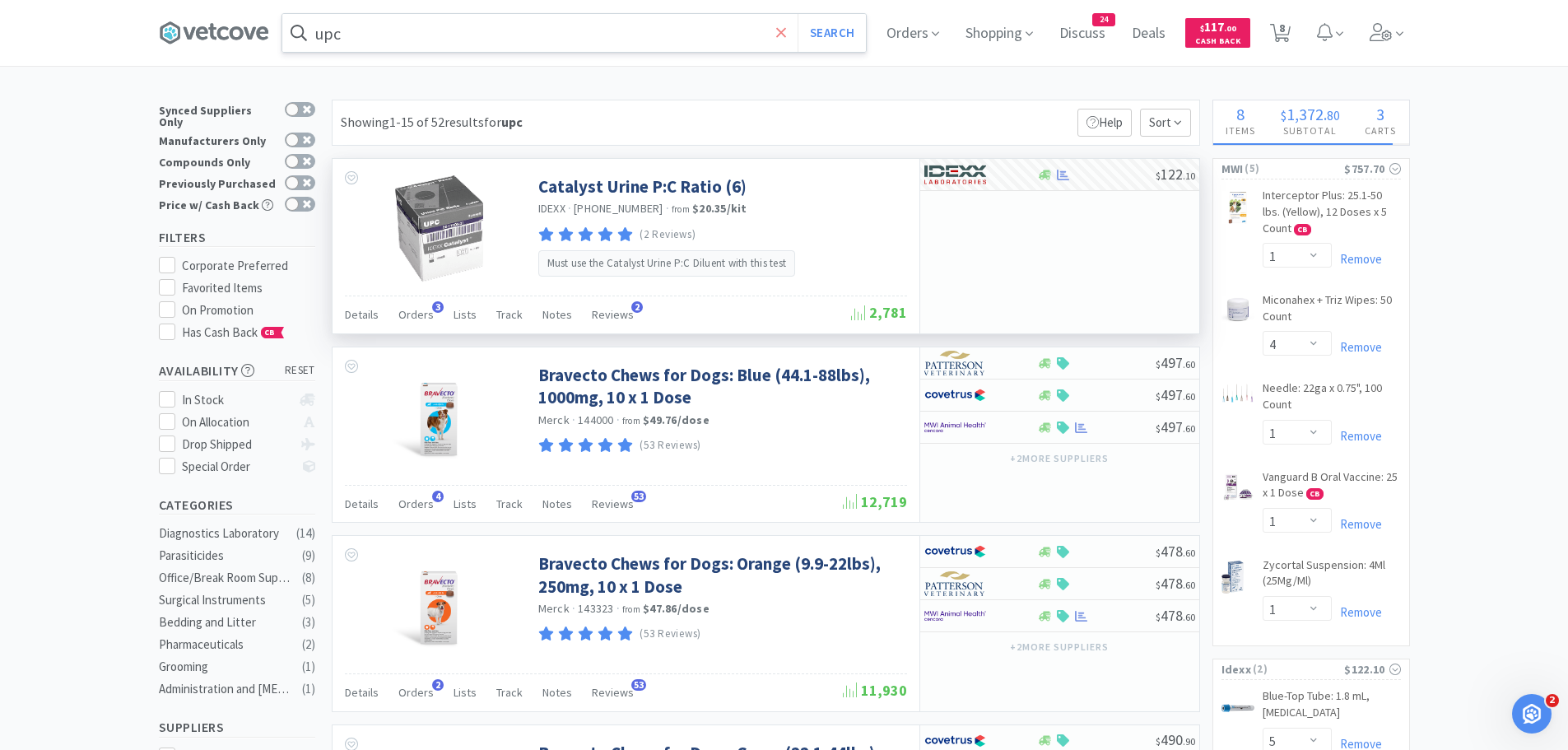
click at [787, 31] on icon at bounding box center [781, 33] width 10 height 16
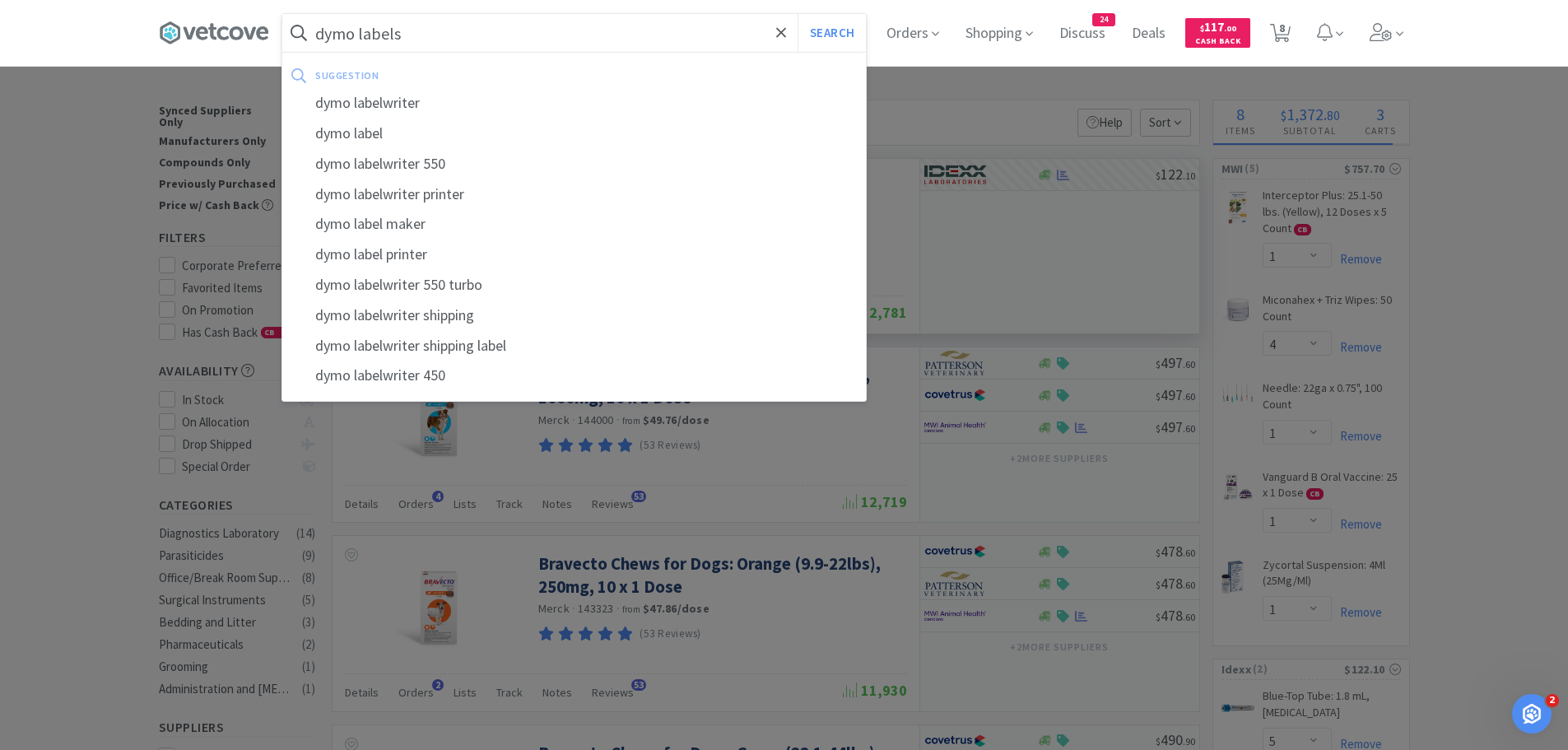
type input "dymo labels"
click at [797, 14] on button "Search" at bounding box center [832, 33] width 69 height 38
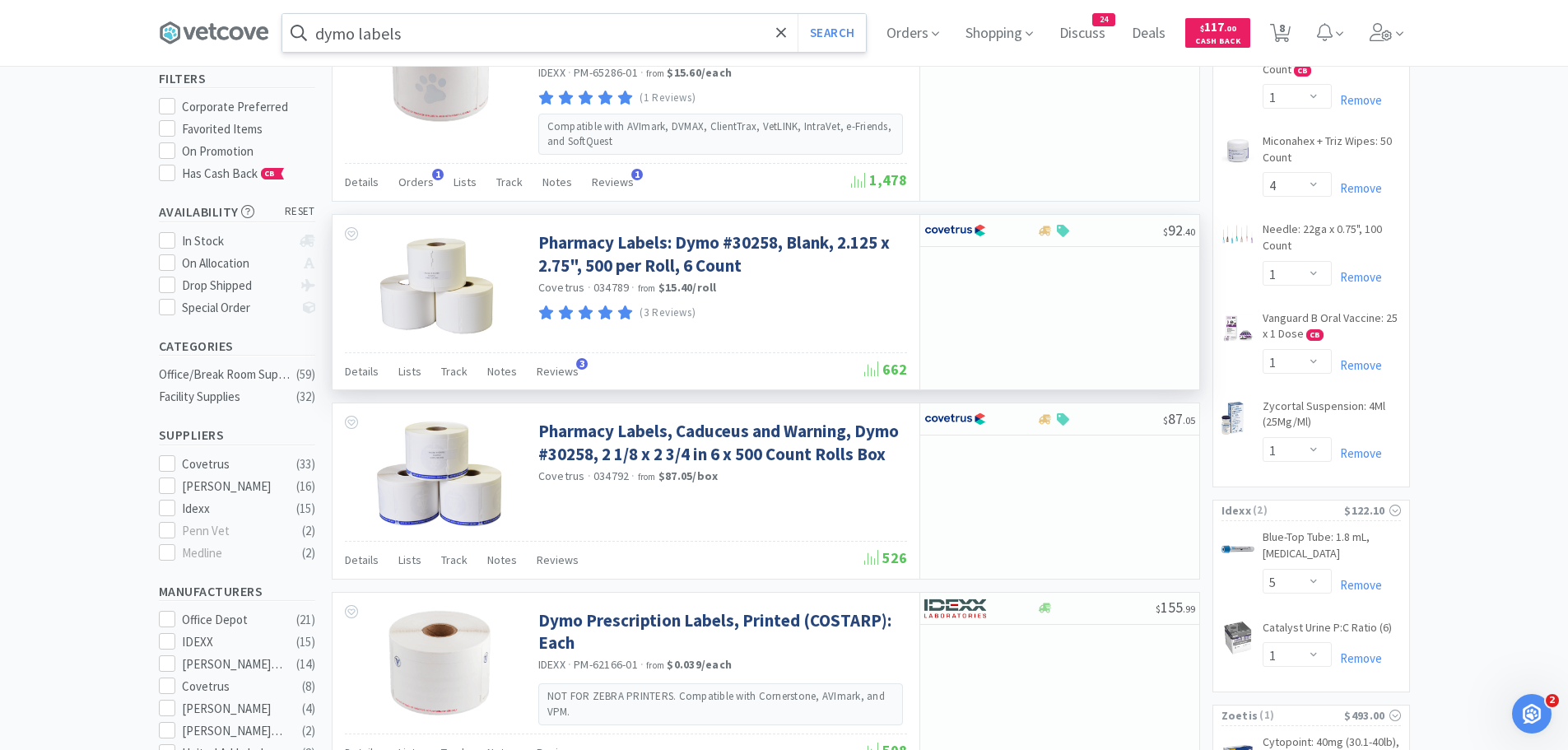
scroll to position [165, 0]
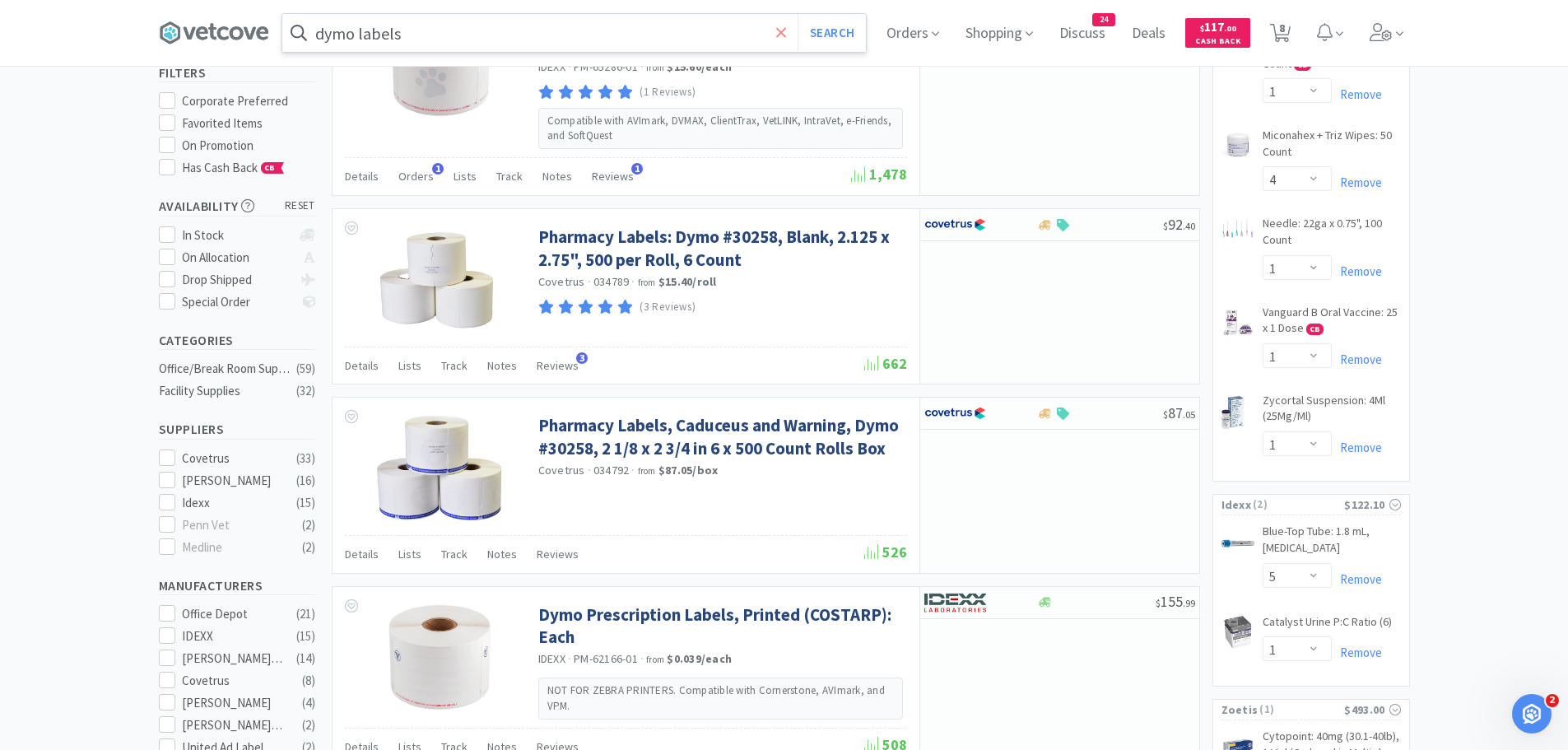
click at [782, 28] on icon at bounding box center [780, 32] width 9 height 9
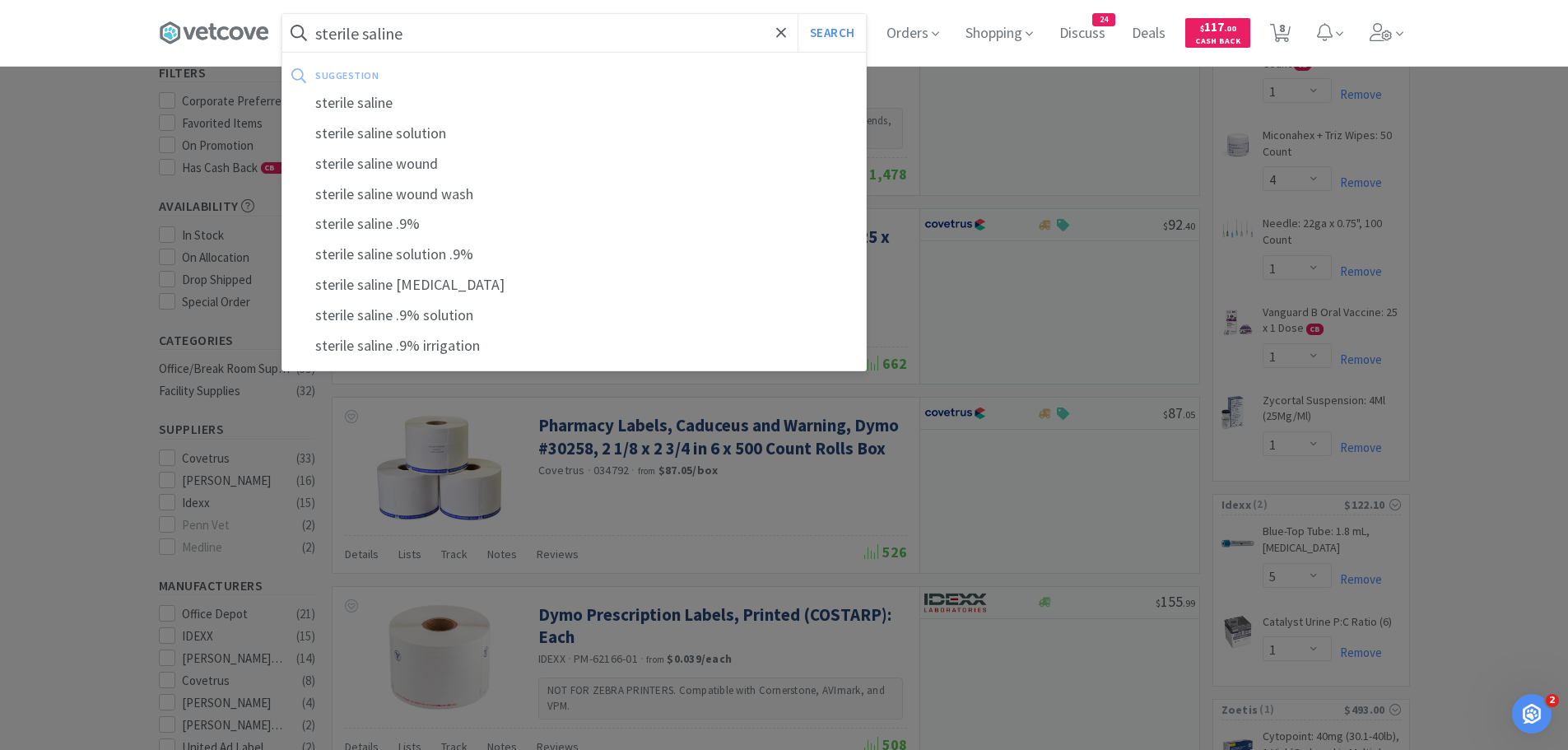
type input "sterile saline"
click at [797, 14] on button "Search" at bounding box center [832, 33] width 69 height 38
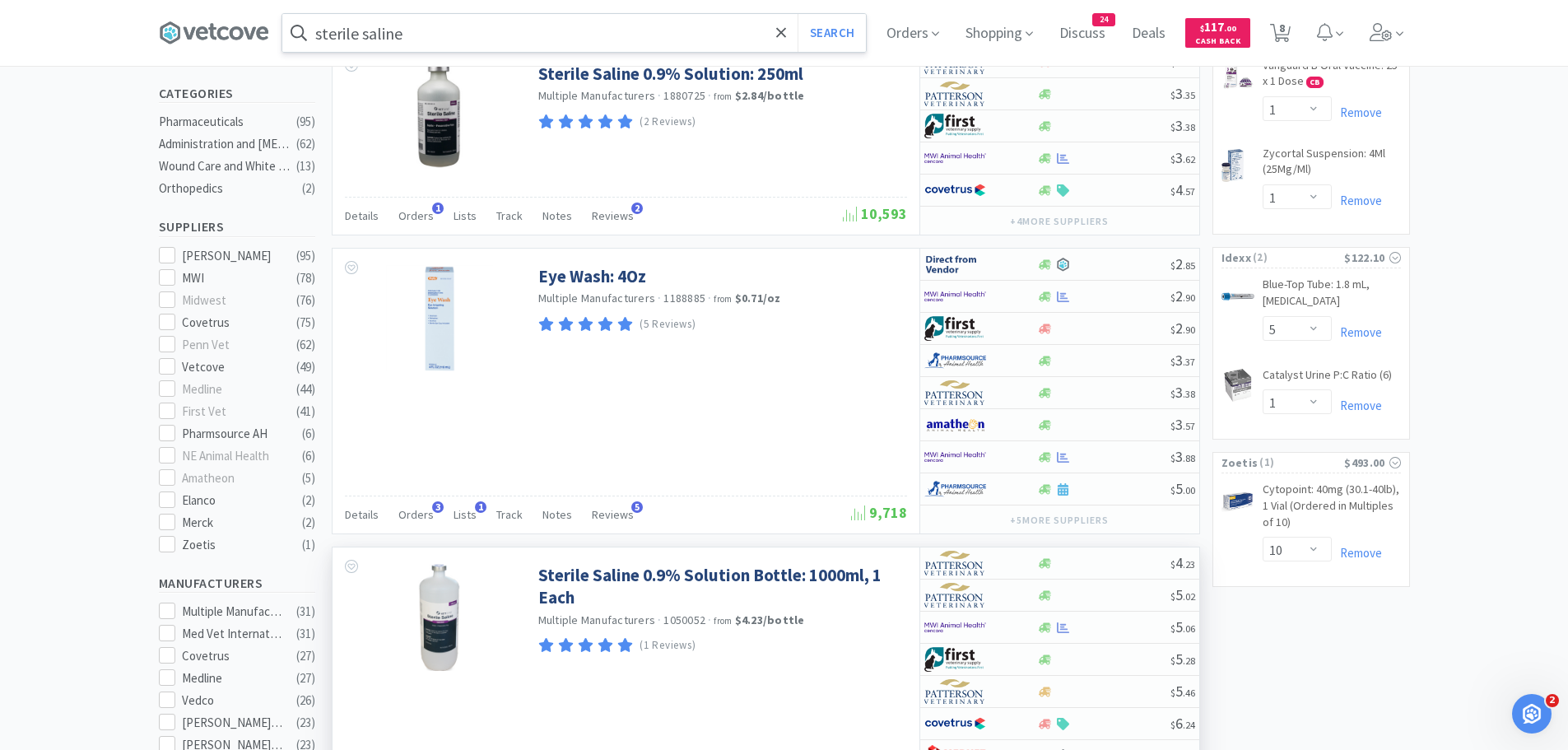
scroll to position [741, 0]
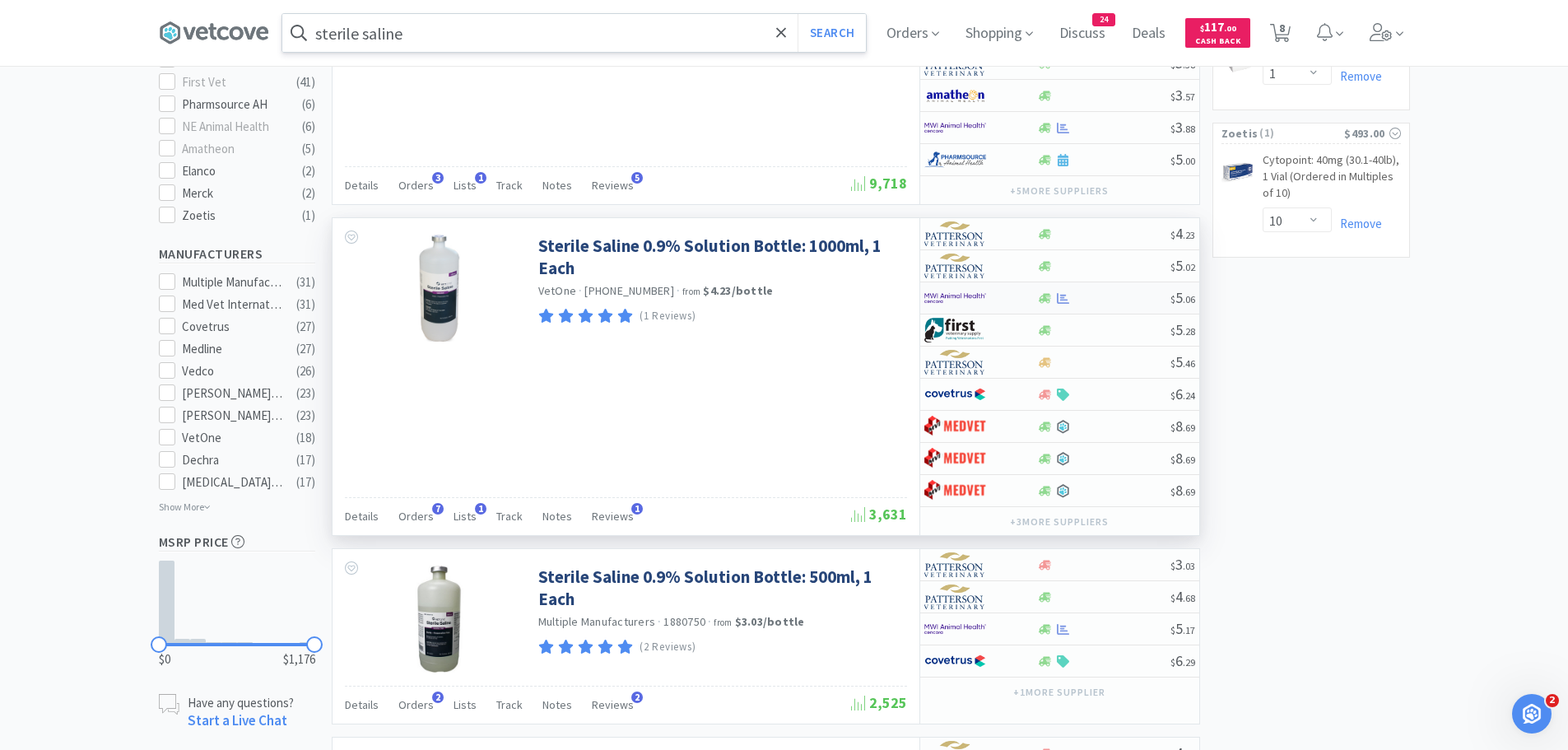
click at [1018, 302] on div at bounding box center [980, 298] width 113 height 28
select select "1"
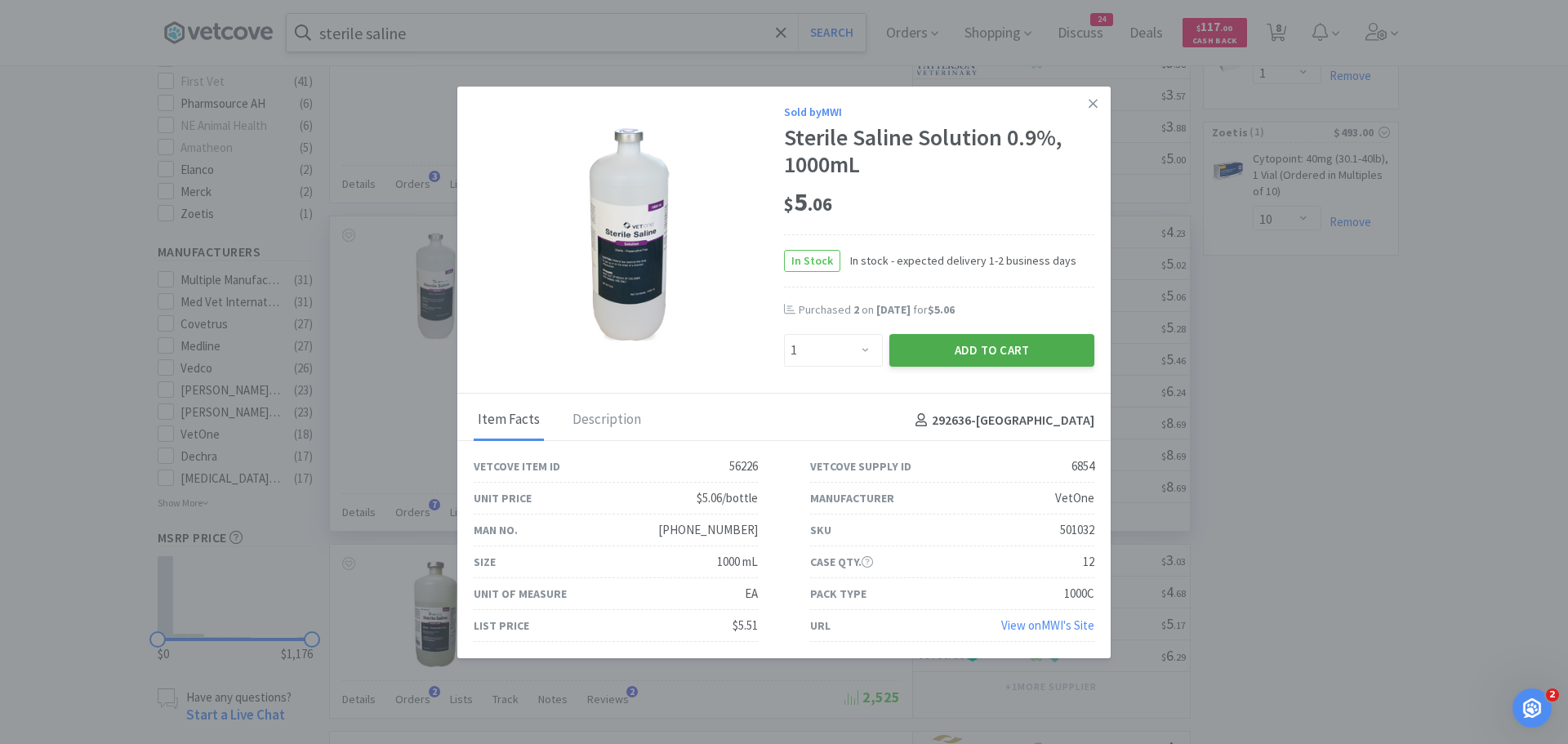
click at [994, 350] on button "Add to Cart" at bounding box center [991, 350] width 205 height 32
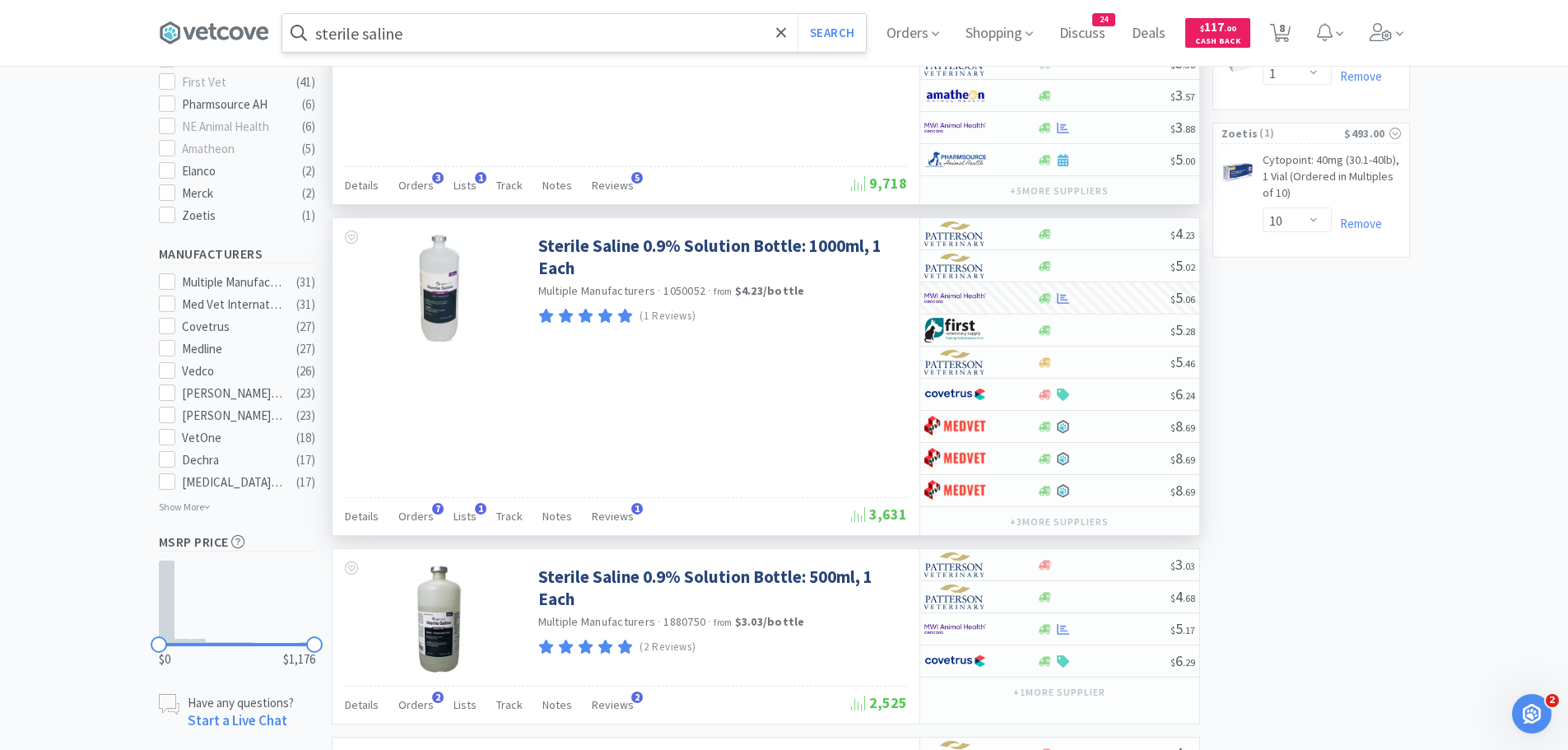
select select "1"
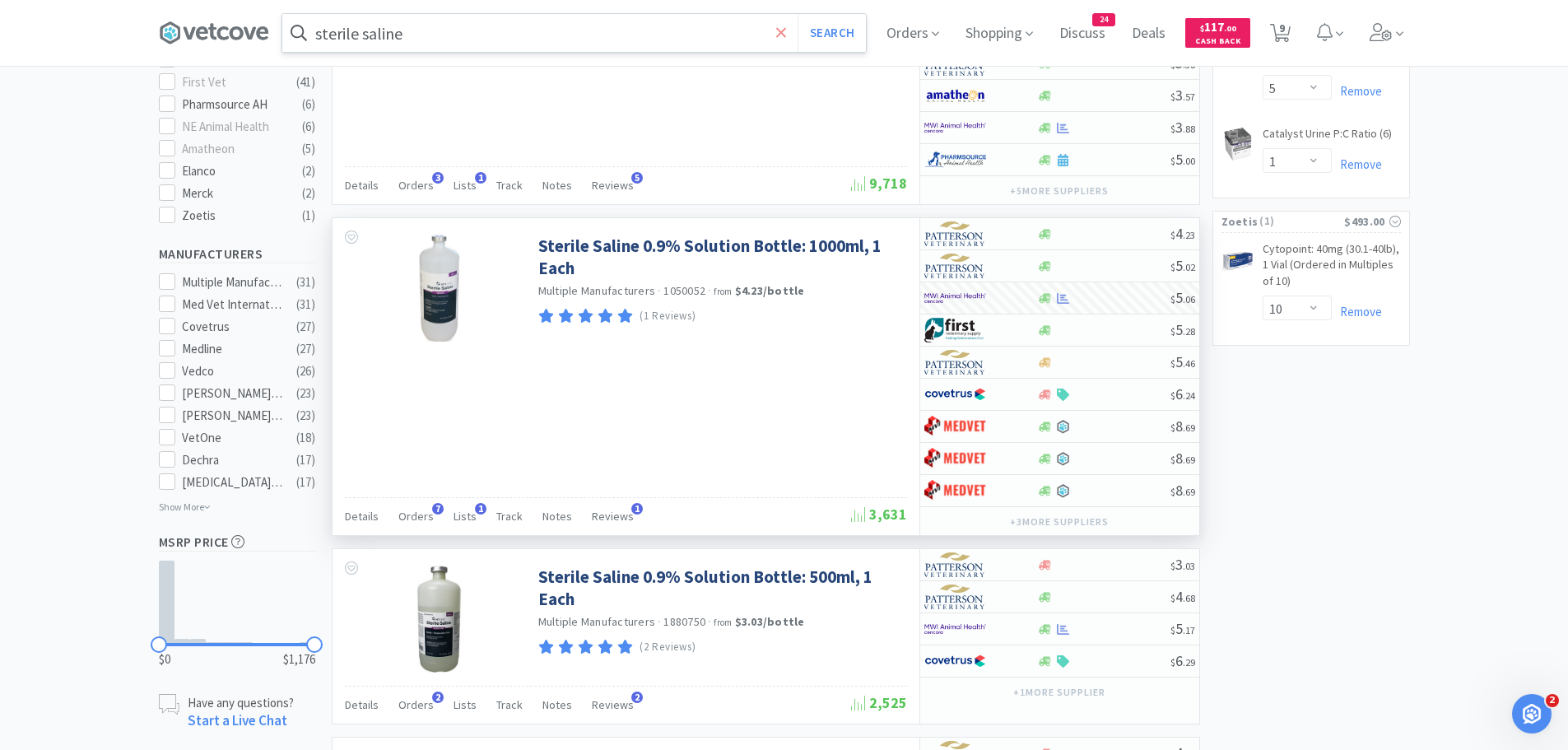
click at [779, 32] on span at bounding box center [782, 33] width 19 height 34
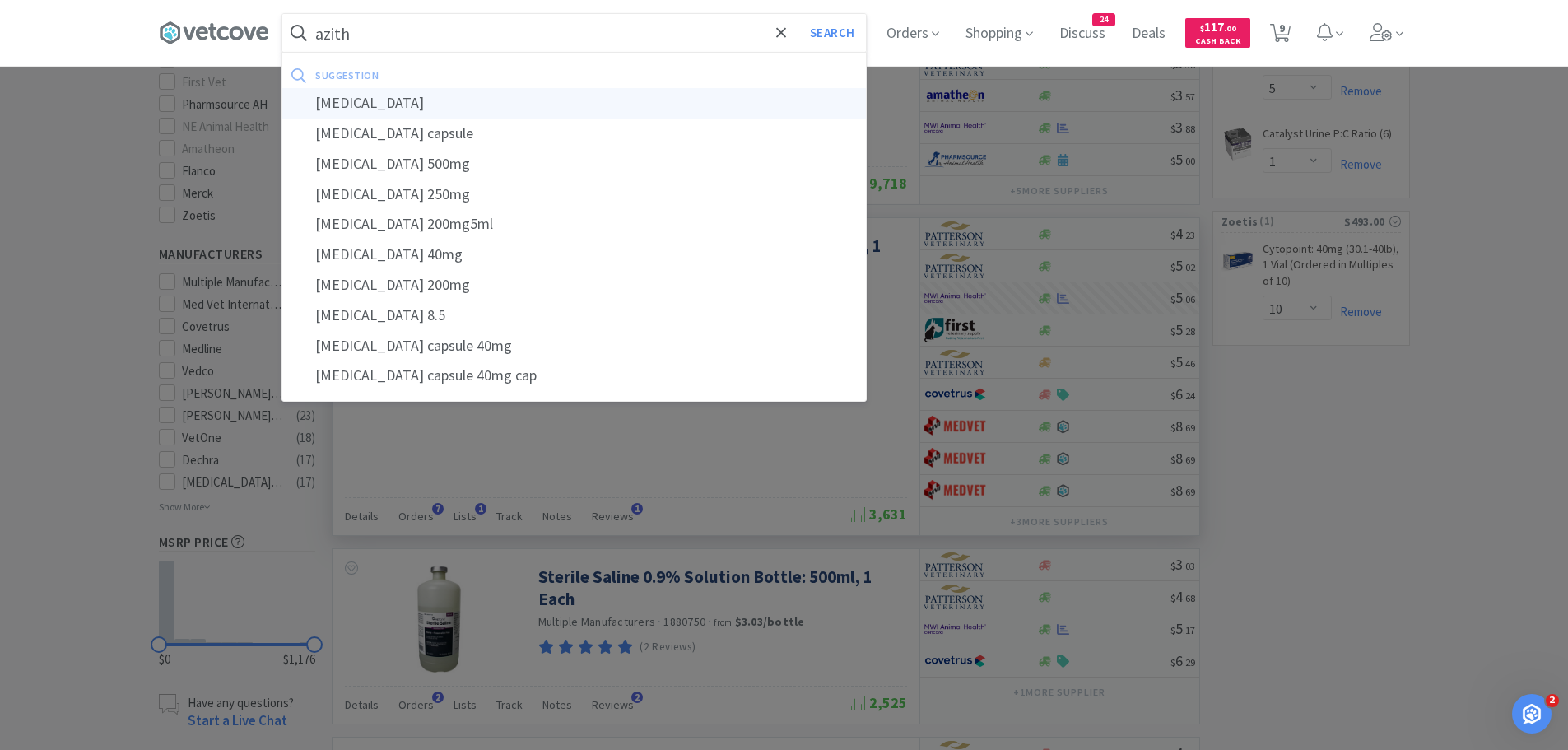
click at [495, 111] on div "[MEDICAL_DATA]" at bounding box center [574, 103] width 583 height 30
type input "[MEDICAL_DATA]"
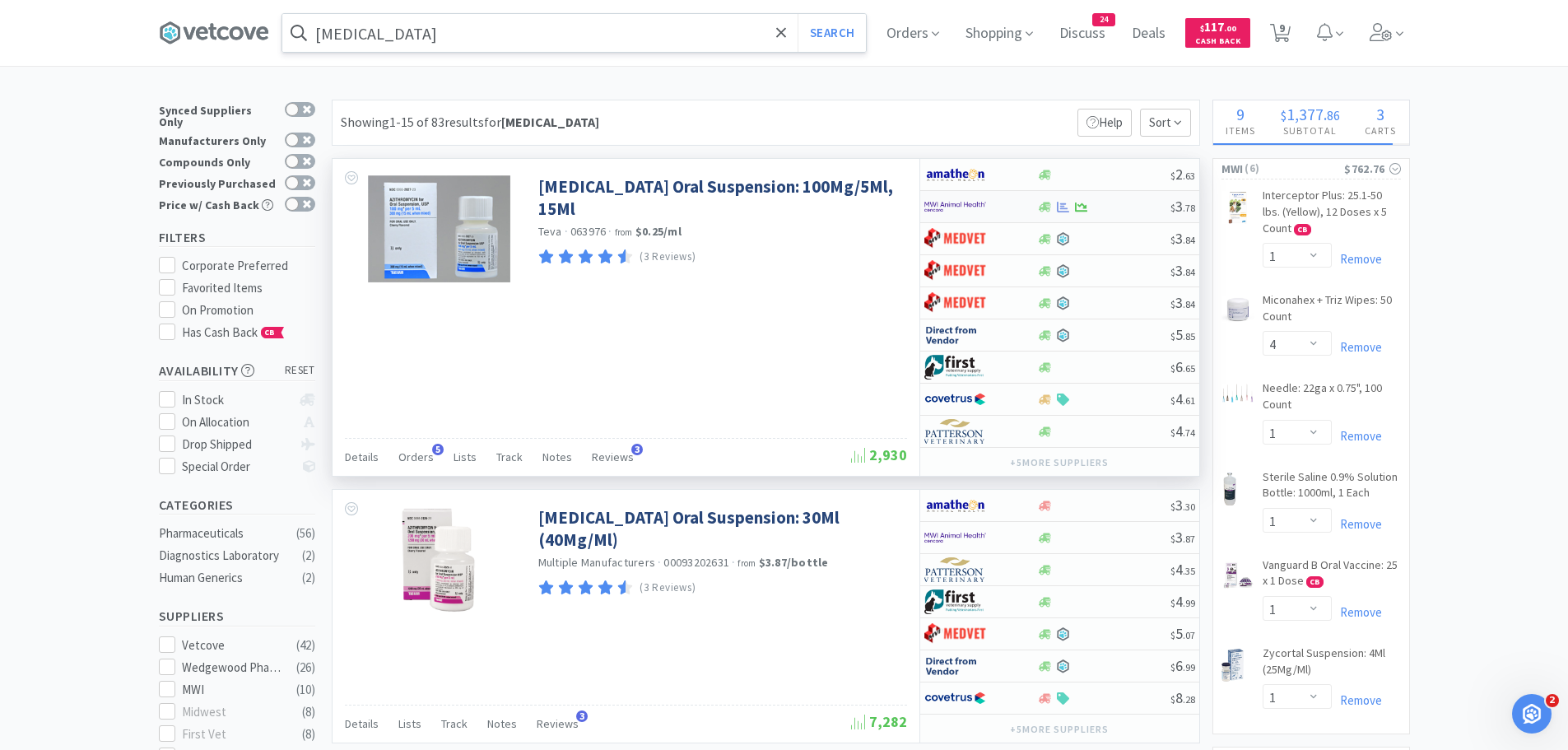
click at [1000, 204] on div at bounding box center [969, 206] width 90 height 28
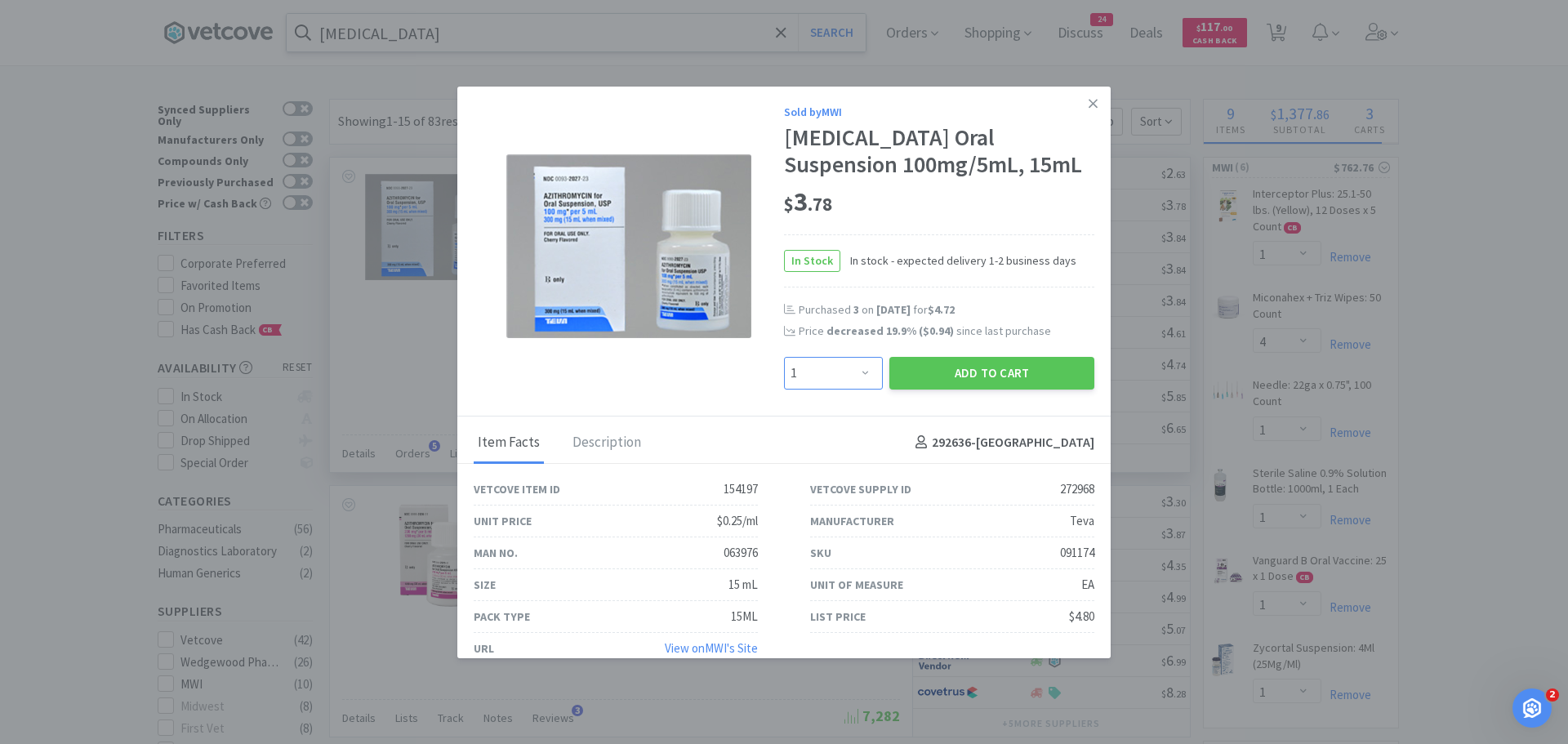
click at [862, 369] on select "Enter Quantity 1 2 3 4 5 6 7 8 9 10 11 12 13 14 15 16 17 18 19 20 Enter Quantity" at bounding box center [833, 373] width 99 height 32
select select "3"
click at [784, 357] on select "Enter Quantity 1 2 3 4 5 6 7 8 9 10 11 12 13 14 15 16 17 18 19 20 Enter Quantity" at bounding box center [833, 373] width 99 height 32
click at [966, 368] on button "Add to Cart" at bounding box center [991, 373] width 205 height 32
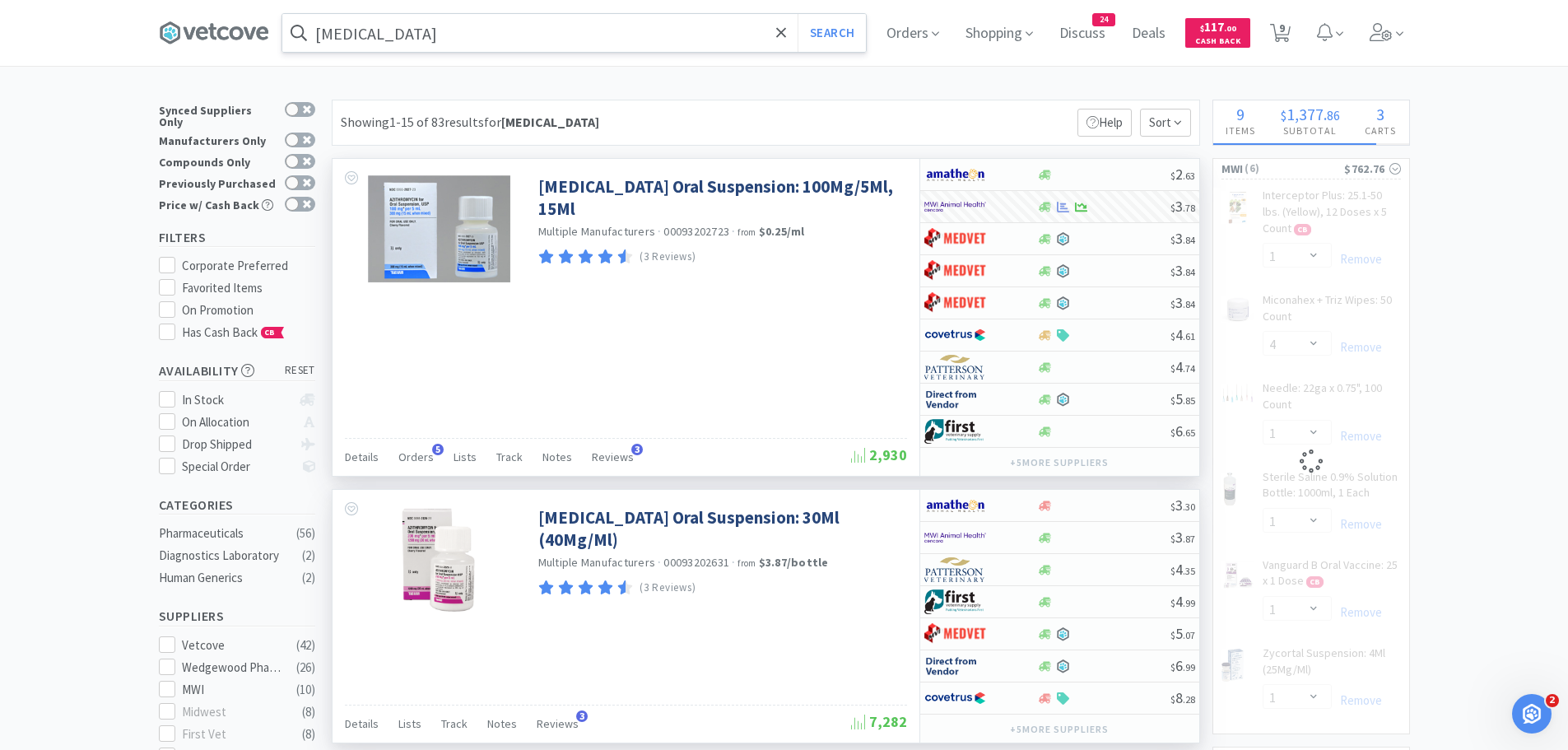
select select "3"
select select "1"
select select "4"
select select "1"
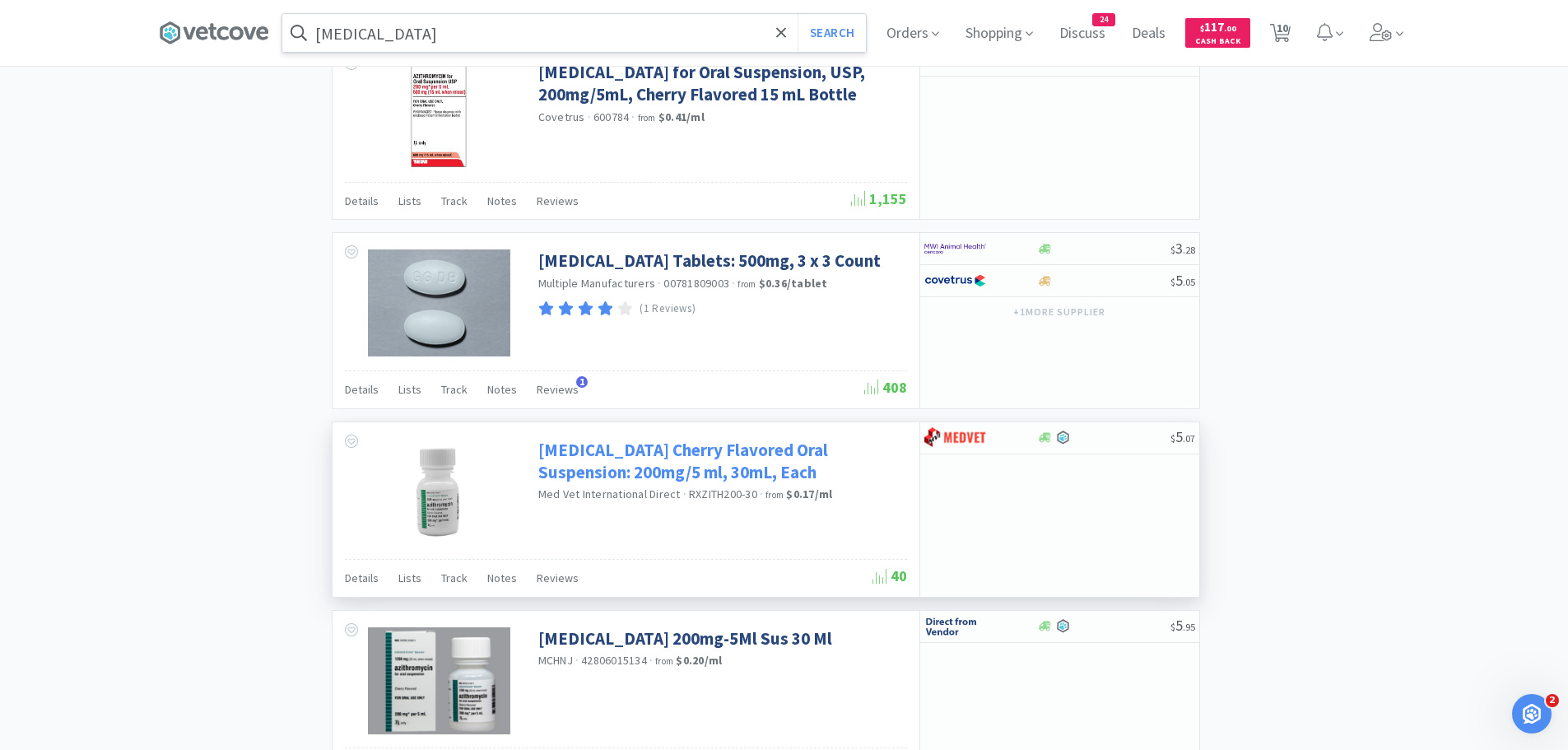
scroll to position [1399, 0]
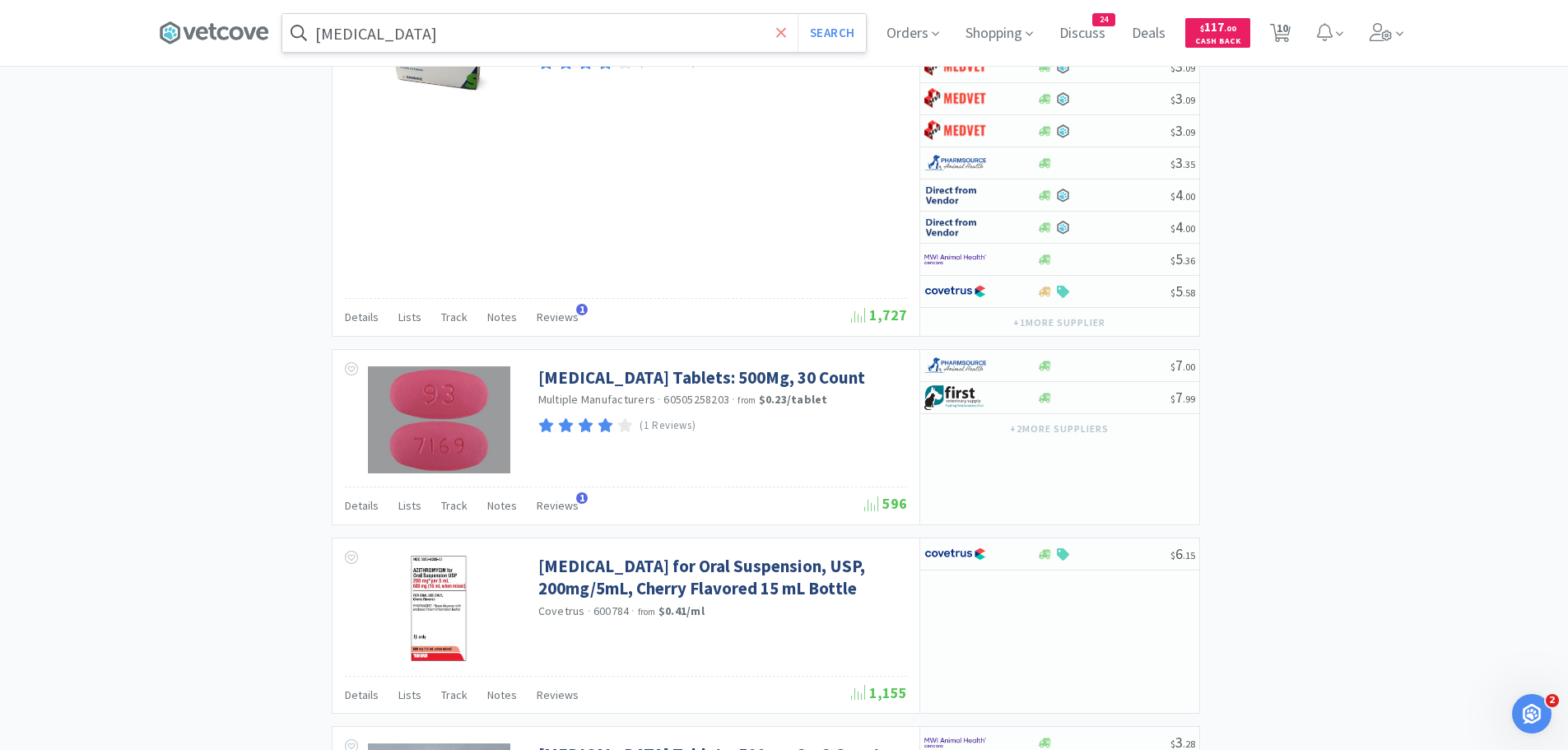
click at [787, 31] on icon at bounding box center [781, 33] width 10 height 16
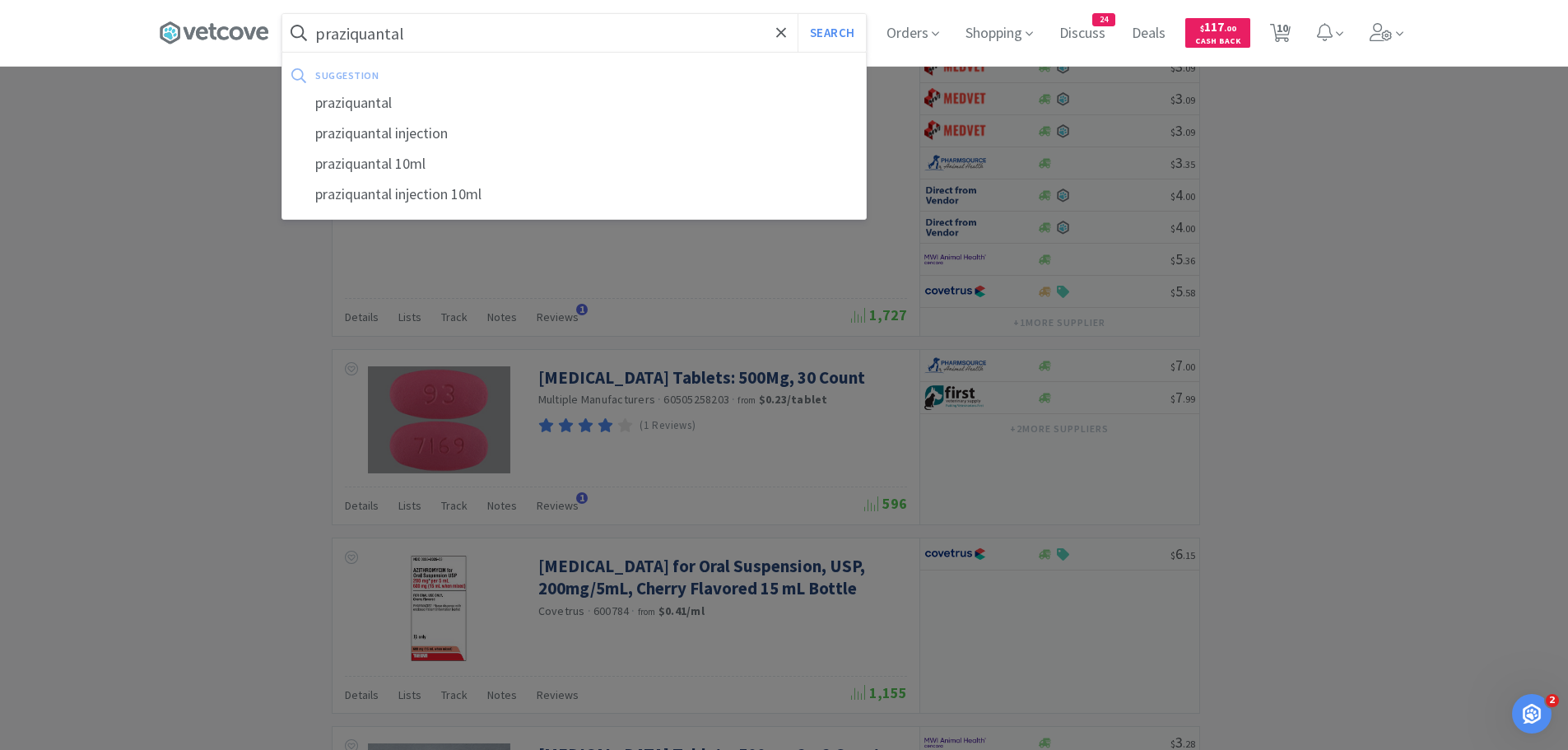
type input "praziquantal"
click at [797, 14] on button "Search" at bounding box center [832, 33] width 69 height 38
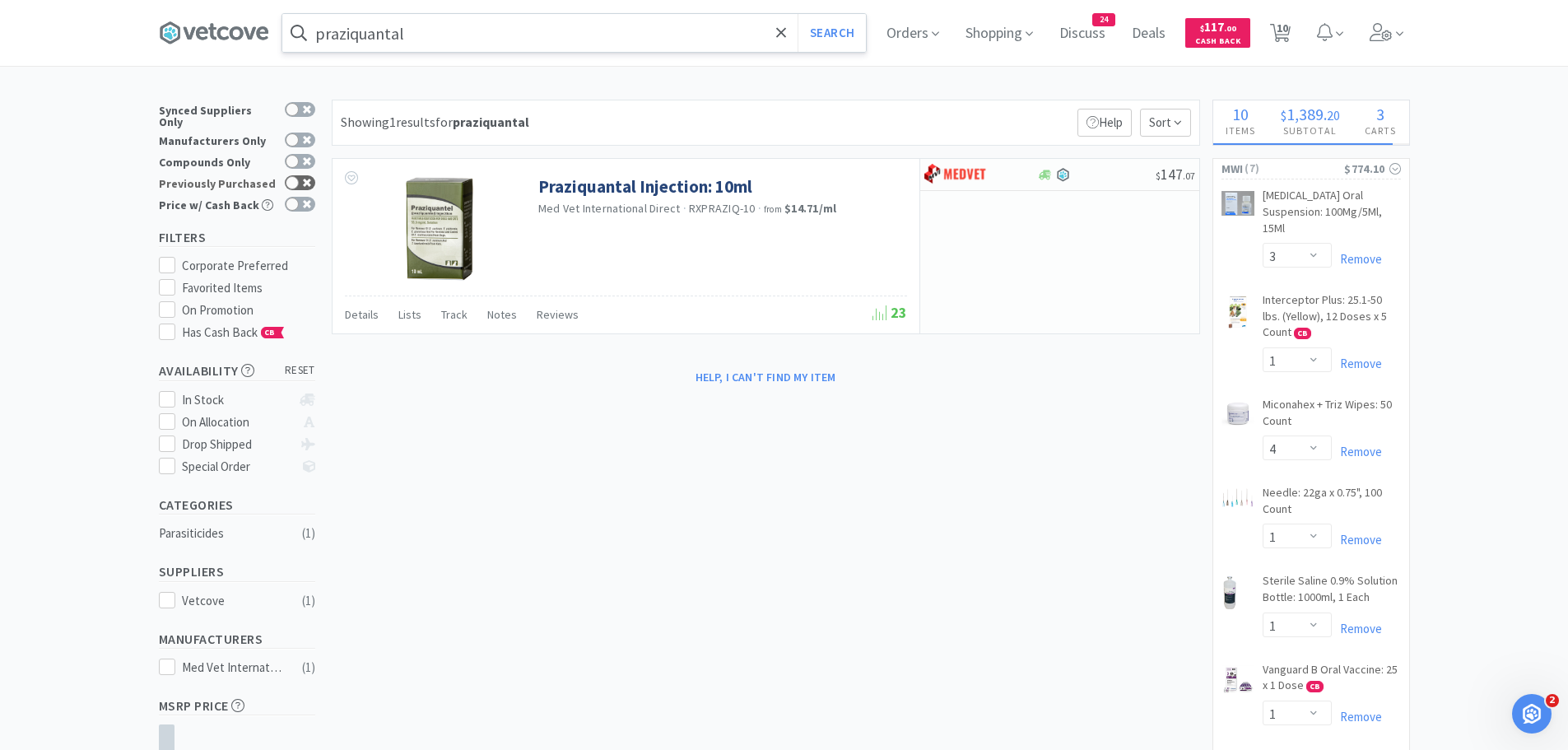
click at [305, 179] on icon at bounding box center [308, 183] width 9 height 9
checkbox input "true"
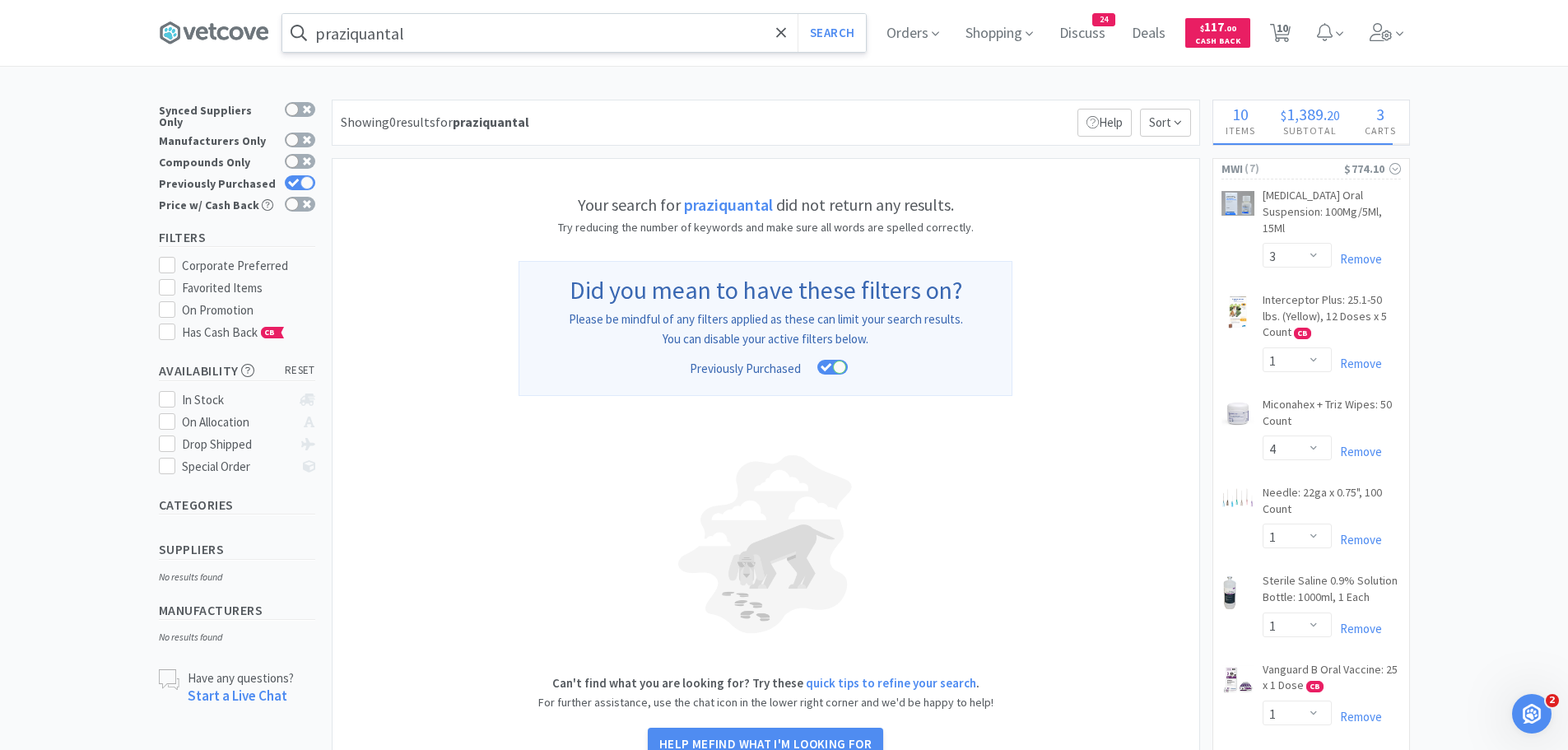
click at [442, 27] on input "praziquantal" at bounding box center [574, 33] width 583 height 38
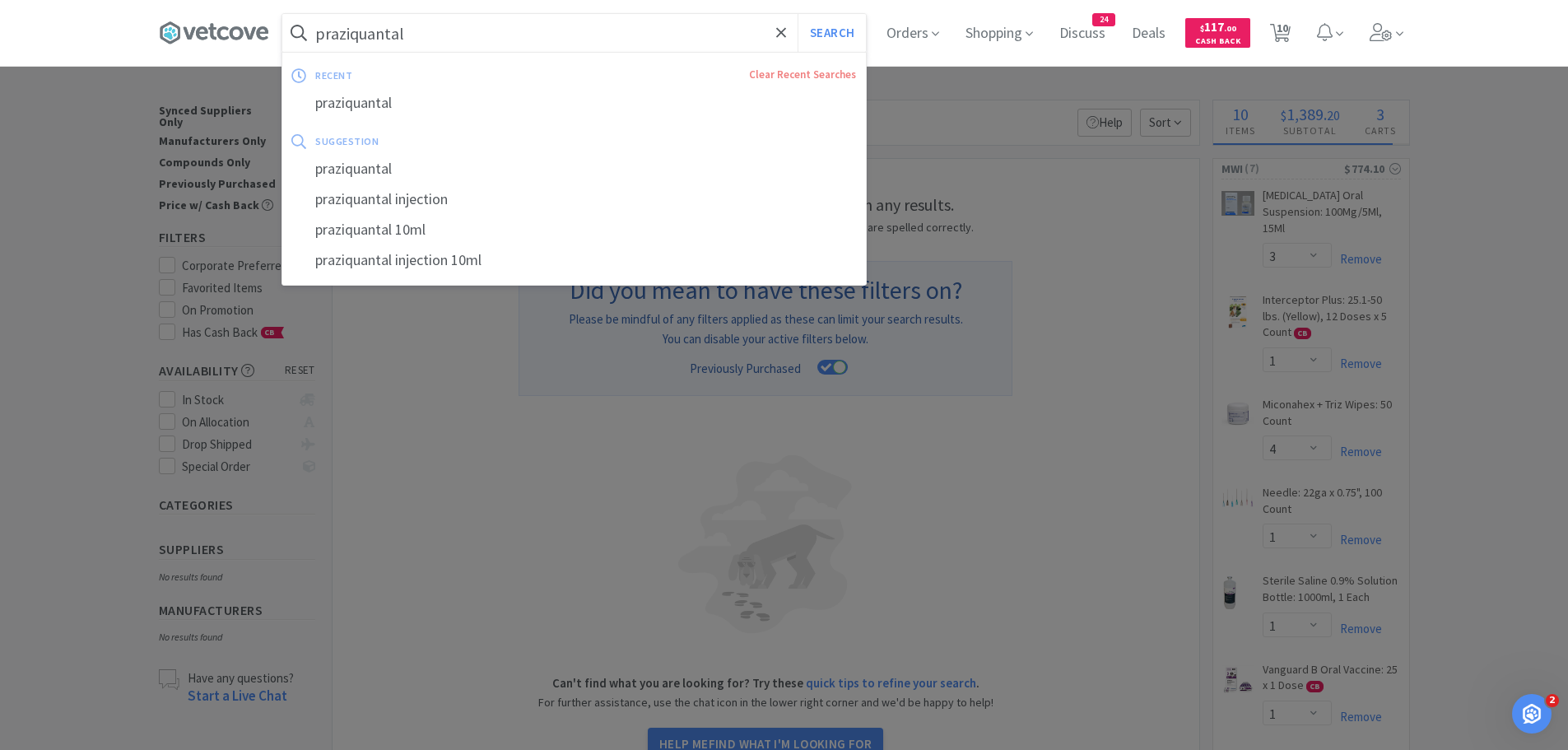
click at [263, 77] on div at bounding box center [784, 375] width 1568 height 750
click at [417, 36] on input "praziquantal" at bounding box center [574, 33] width 583 height 38
drag, startPoint x: 418, startPoint y: 34, endPoint x: 357, endPoint y: 35, distance: 61.0
click at [357, 35] on input "praziquantal" at bounding box center [574, 33] width 583 height 38
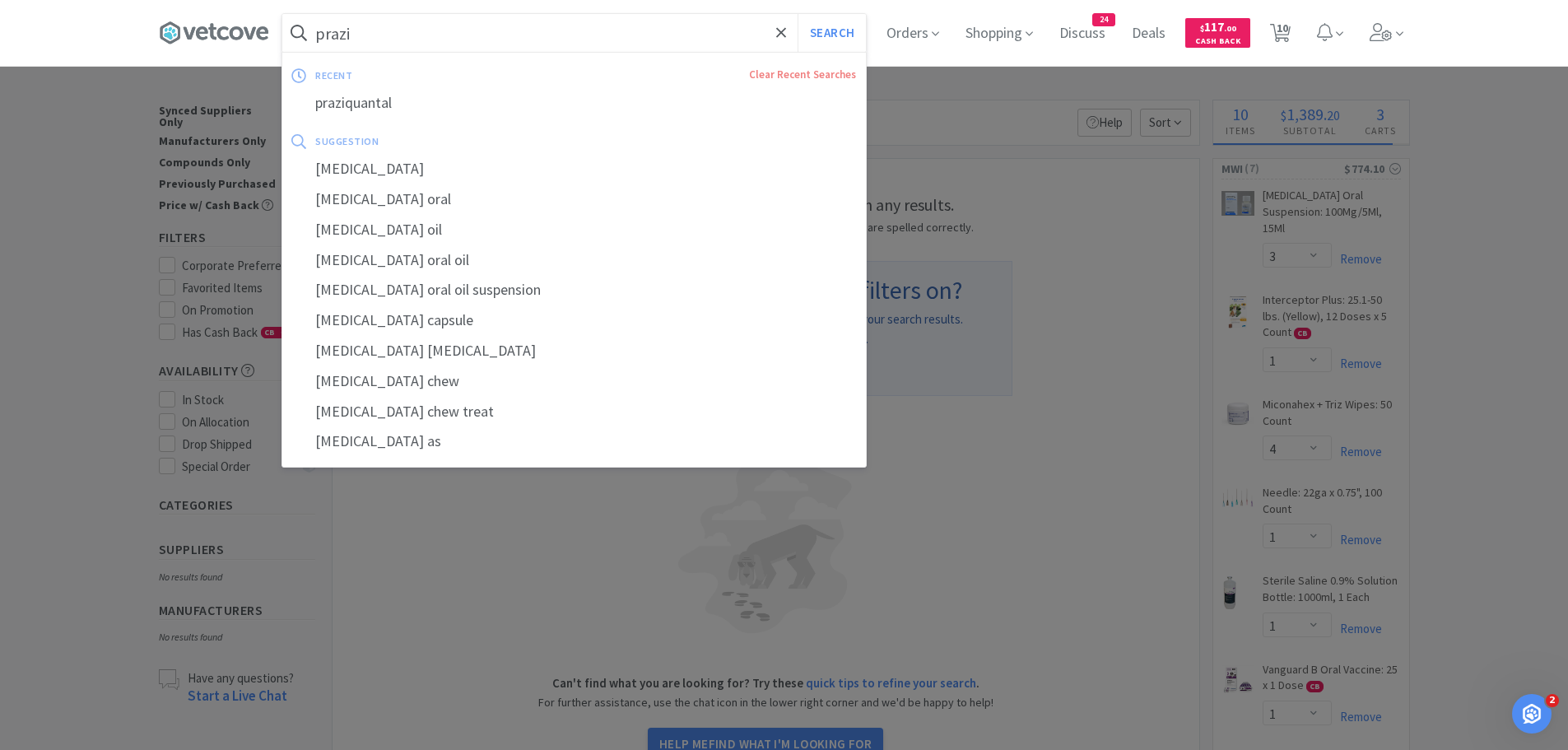
type input "prazi"
click at [797, 14] on button "Search" at bounding box center [832, 33] width 69 height 38
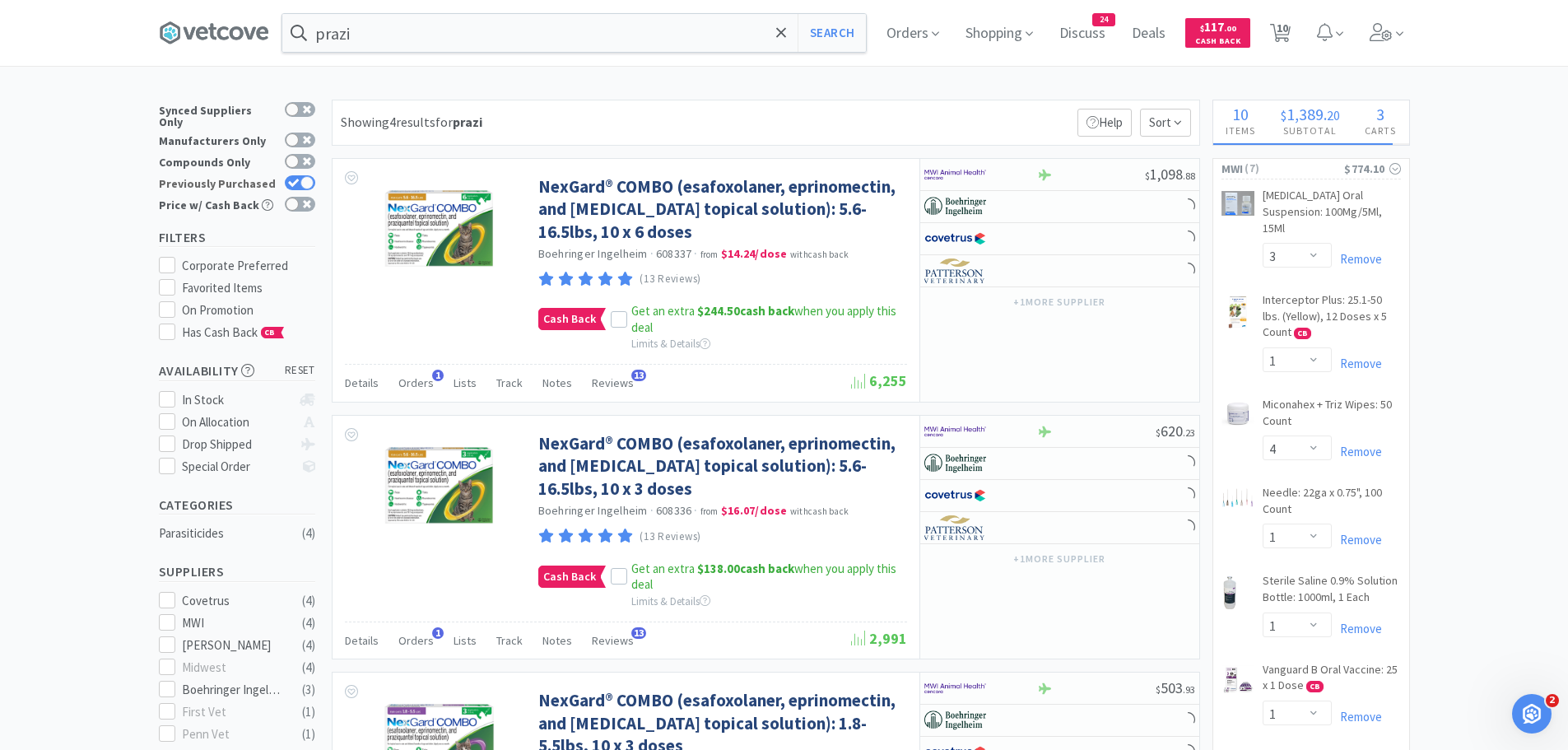
click at [299, 179] on icon at bounding box center [293, 183] width 11 height 9
checkbox input "false"
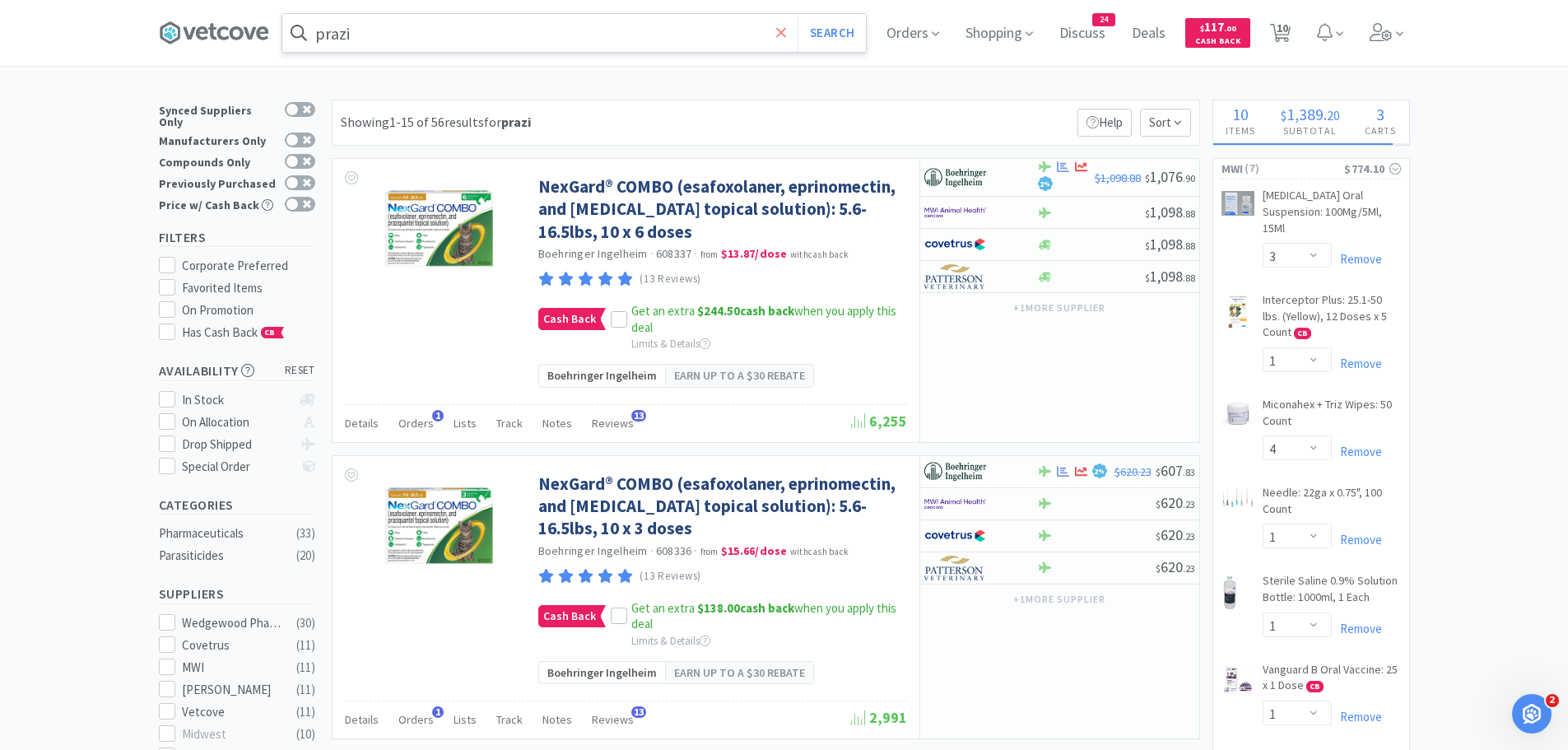
click at [781, 29] on icon at bounding box center [781, 33] width 10 height 16
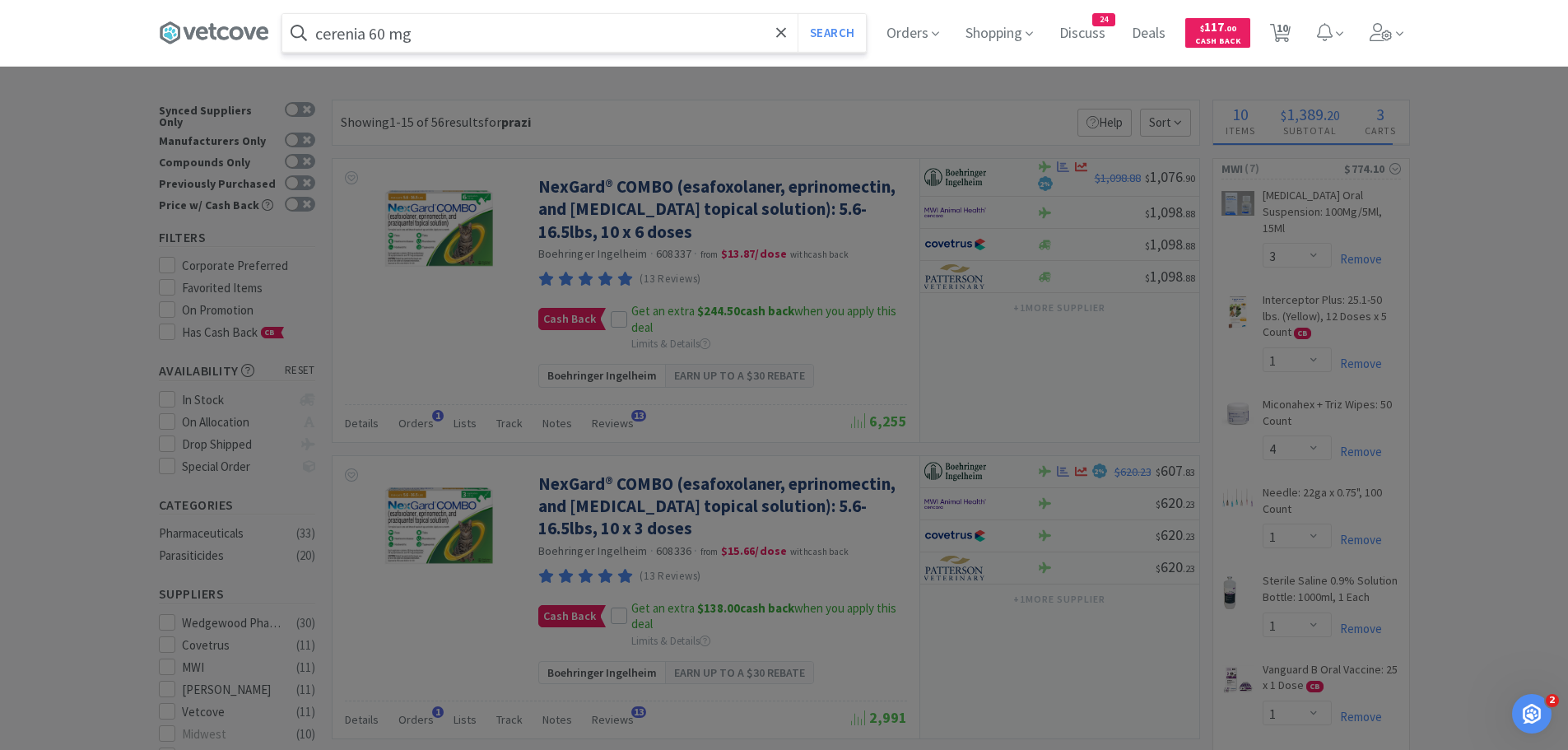
type input "cerenia 60 mg"
click at [797, 14] on button "Search" at bounding box center [832, 33] width 69 height 38
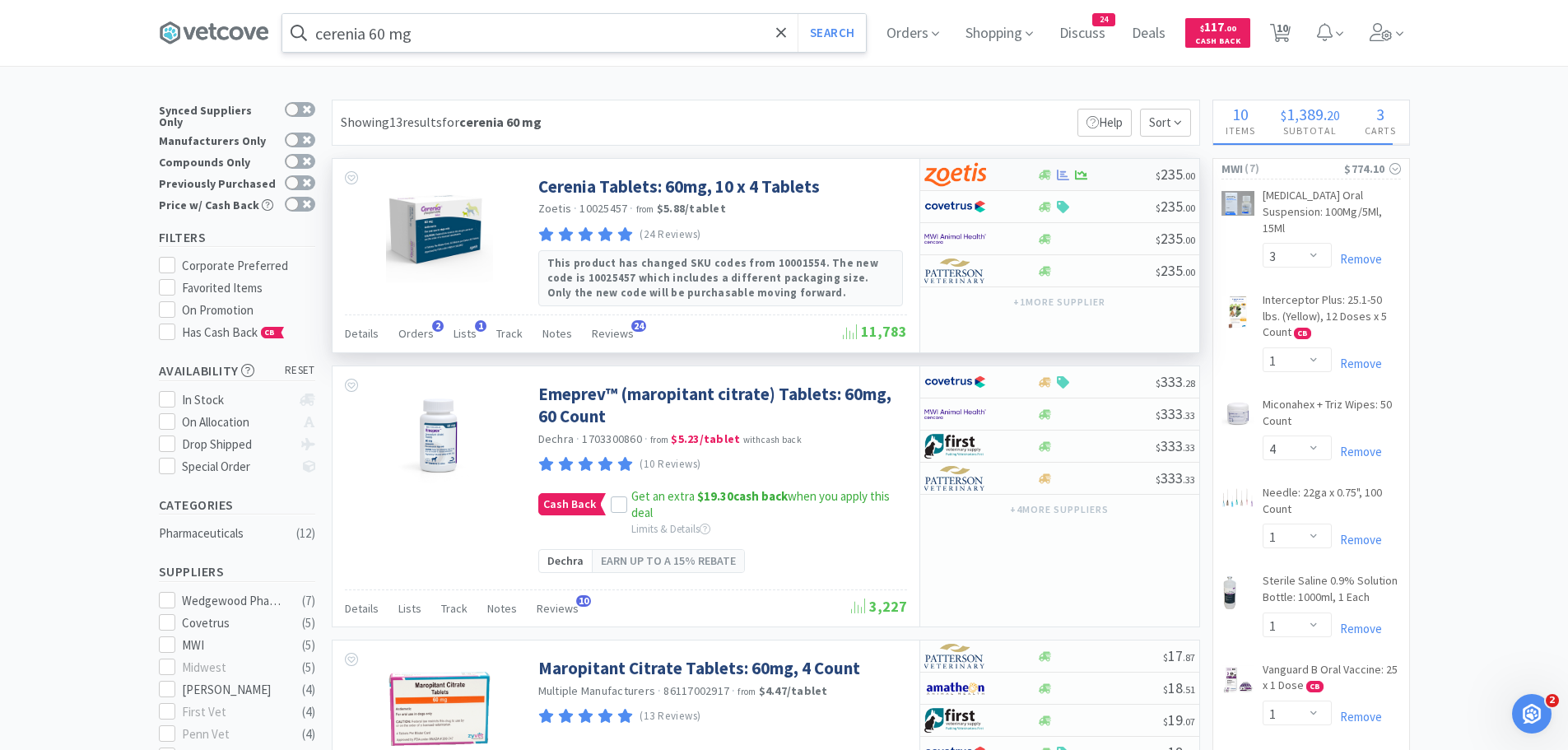
click at [991, 173] on div at bounding box center [969, 174] width 90 height 28
select select "10"
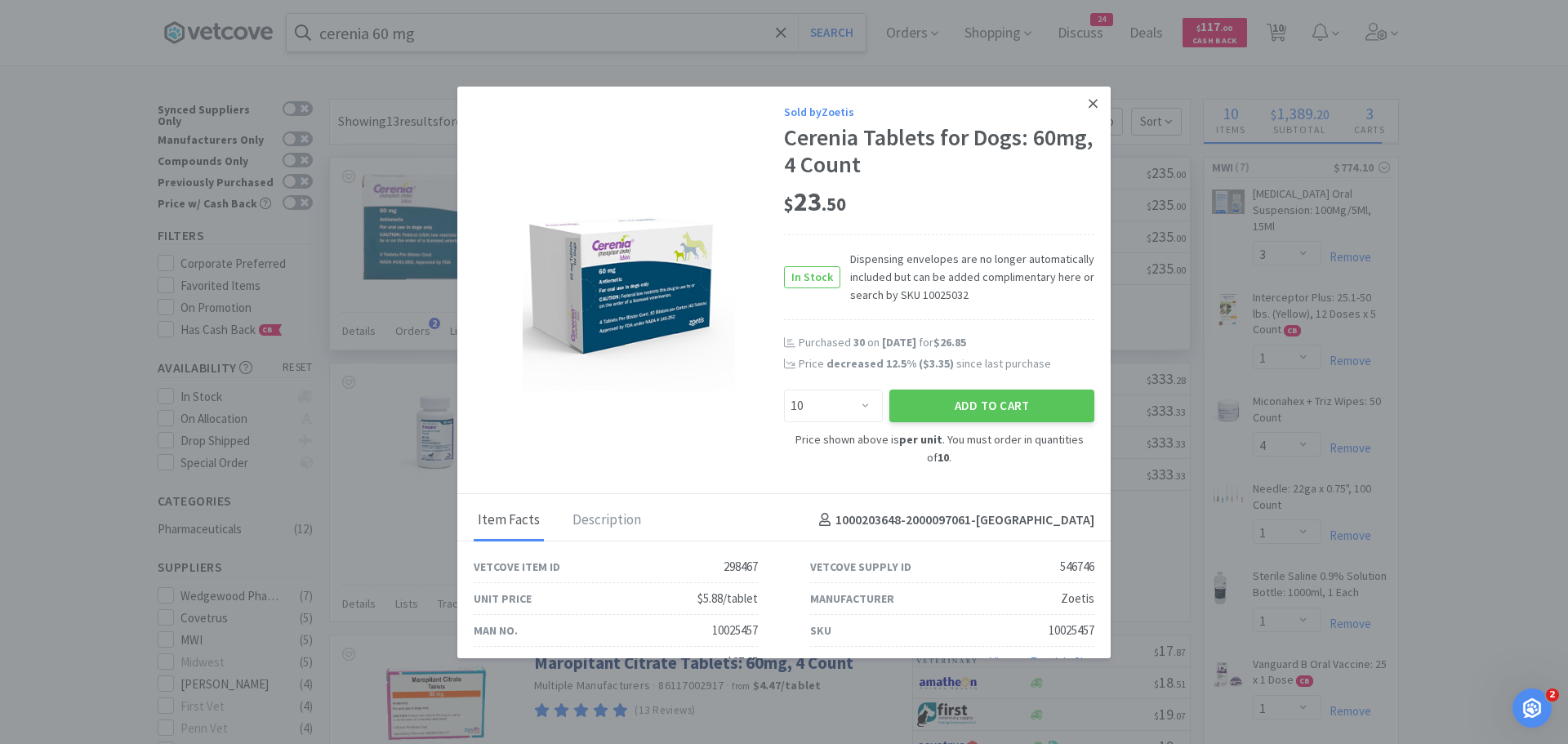
click at [1088, 102] on icon at bounding box center [1092, 103] width 9 height 9
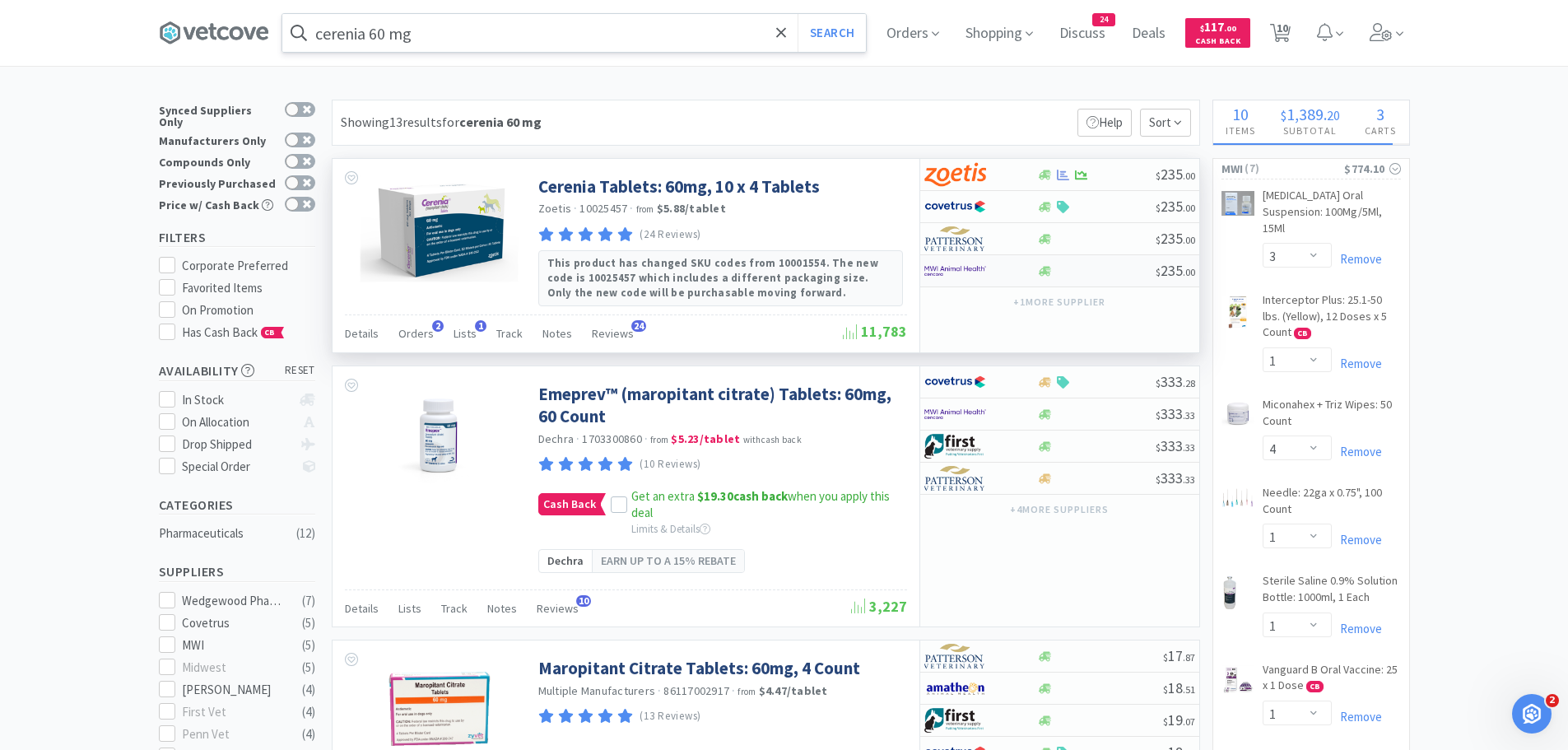
click at [1095, 268] on div at bounding box center [1096, 271] width 119 height 12
select select "1"
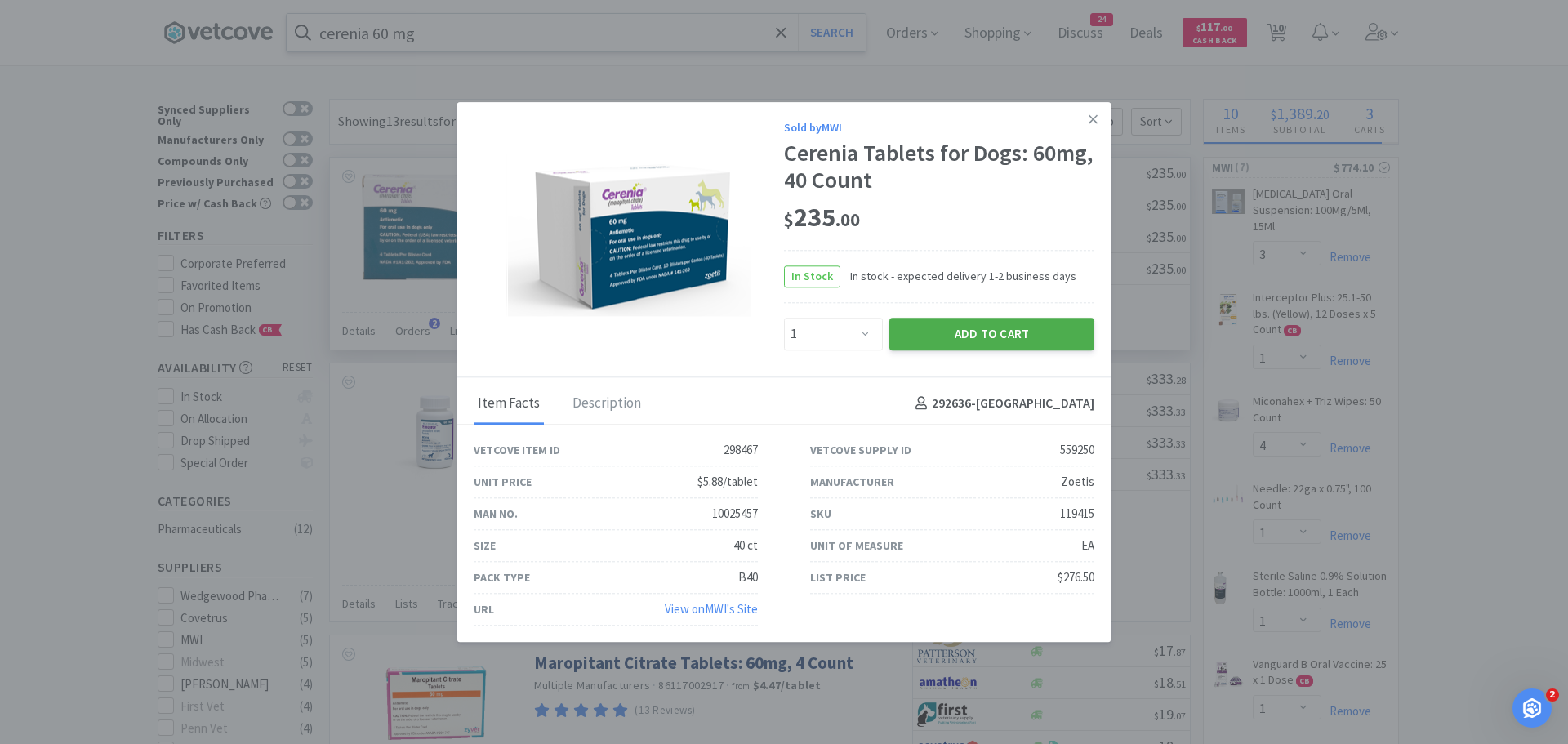
click at [970, 329] on button "Add to Cart" at bounding box center [991, 334] width 205 height 32
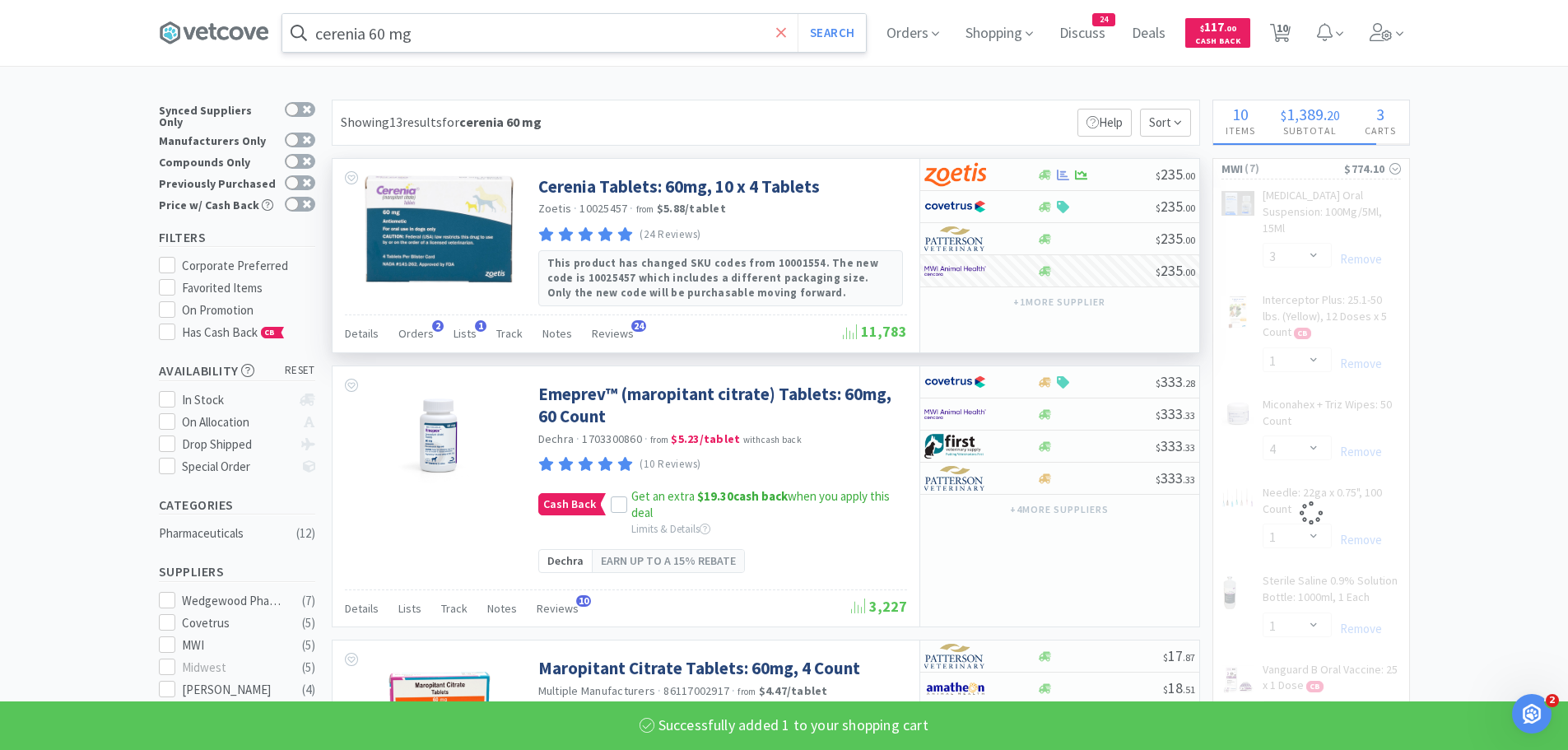
select select "1"
select select "4"
select select "1"
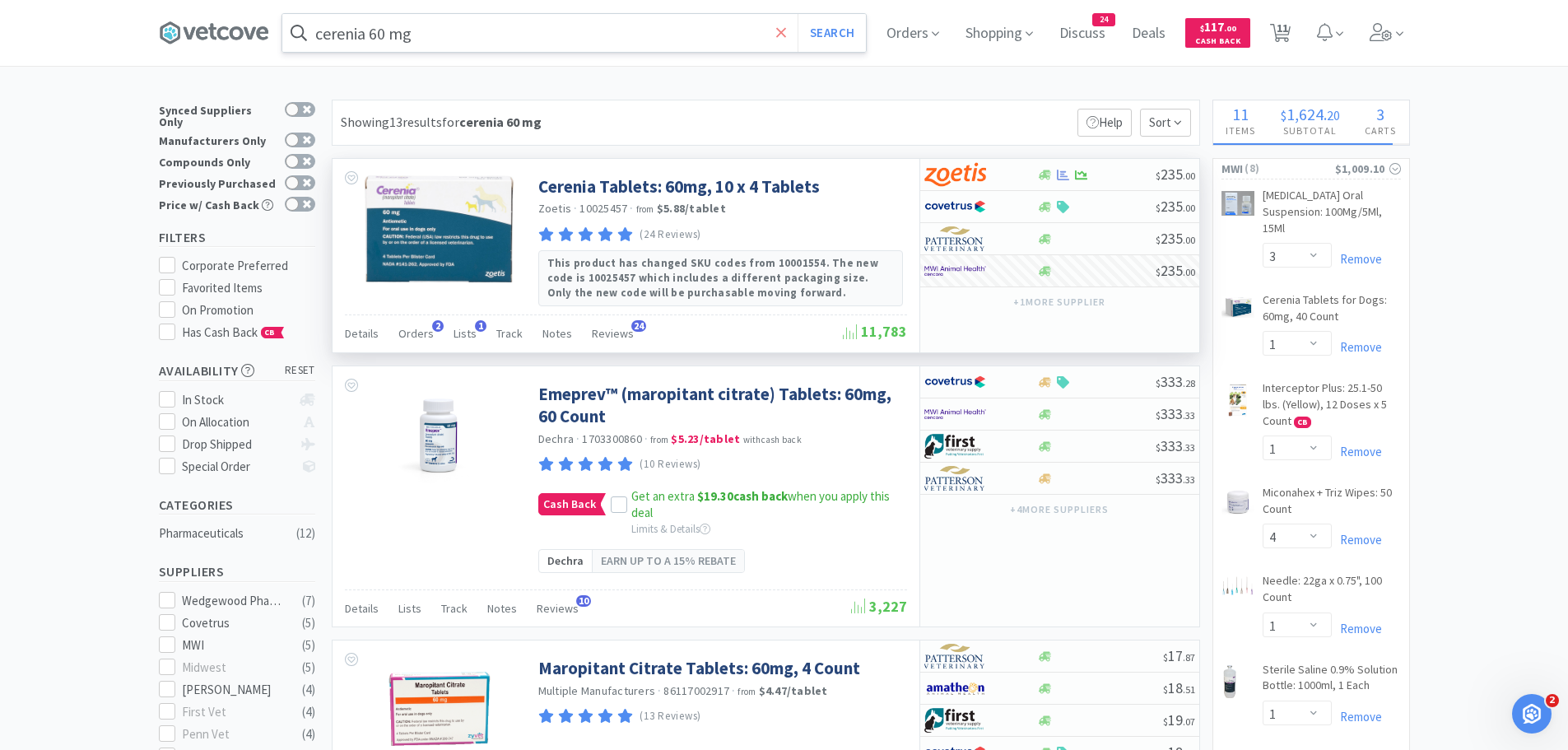
click at [785, 27] on icon at bounding box center [781, 33] width 10 height 16
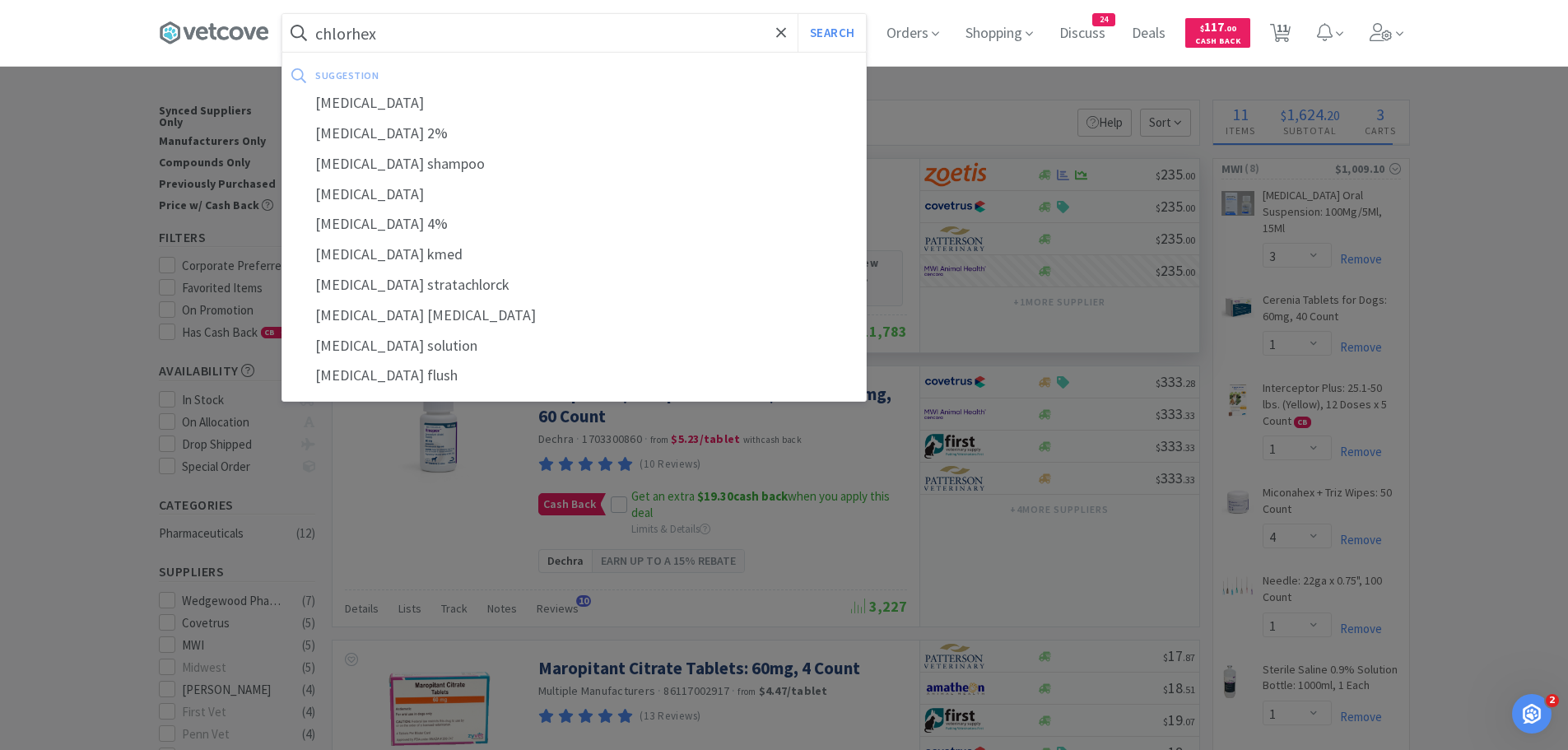
click at [797, 14] on button "Search" at bounding box center [832, 33] width 69 height 38
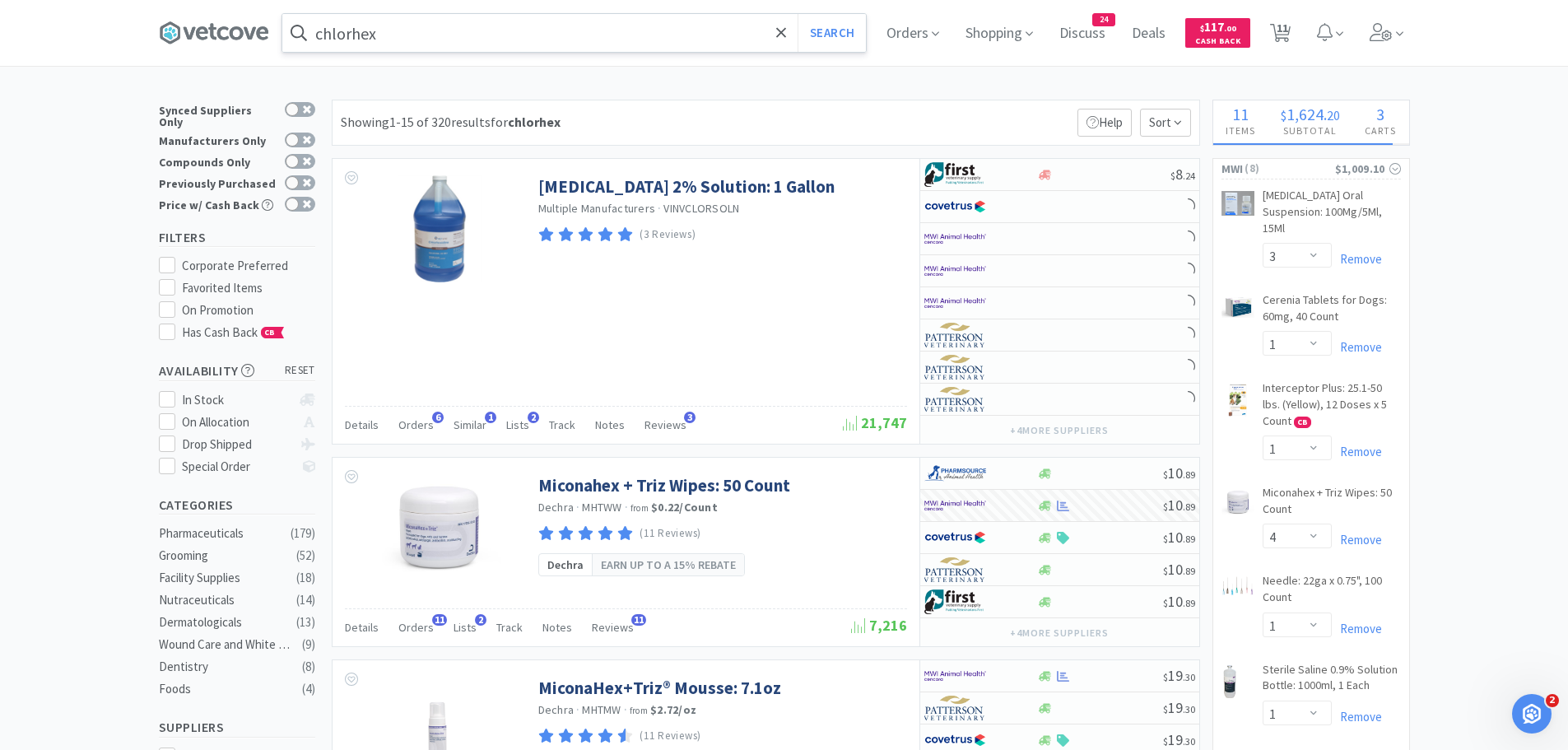
click at [714, 40] on input "chlorhex" at bounding box center [574, 33] width 583 height 38
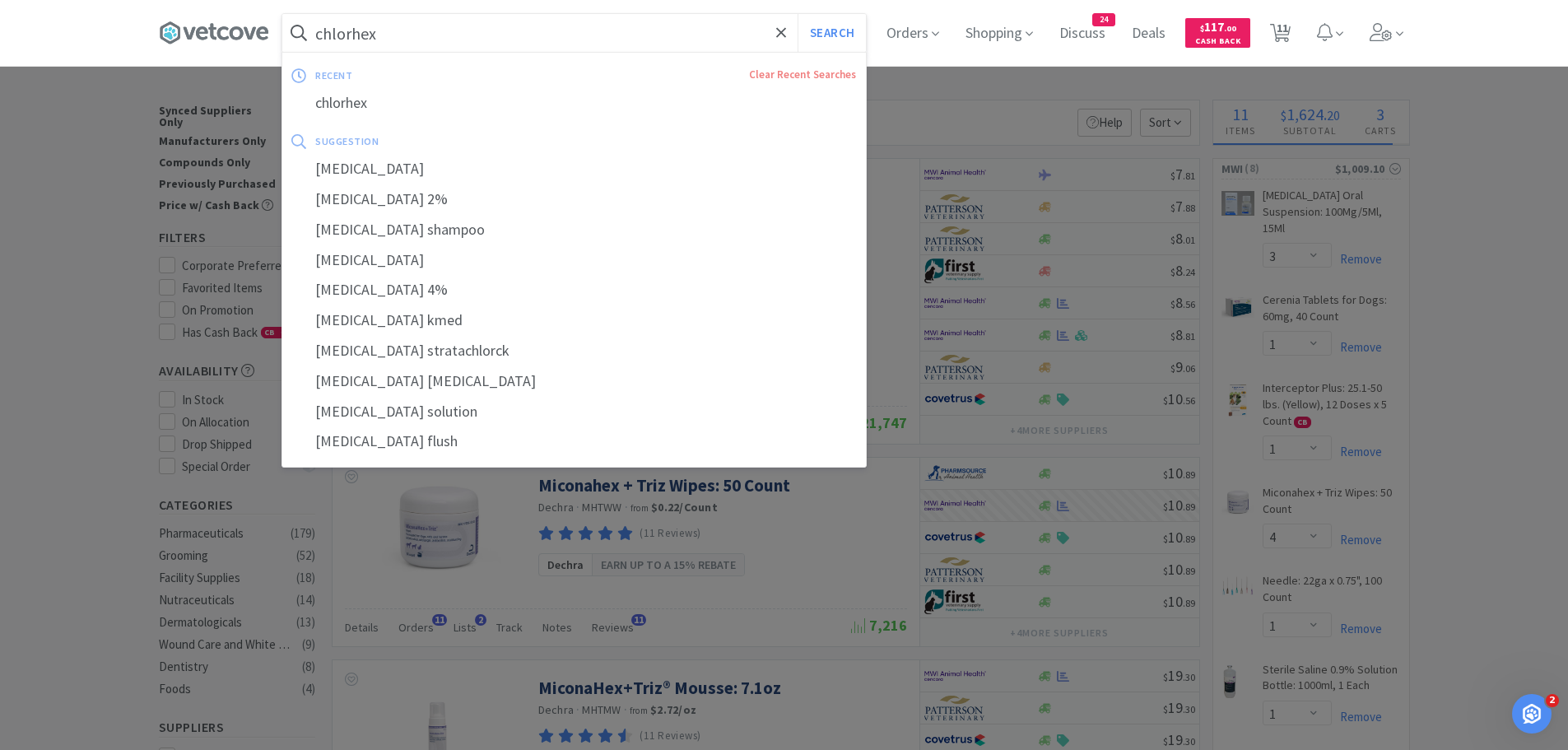
click at [435, 40] on input "chlorhex" at bounding box center [574, 33] width 583 height 38
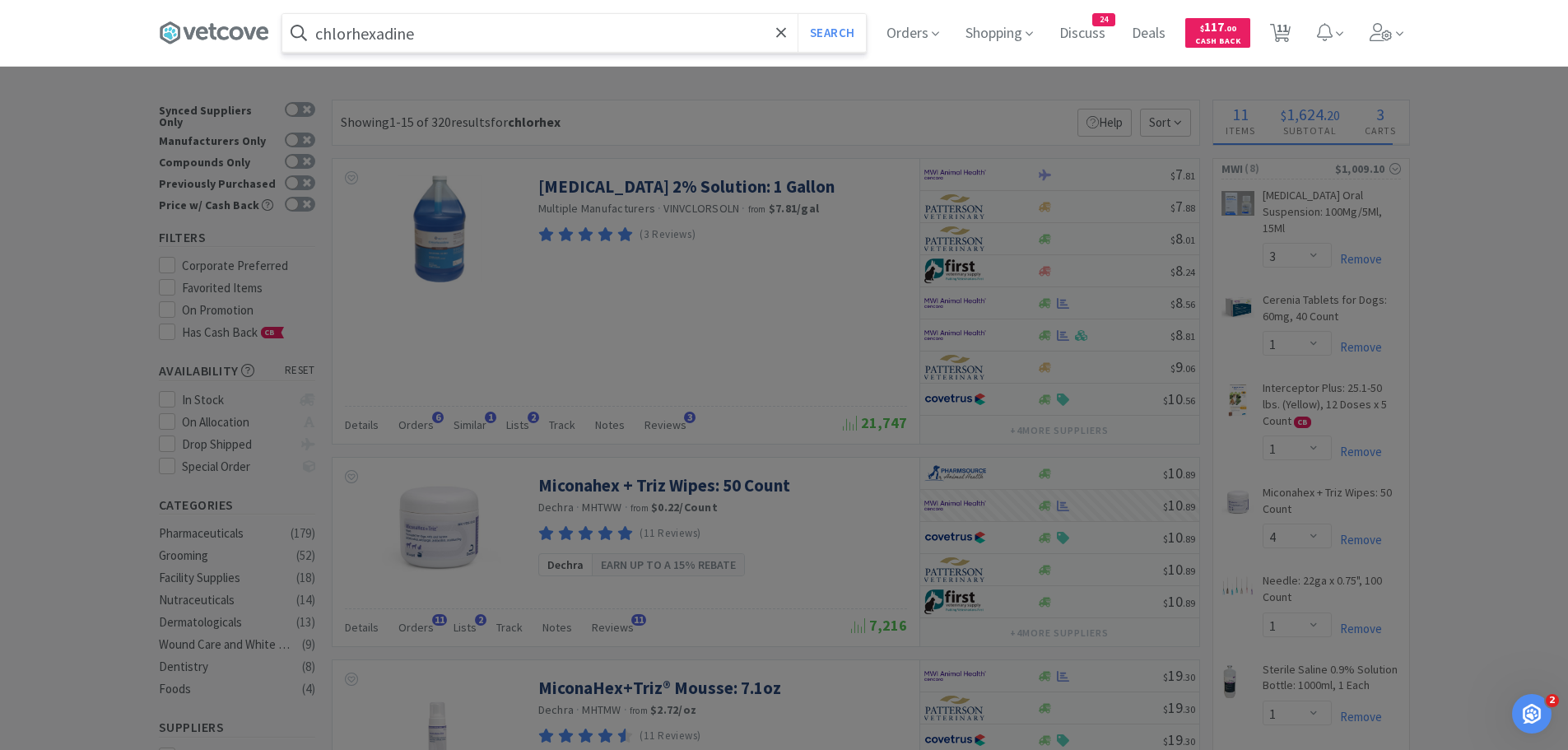
click at [797, 14] on button "Search" at bounding box center [832, 33] width 69 height 38
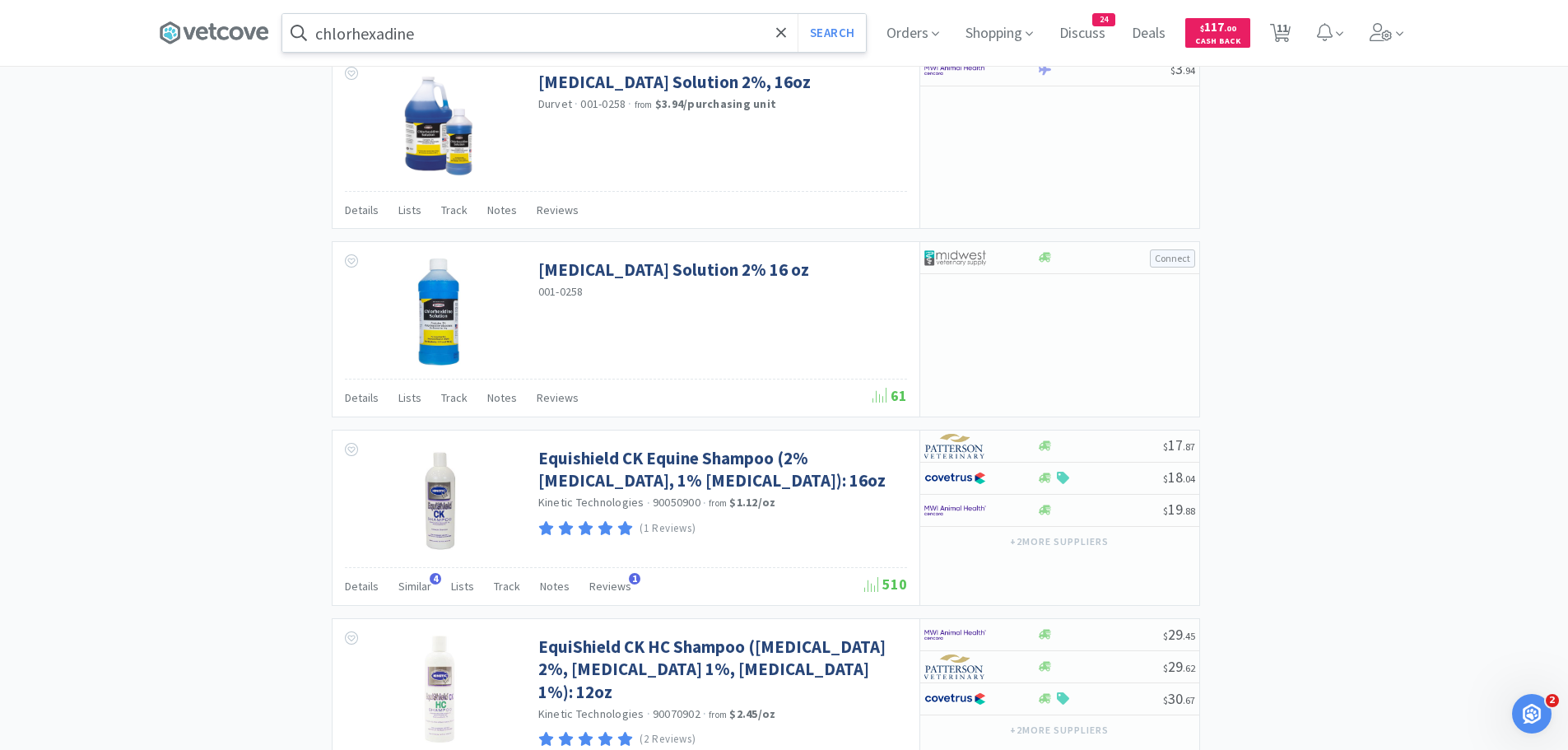
scroll to position [867, 0]
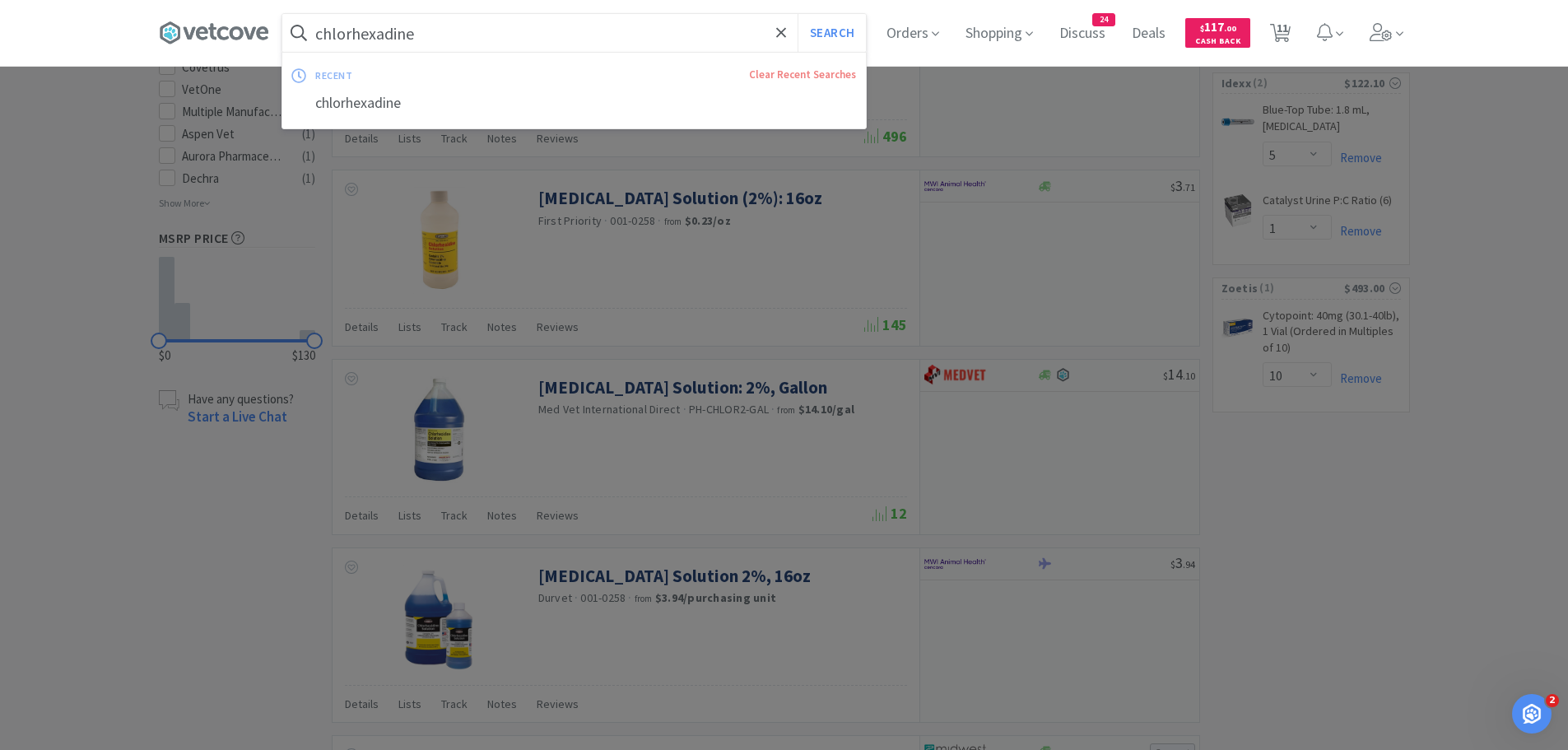
click at [526, 40] on input "chlorhexadine" at bounding box center [574, 33] width 583 height 38
click at [669, 21] on input "chlorhexadine" at bounding box center [574, 33] width 583 height 38
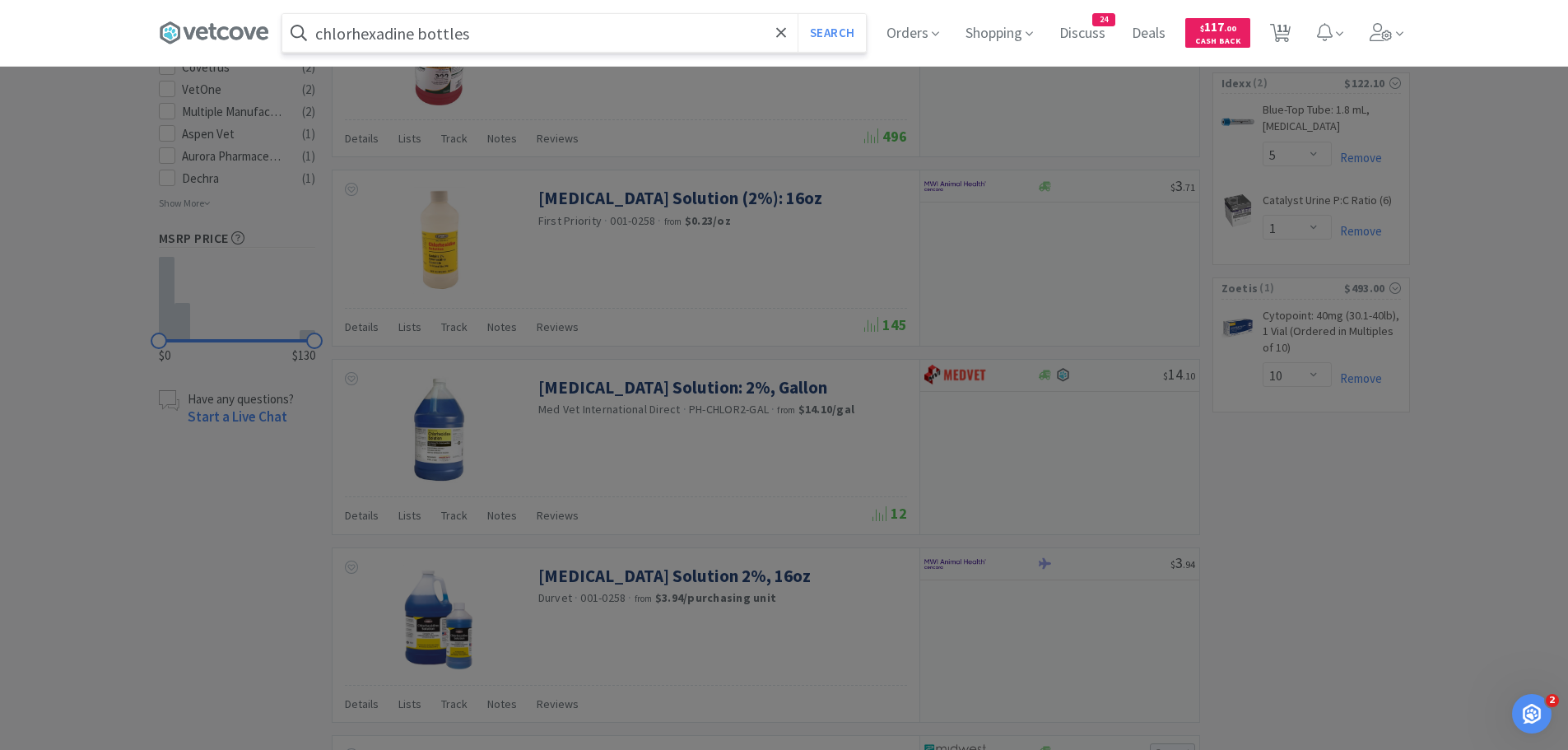
type input "chlorhexadine bottles"
click at [797, 14] on button "Search" at bounding box center [832, 33] width 69 height 38
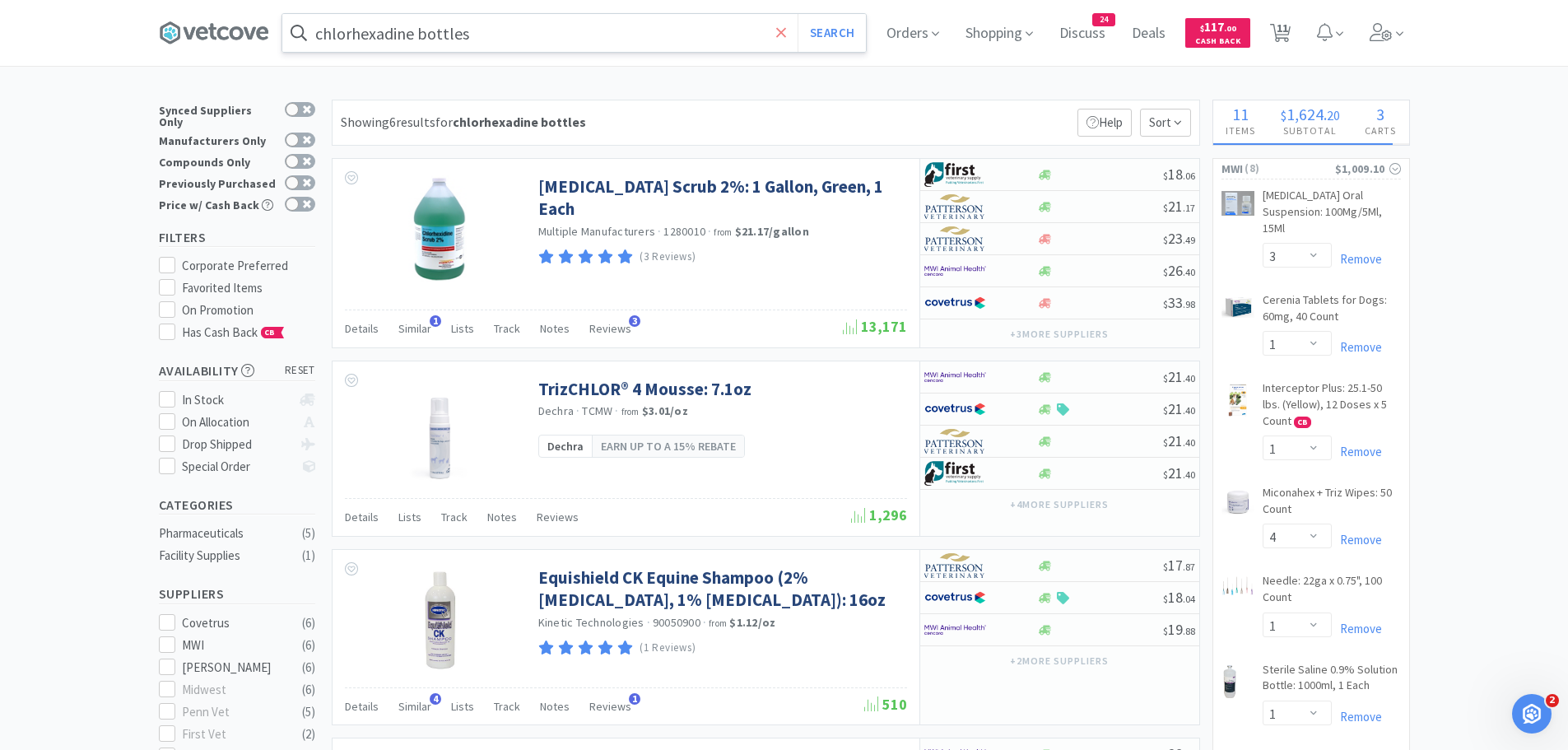
click at [786, 27] on icon at bounding box center [781, 33] width 10 height 16
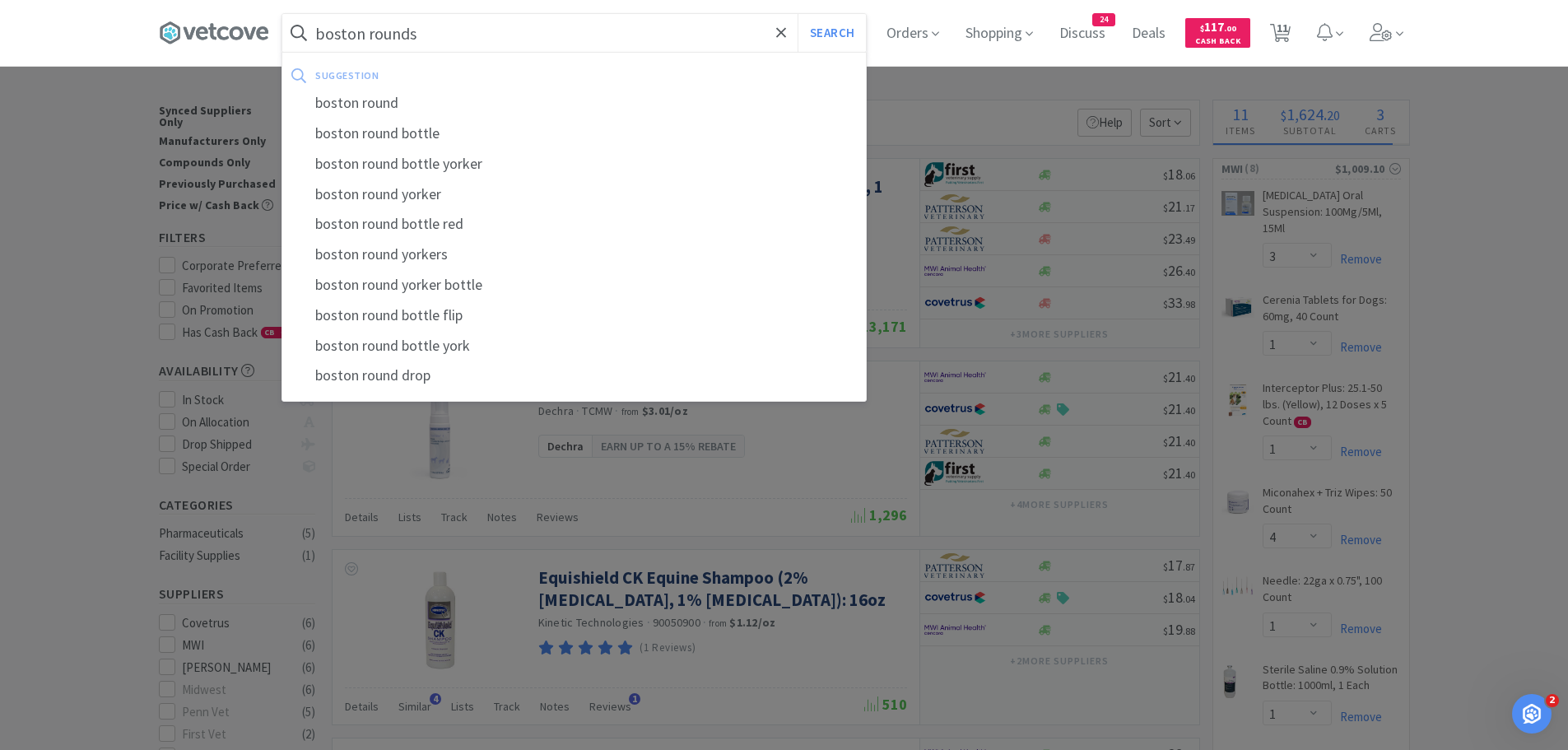
type input "boston rounds"
click at [797, 14] on button "Search" at bounding box center [832, 33] width 69 height 38
